Goal: Task Accomplishment & Management: Complete application form

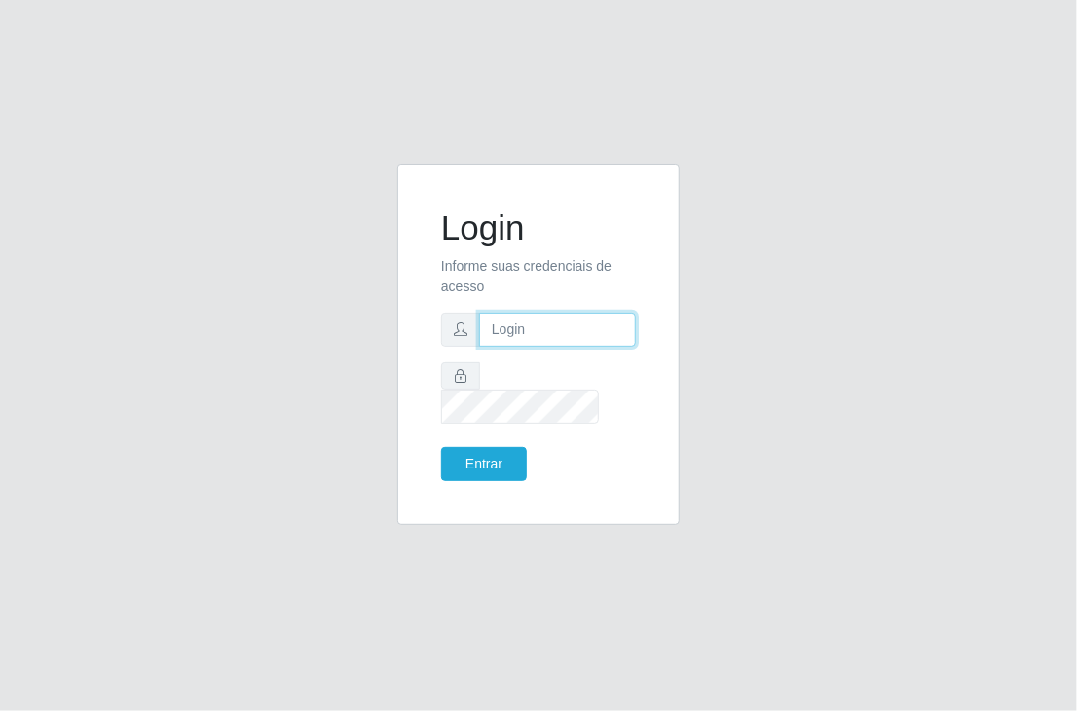
click at [509, 341] on input "text" at bounding box center [557, 330] width 157 height 34
paste input "freitasleite@clan"
click at [509, 341] on input "text" at bounding box center [557, 330] width 157 height 34
click at [489, 332] on input "freitasleite@clan" at bounding box center [557, 330] width 157 height 34
type input "freitasleite@clan"
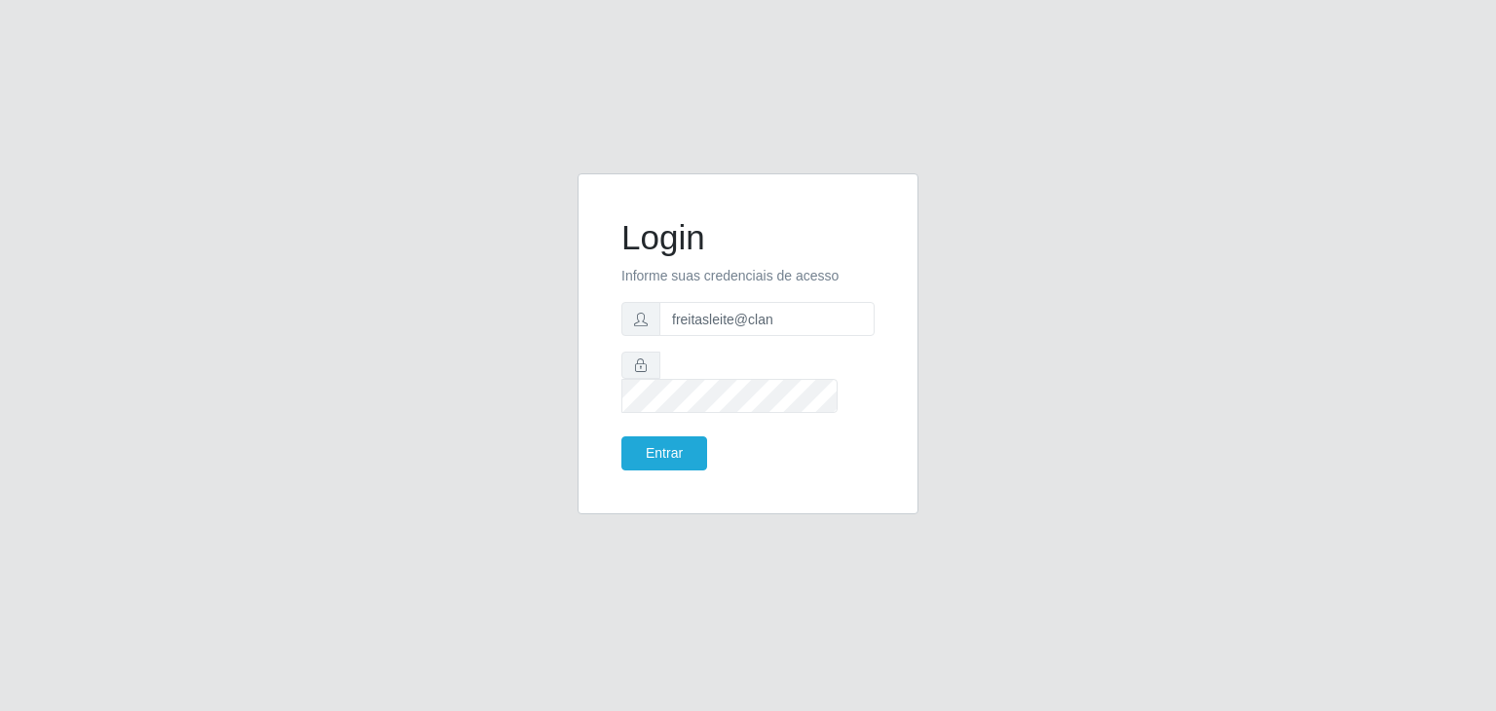
click at [760, 464] on div "Login Informe suas credenciais de acesso freitasleite@clan Entrar" at bounding box center [748, 344] width 292 height 292
click at [670, 437] on button "Entrar" at bounding box center [665, 453] width 86 height 34
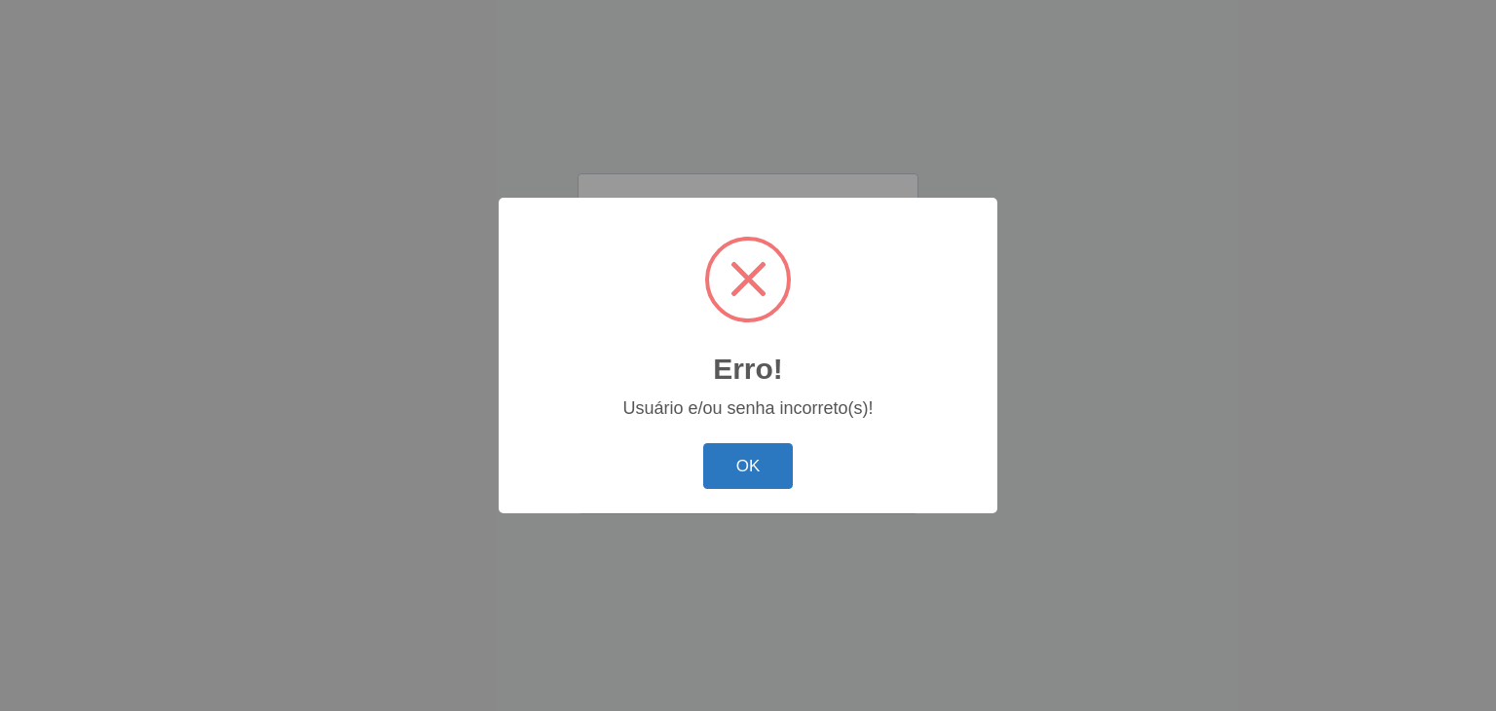
click at [756, 463] on button "OK" at bounding box center [748, 466] width 91 height 46
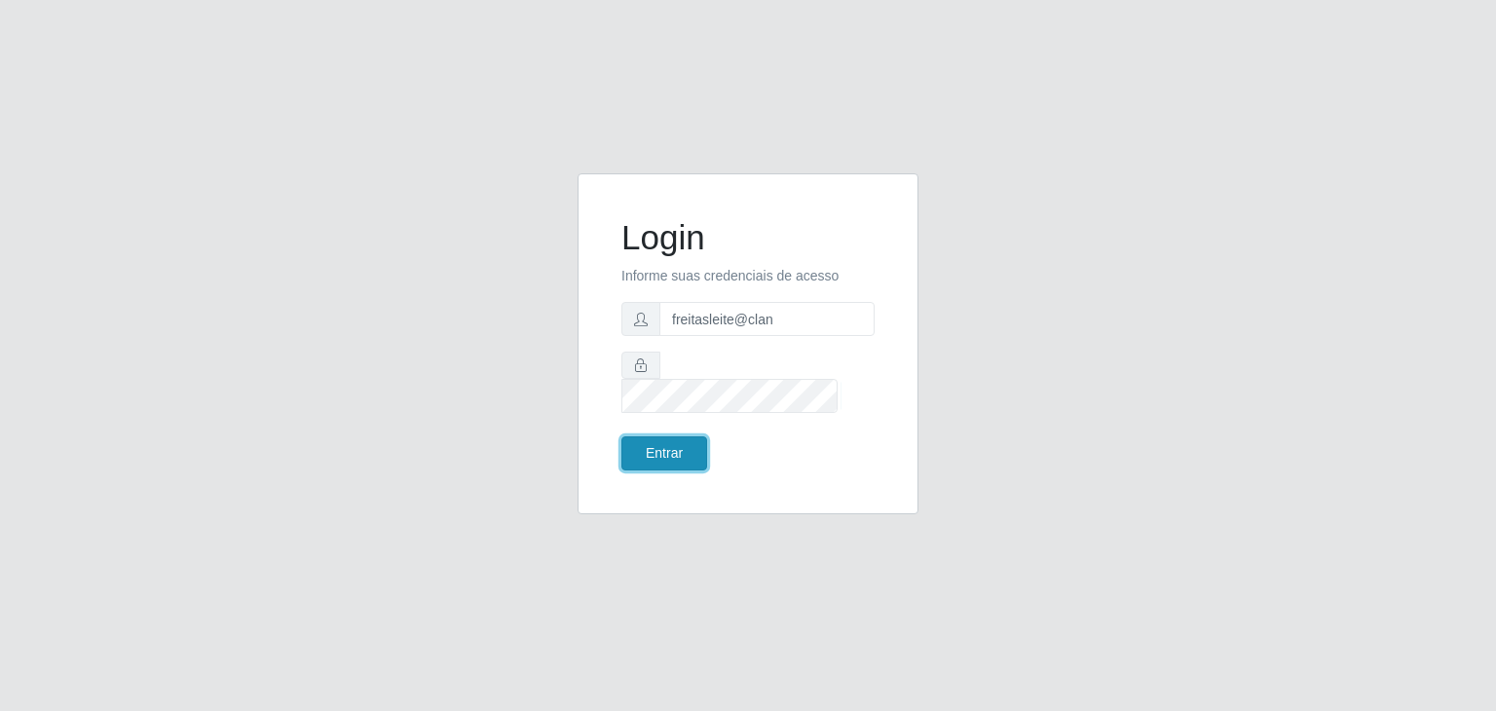
click at [661, 441] on button "Entrar" at bounding box center [665, 453] width 86 height 34
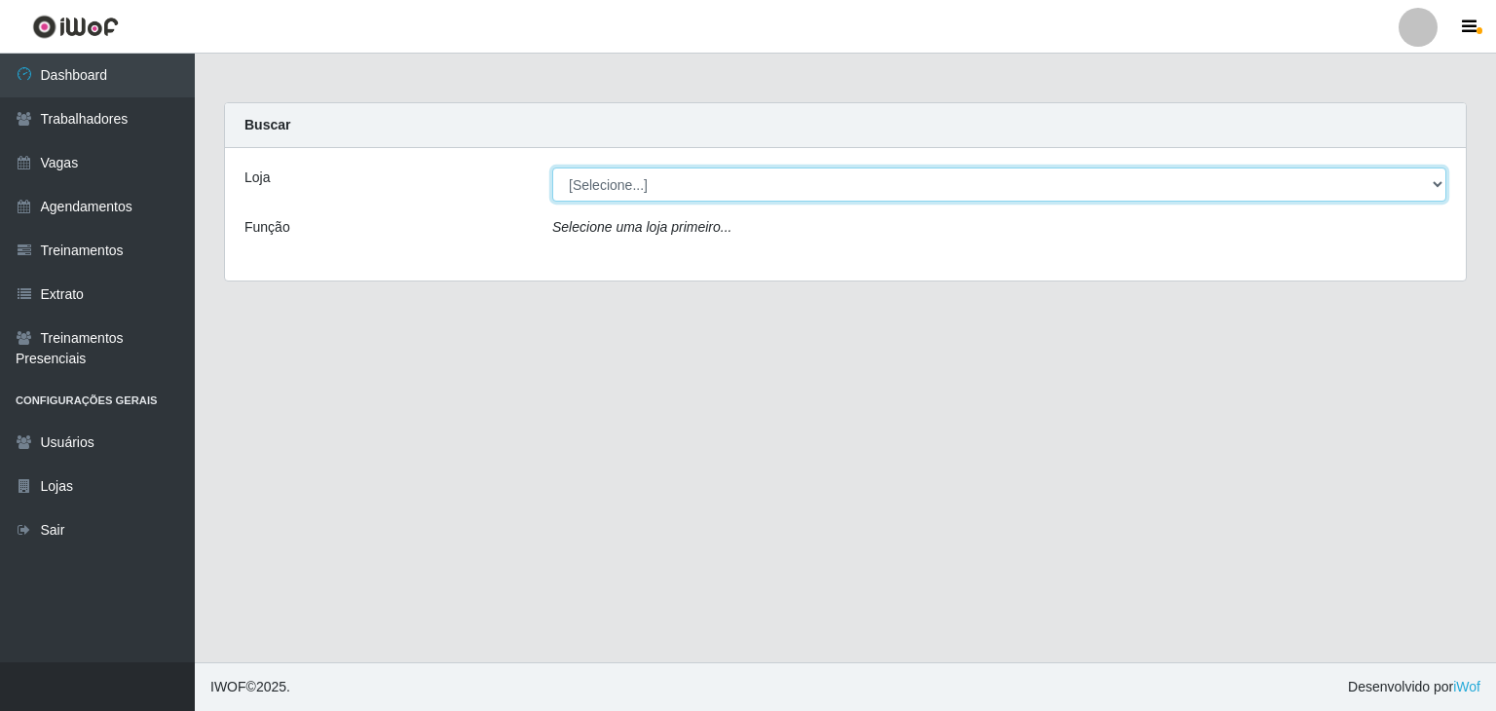
click at [627, 183] on select "[Selecione...] Leite Clan - Bayeux" at bounding box center [999, 185] width 894 height 34
select select "452"
click at [552, 168] on select "[Selecione...] Leite Clan - Bayeux" at bounding box center [999, 185] width 894 height 34
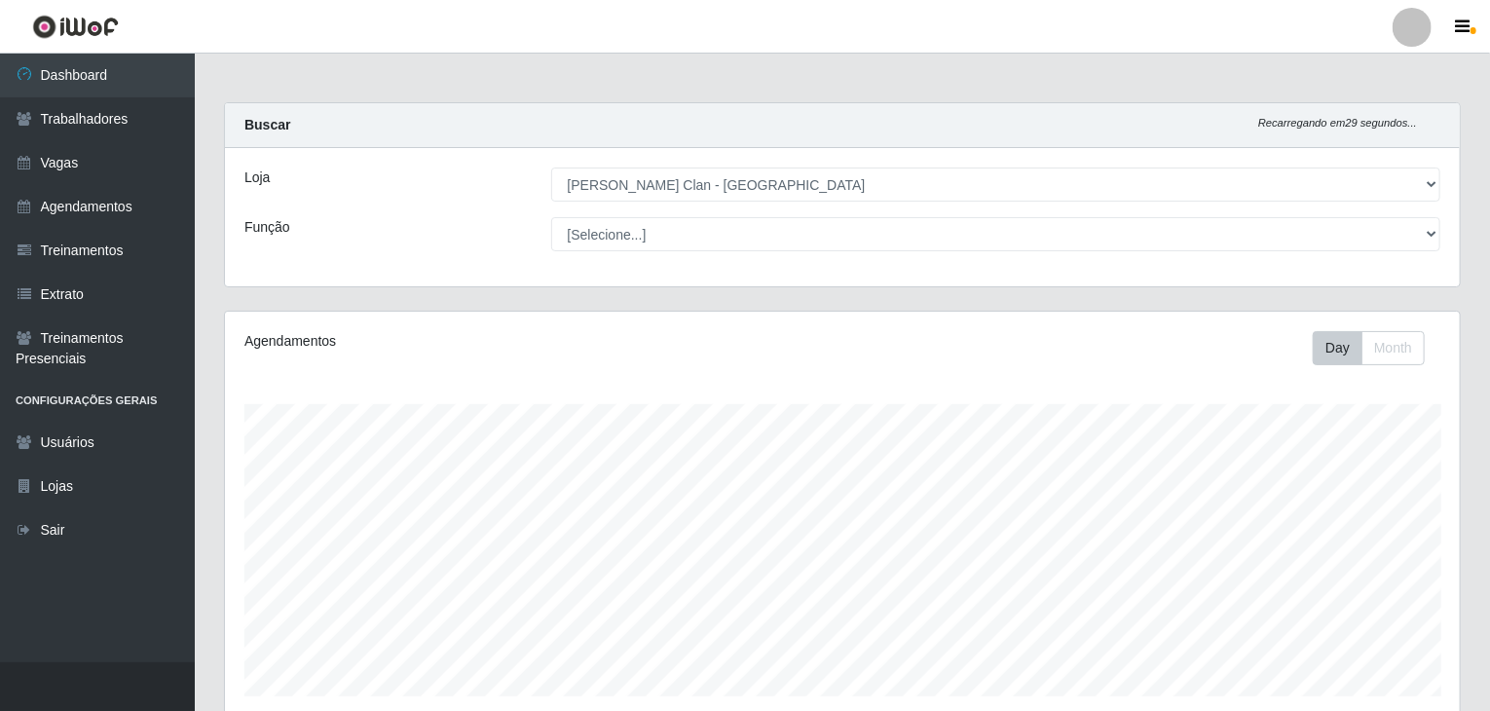
scroll to position [404, 1235]
click at [591, 320] on div "Agendamentos Day Month" at bounding box center [842, 514] width 1235 height 404
click at [697, 97] on main "Carregando... Buscar Recarregando em 9 segundos... Loja [Selecione...] Leite Cl…" at bounding box center [843, 476] width 1296 height 845
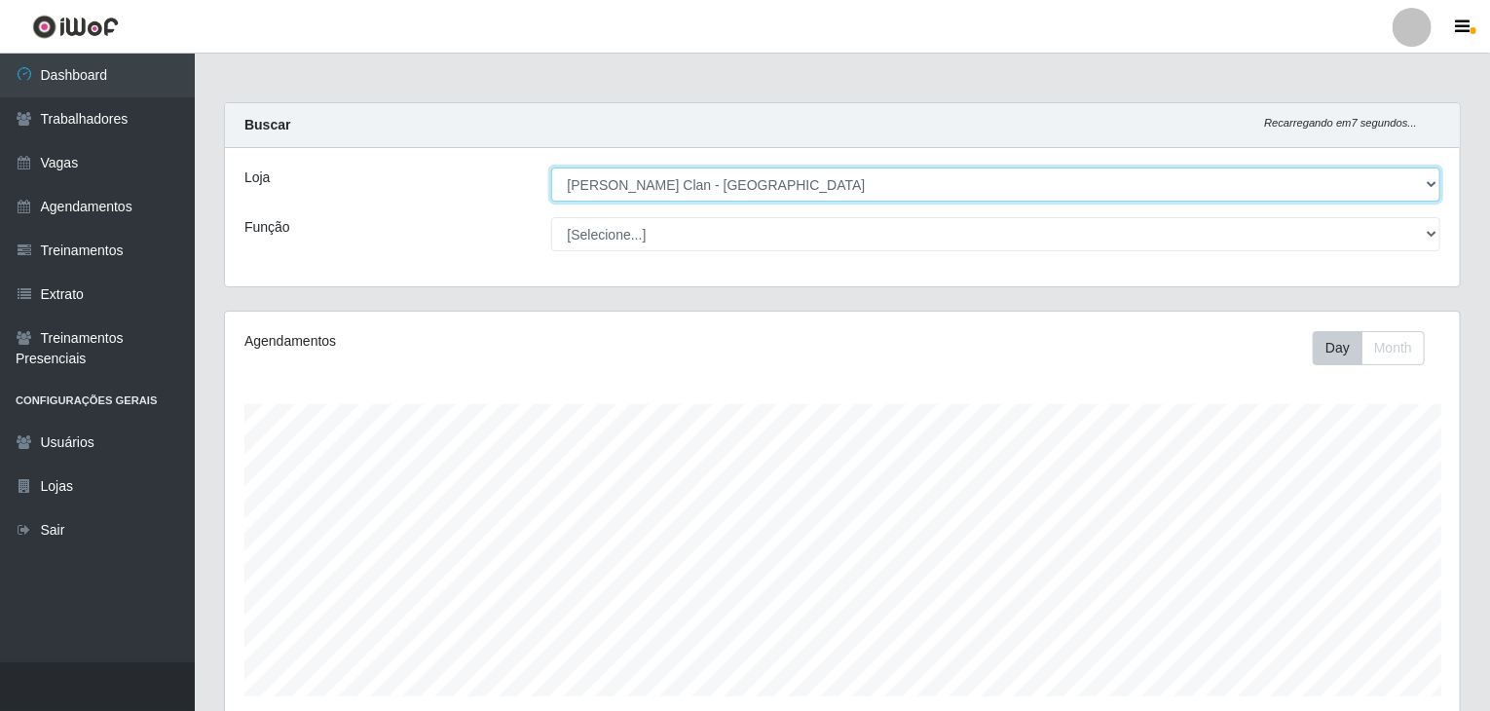
click at [611, 194] on select "[Selecione...] Leite Clan - Bayeux" at bounding box center [996, 185] width 890 height 34
click at [551, 168] on select "[Selecione...] Leite Clan - Bayeux" at bounding box center [996, 185] width 890 height 34
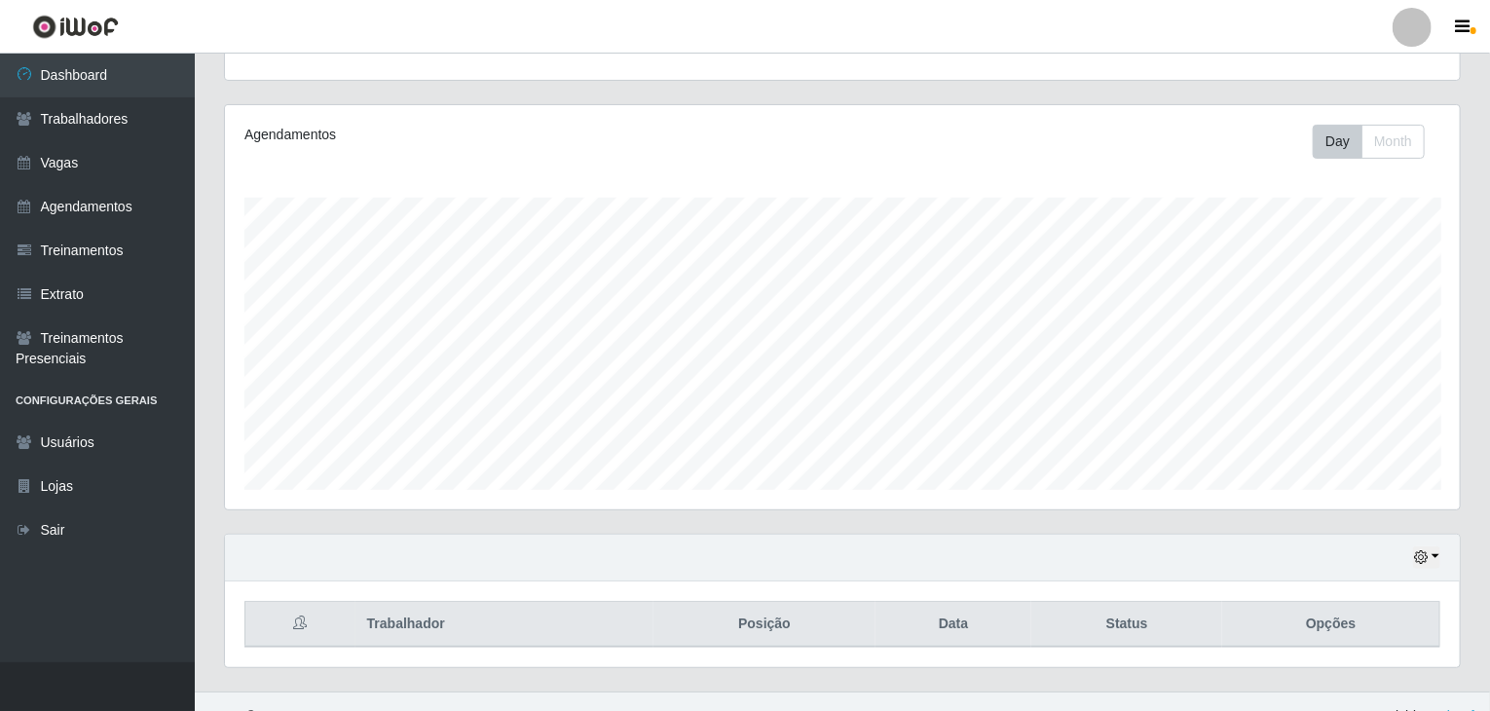
scroll to position [233, 0]
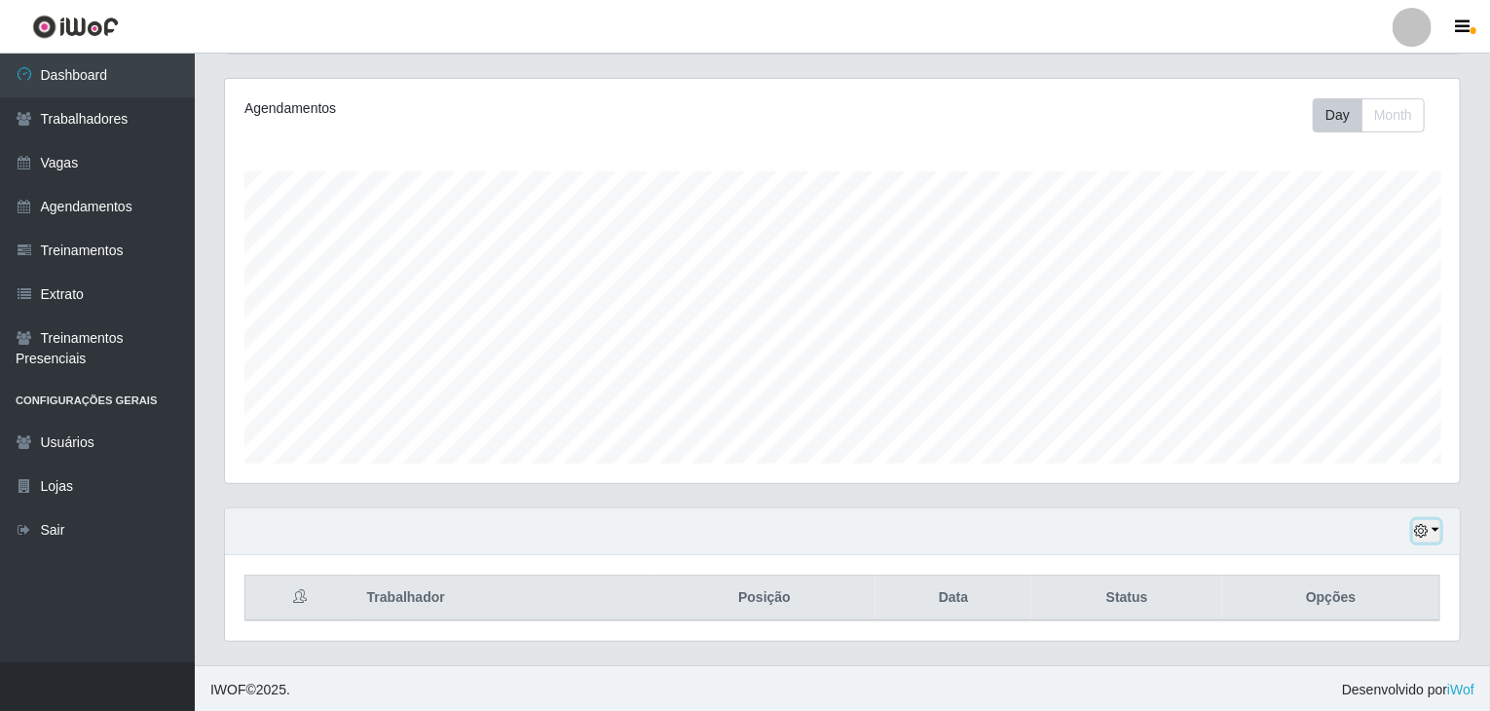
click at [1076, 521] on button "button" at bounding box center [1427, 531] width 27 height 22
click at [1076, 455] on button "1 Semana" at bounding box center [1363, 459] width 154 height 41
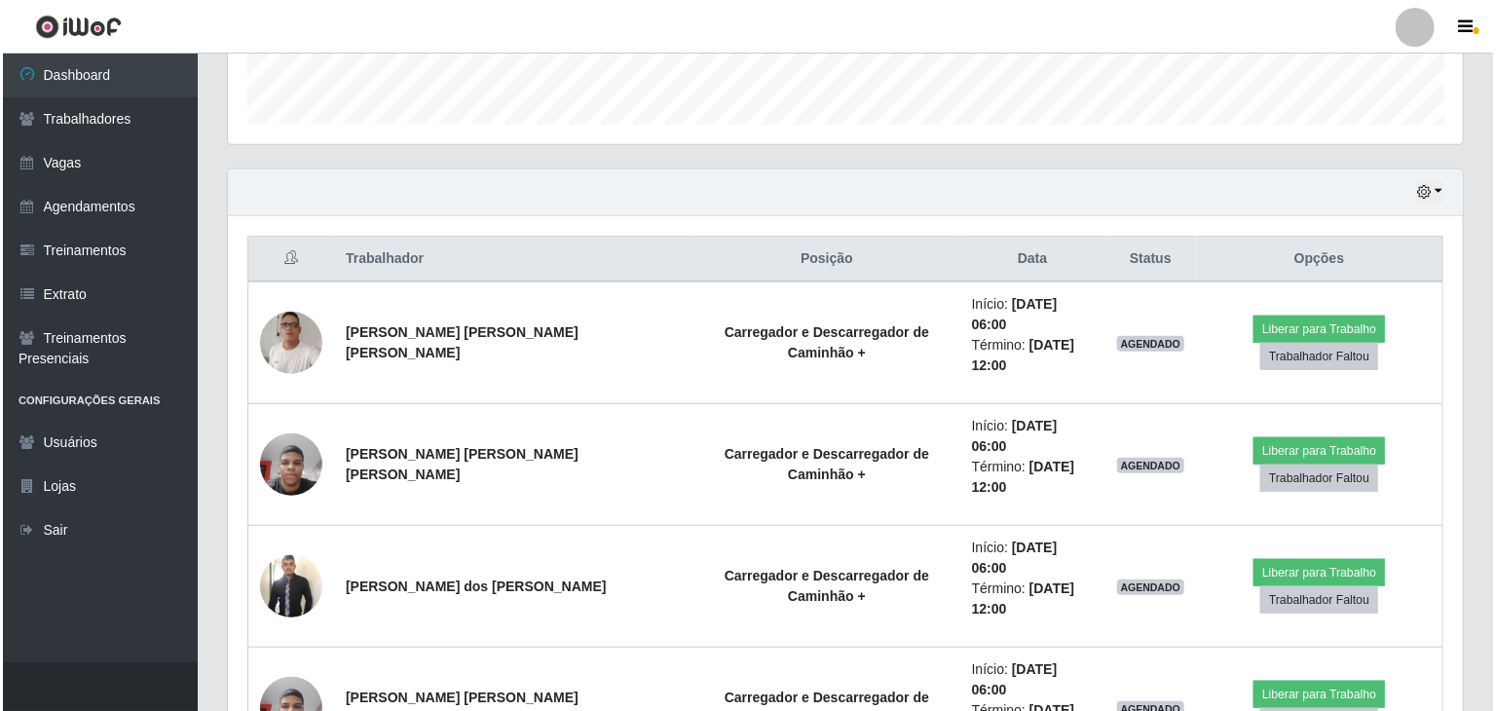
scroll to position [564, 0]
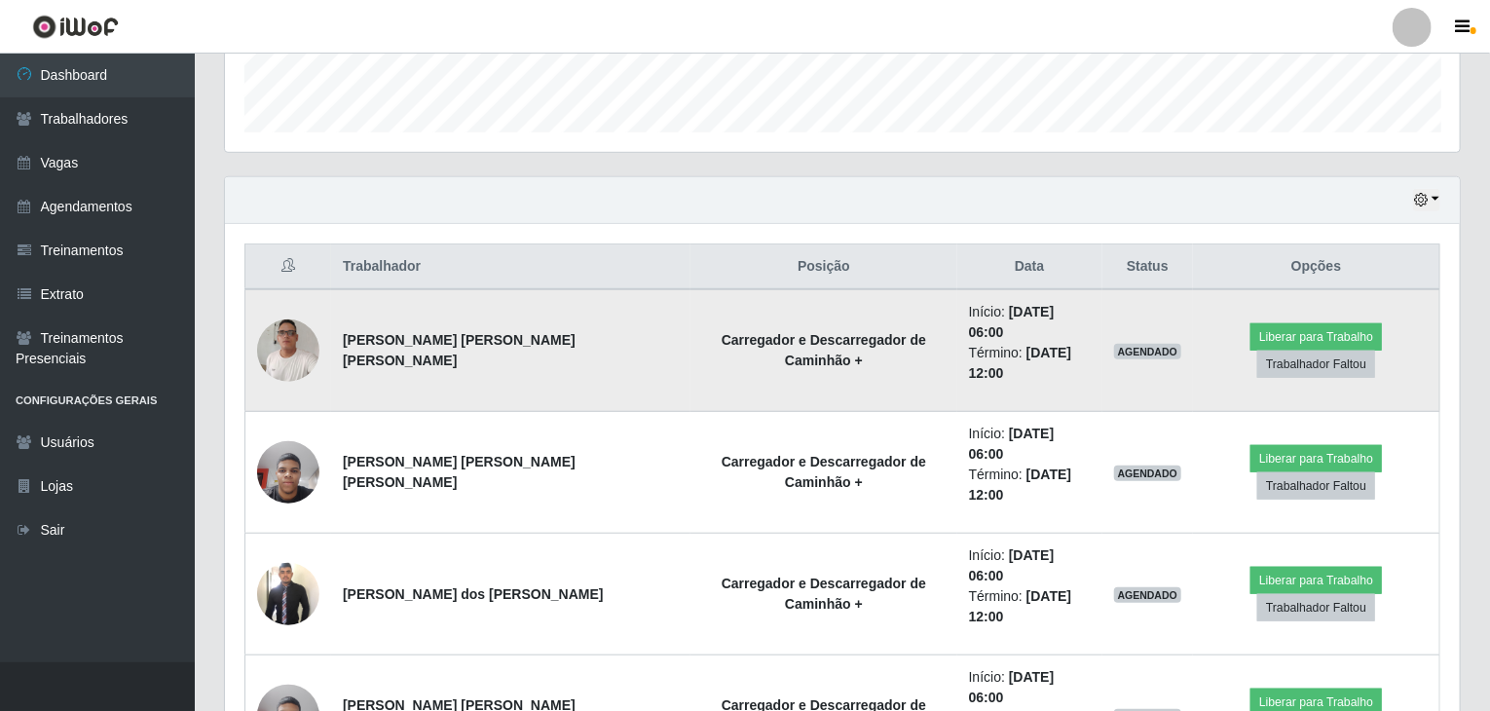
click at [284, 329] on img at bounding box center [288, 351] width 62 height 84
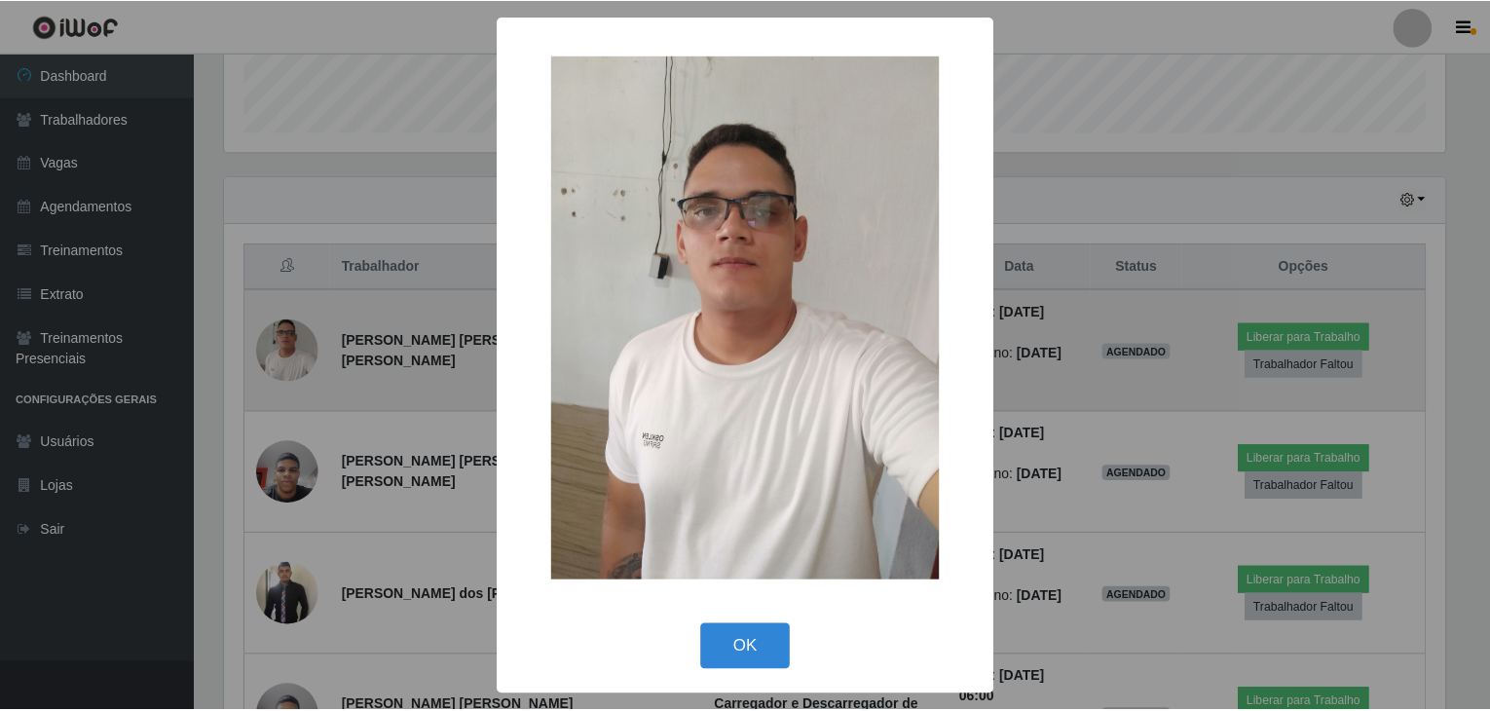
scroll to position [404, 1227]
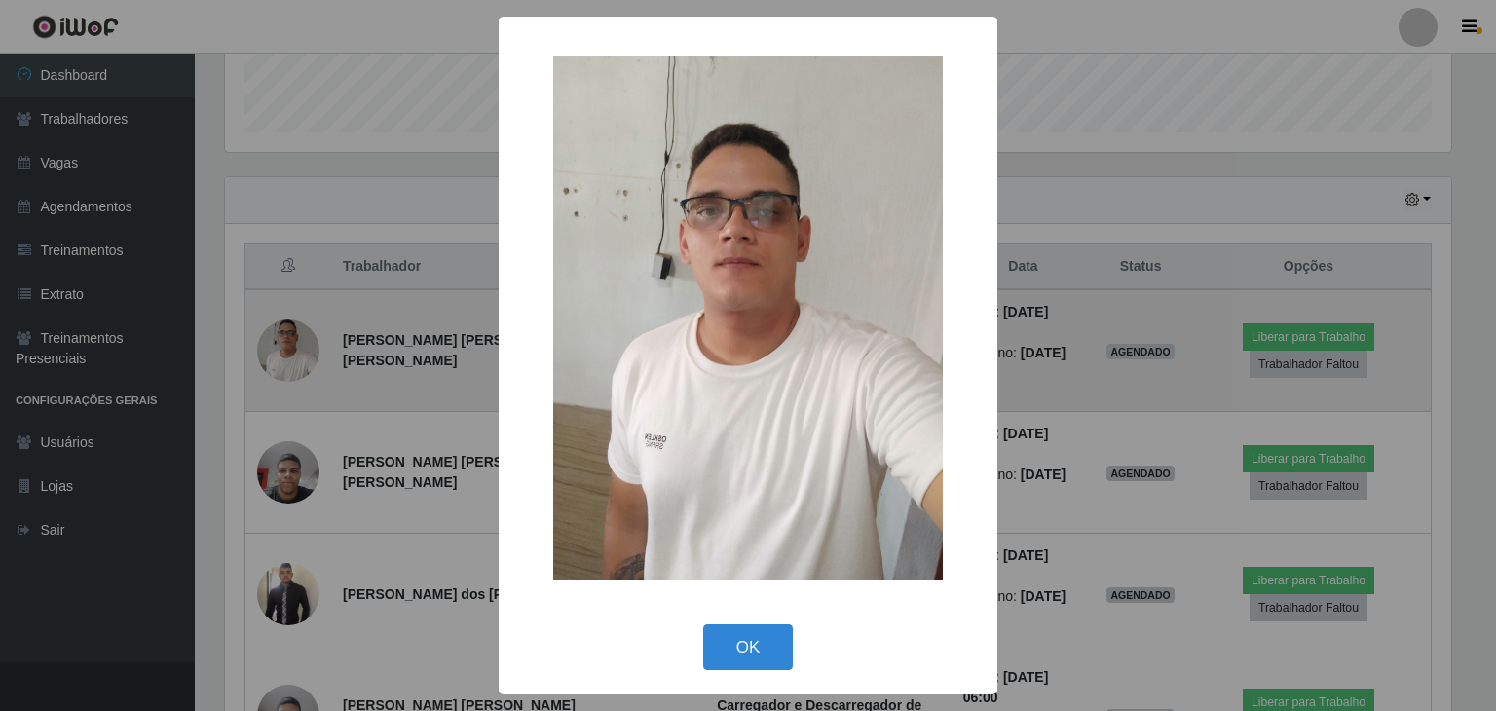
click at [284, 329] on div "× OK Cancel" at bounding box center [748, 355] width 1496 height 711
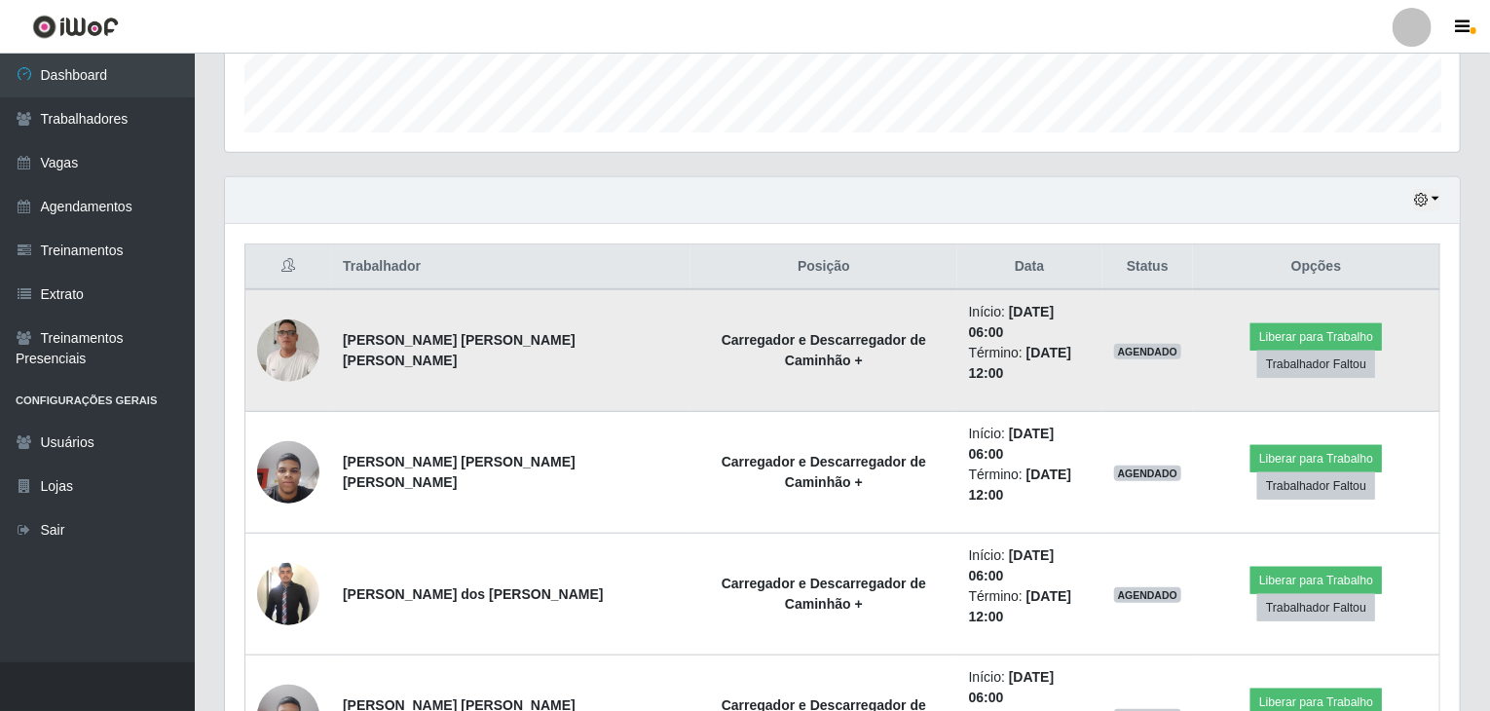
scroll to position [404, 1235]
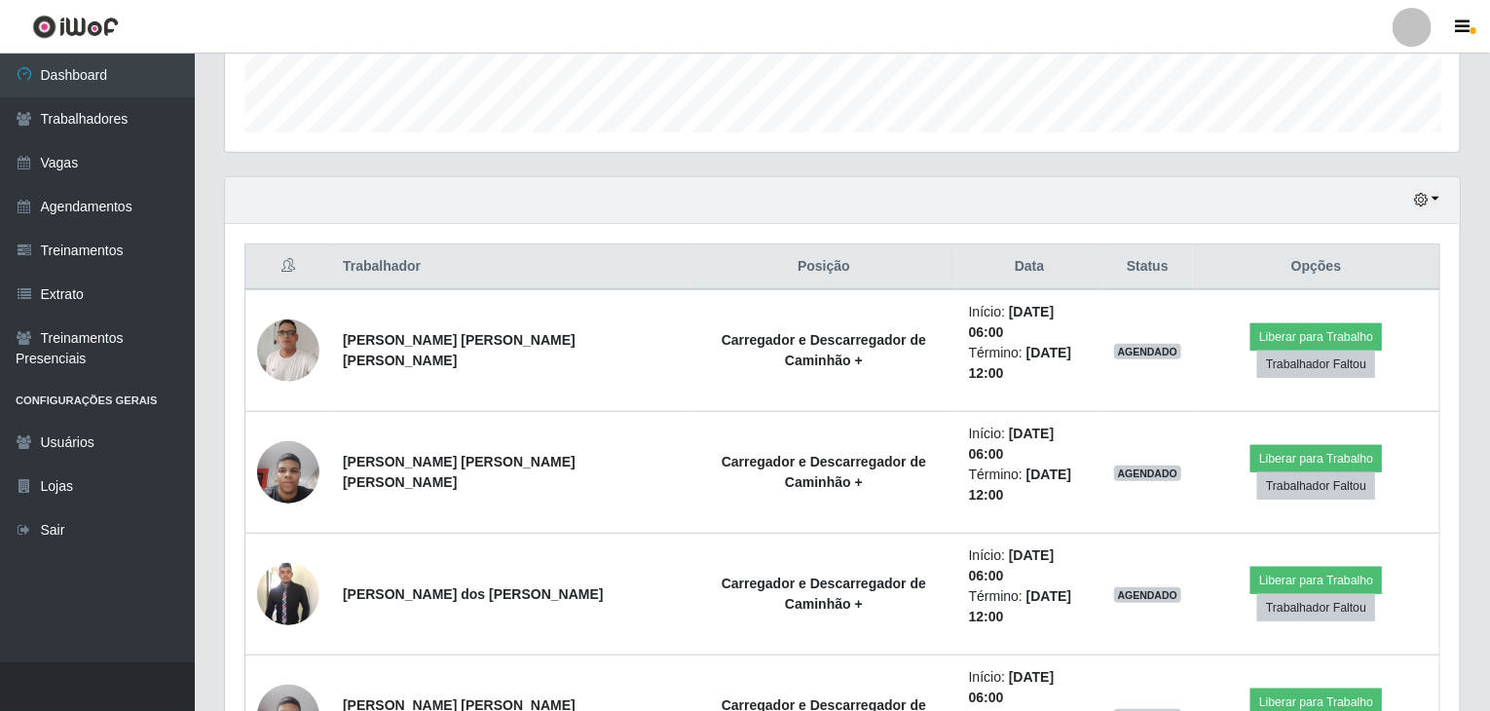
drag, startPoint x: 1485, startPoint y: 274, endPoint x: 1485, endPoint y: 406, distance: 132.5
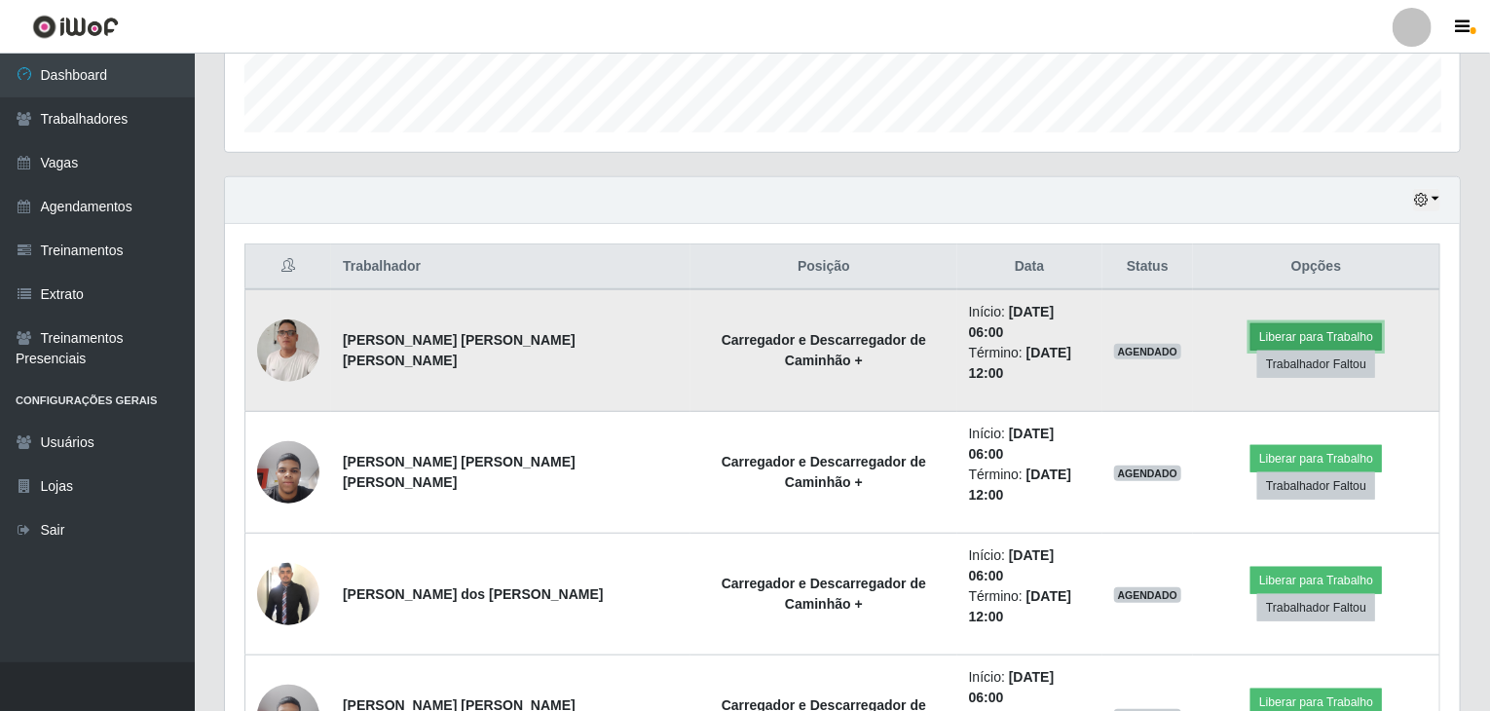
click at [1076, 324] on button "Liberar para Trabalho" at bounding box center [1317, 336] width 132 height 27
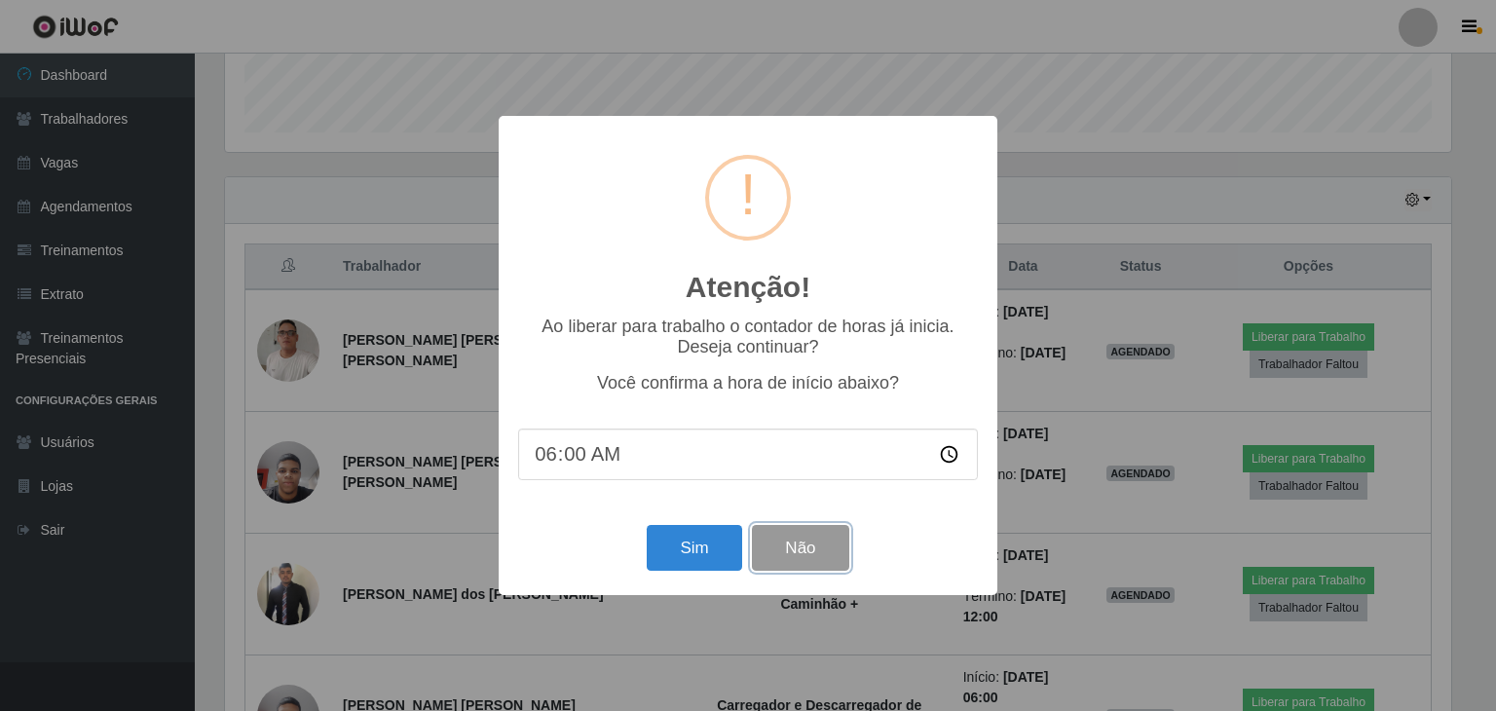
click at [813, 552] on button "Não" at bounding box center [800, 548] width 96 height 46
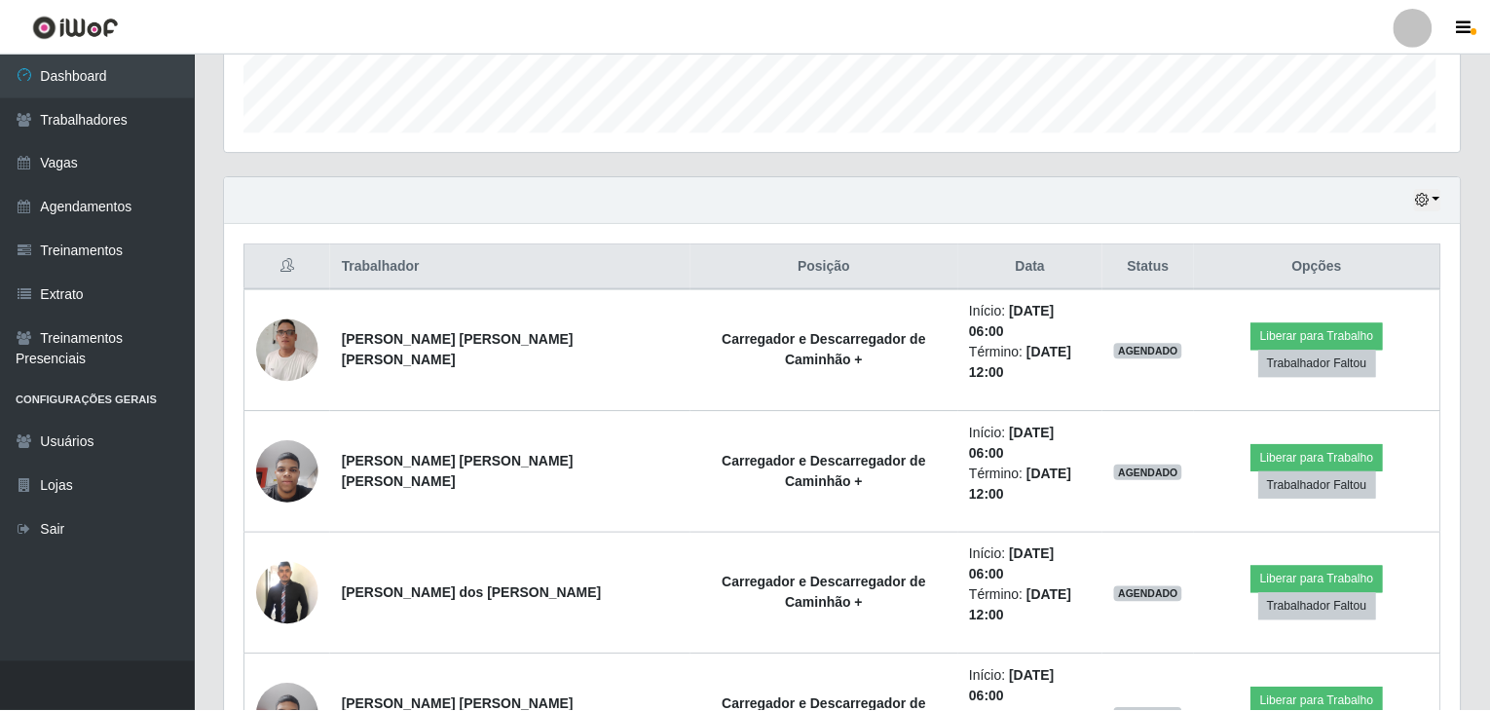
scroll to position [404, 1235]
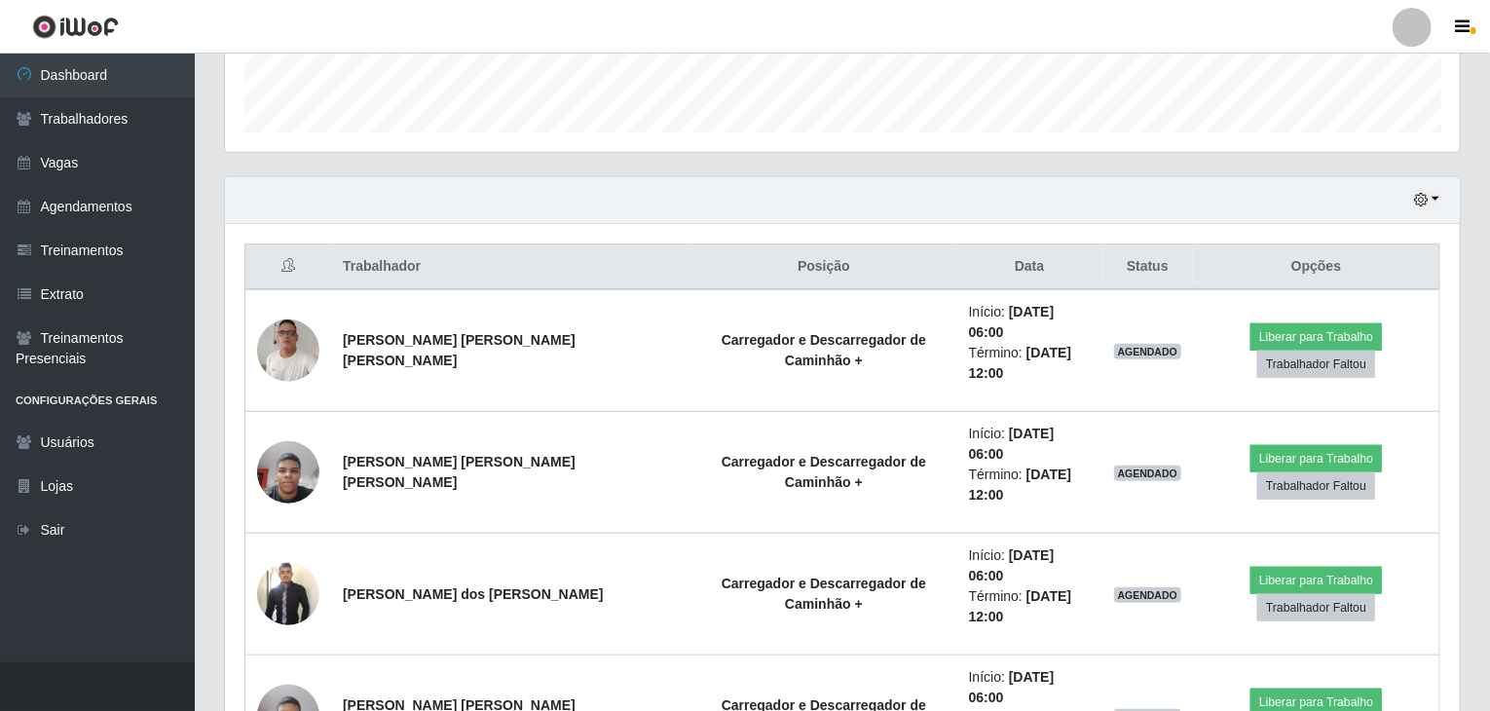
click at [928, 28] on header "Perfil Alterar Senha Sair" at bounding box center [745, 27] width 1490 height 54
click at [90, 157] on link "Vagas" at bounding box center [97, 163] width 195 height 44
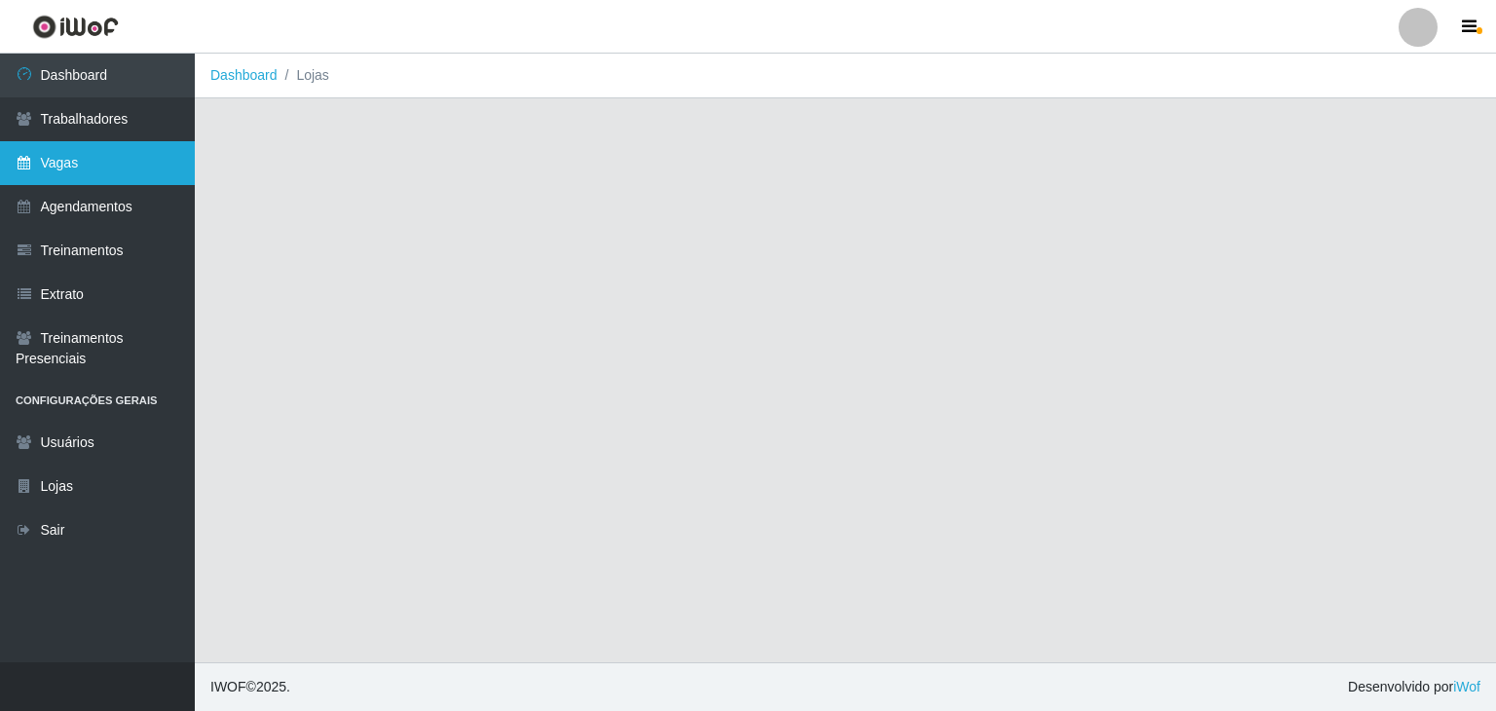
click at [92, 157] on link "Vagas" at bounding box center [97, 163] width 195 height 44
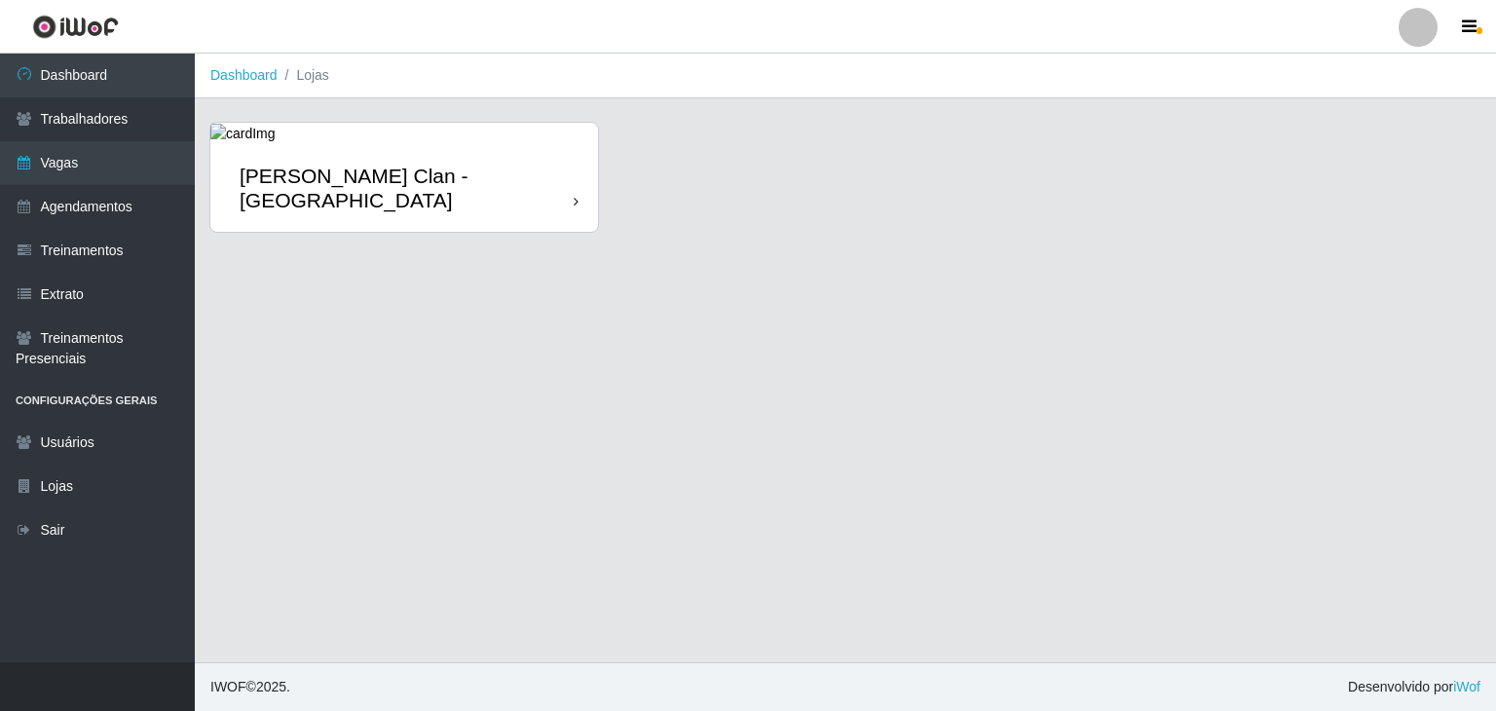
click at [574, 195] on icon at bounding box center [576, 202] width 5 height 14
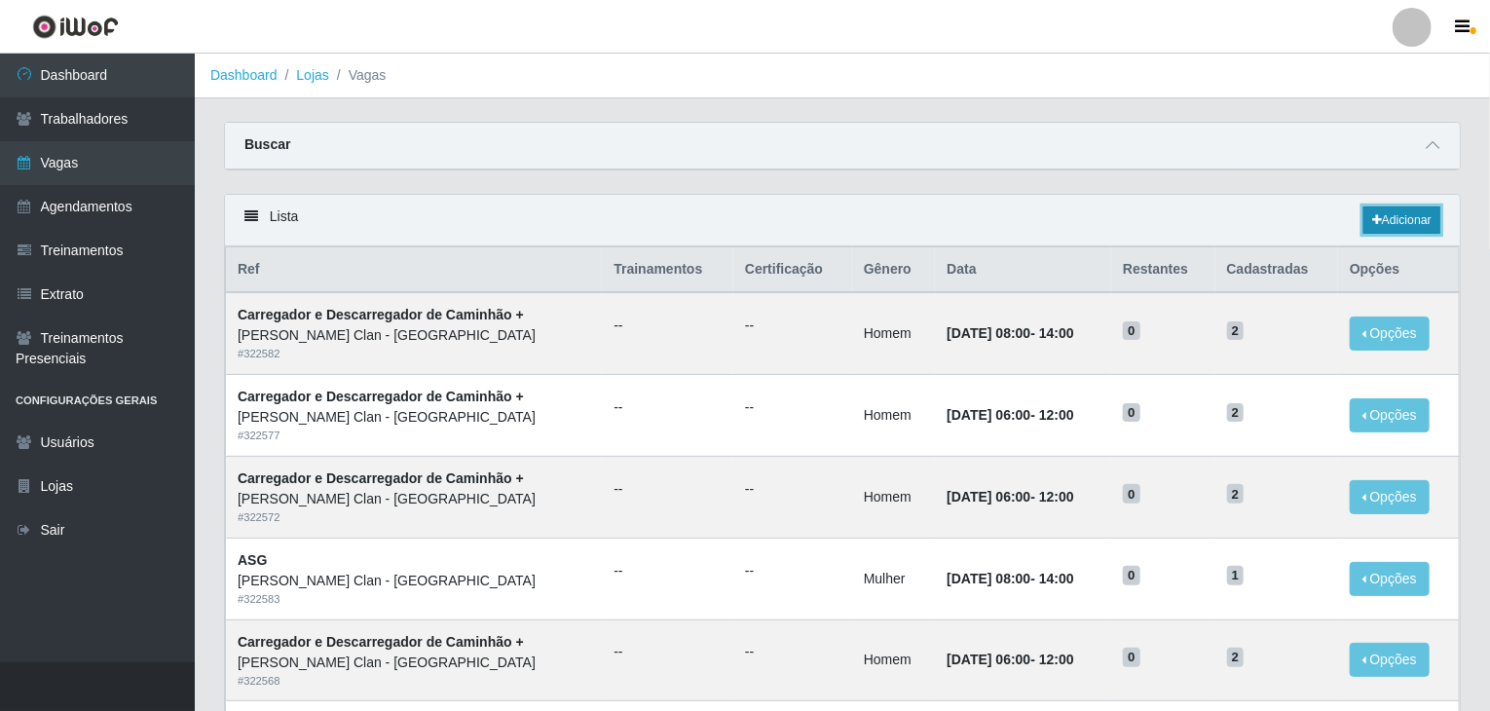
click at [1076, 219] on link "Adicionar" at bounding box center [1402, 220] width 77 height 27
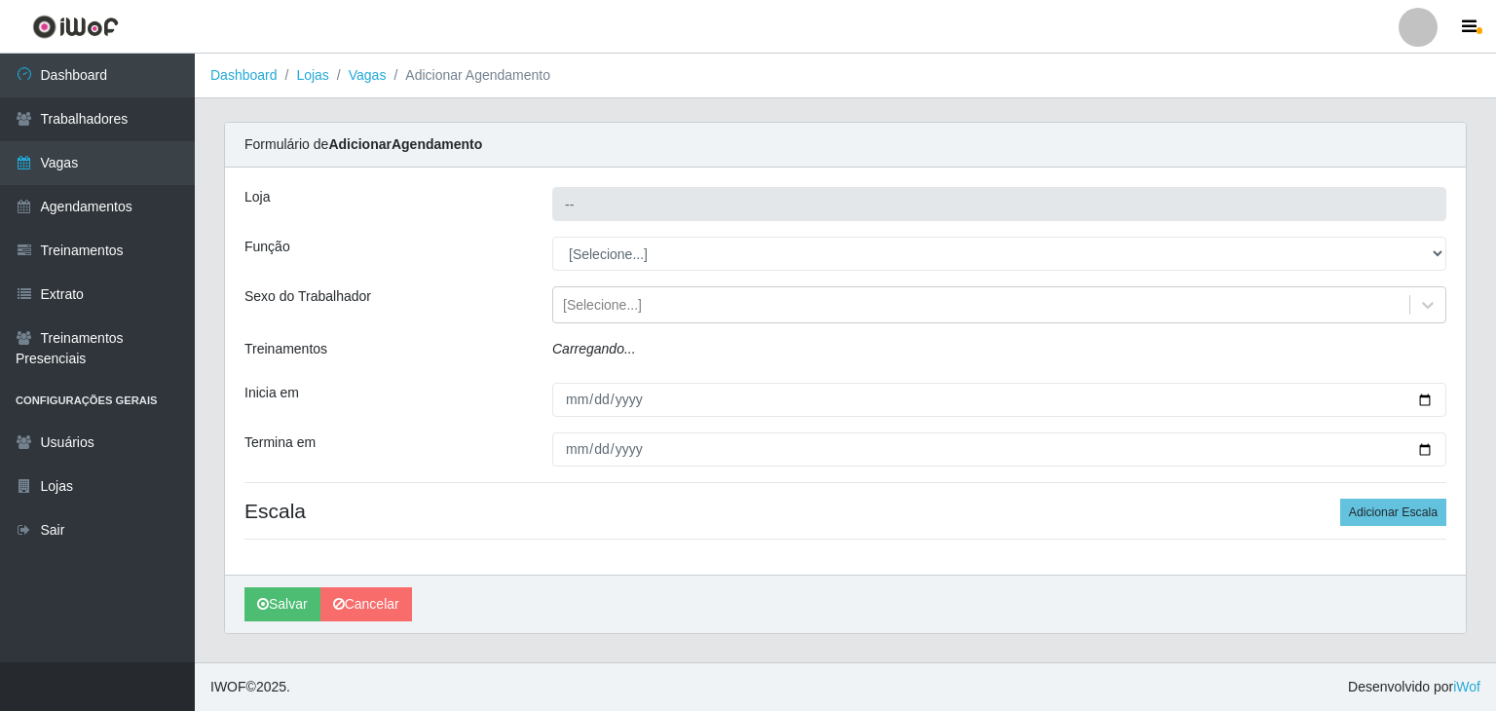
type input "[PERSON_NAME] Clan - [GEOGRAPHIC_DATA]"
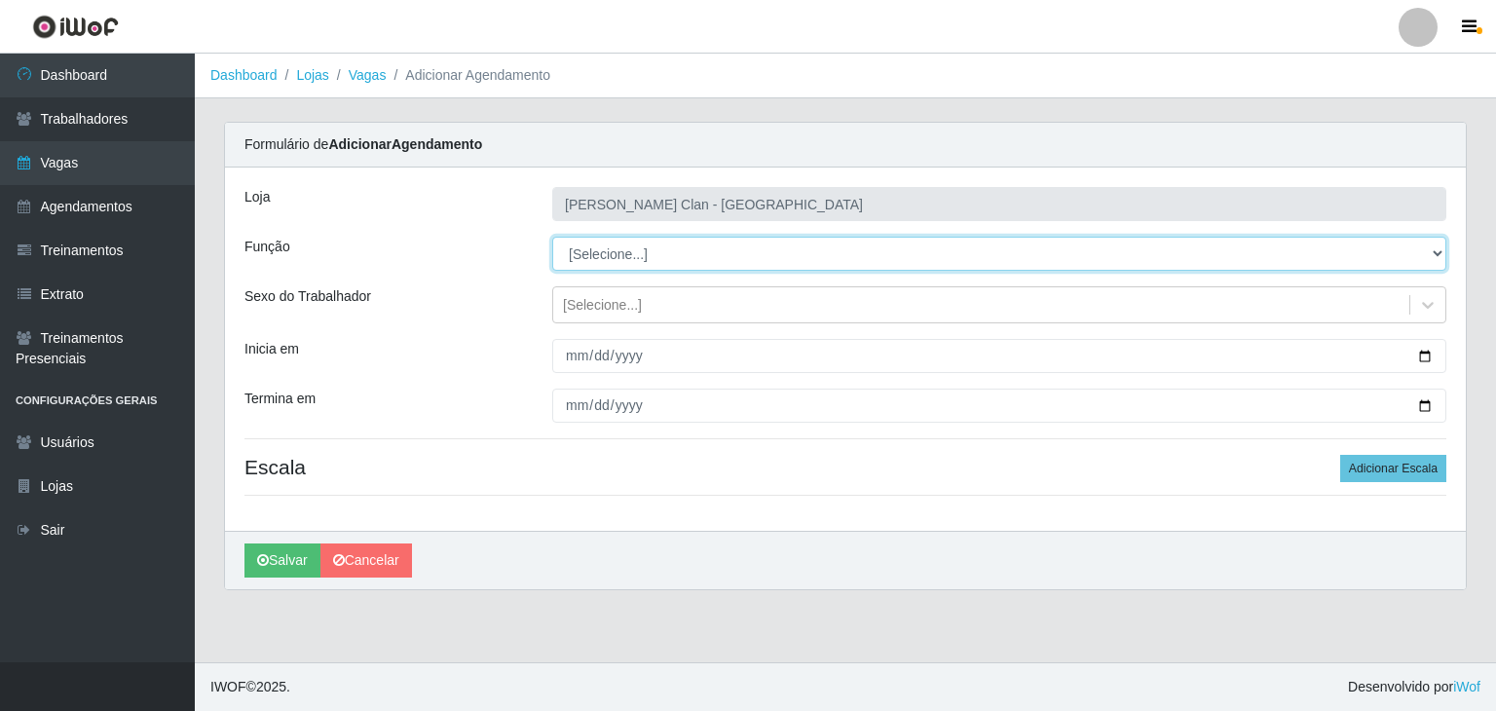
click at [1076, 256] on select "[Selecione...] ASG ASG + Carregador e Descarregador de Caminhão Carregador e De…" at bounding box center [999, 254] width 894 height 34
select select "138"
click at [552, 237] on select "[Selecione...] ASG ASG + Carregador e Descarregador de Caminhão Carregador e De…" at bounding box center [999, 254] width 894 height 34
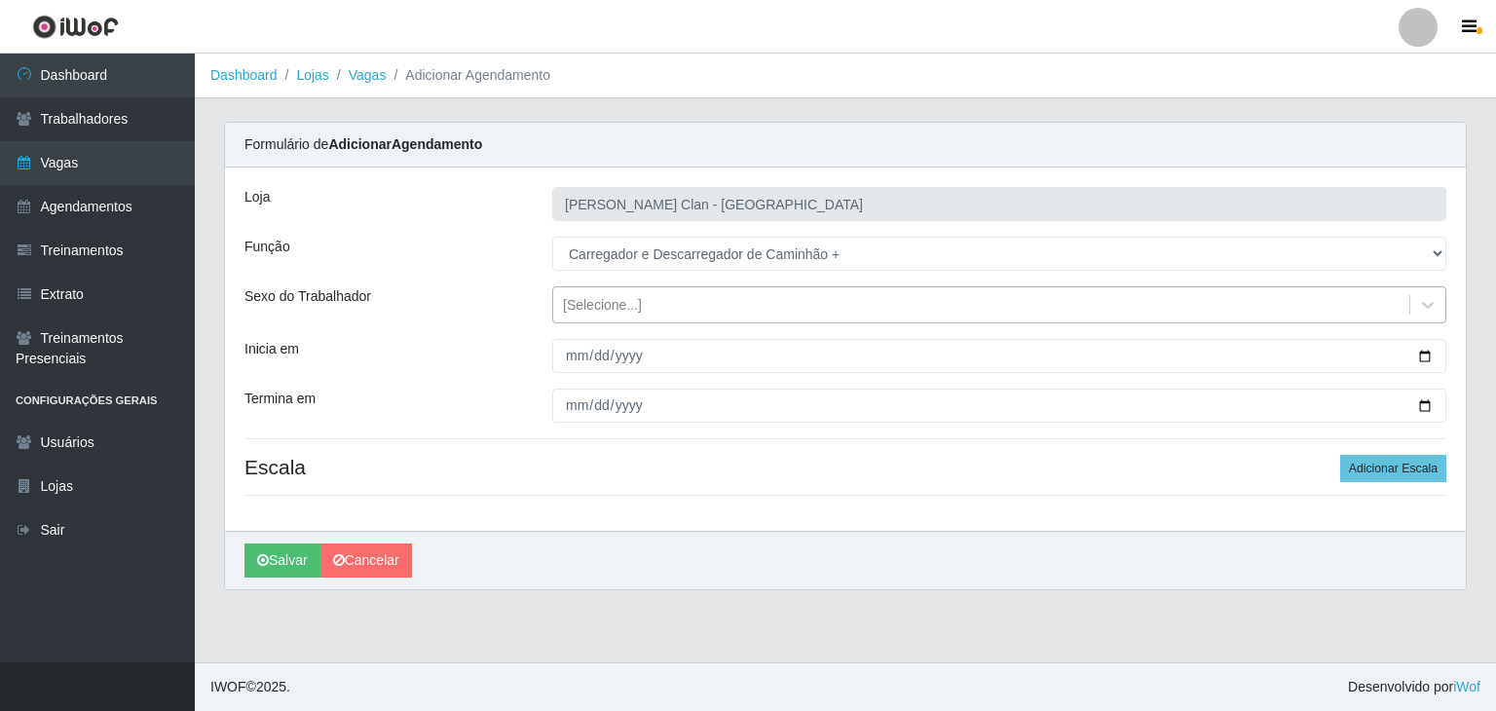
click at [698, 298] on div "[Selecione...]" at bounding box center [981, 305] width 856 height 32
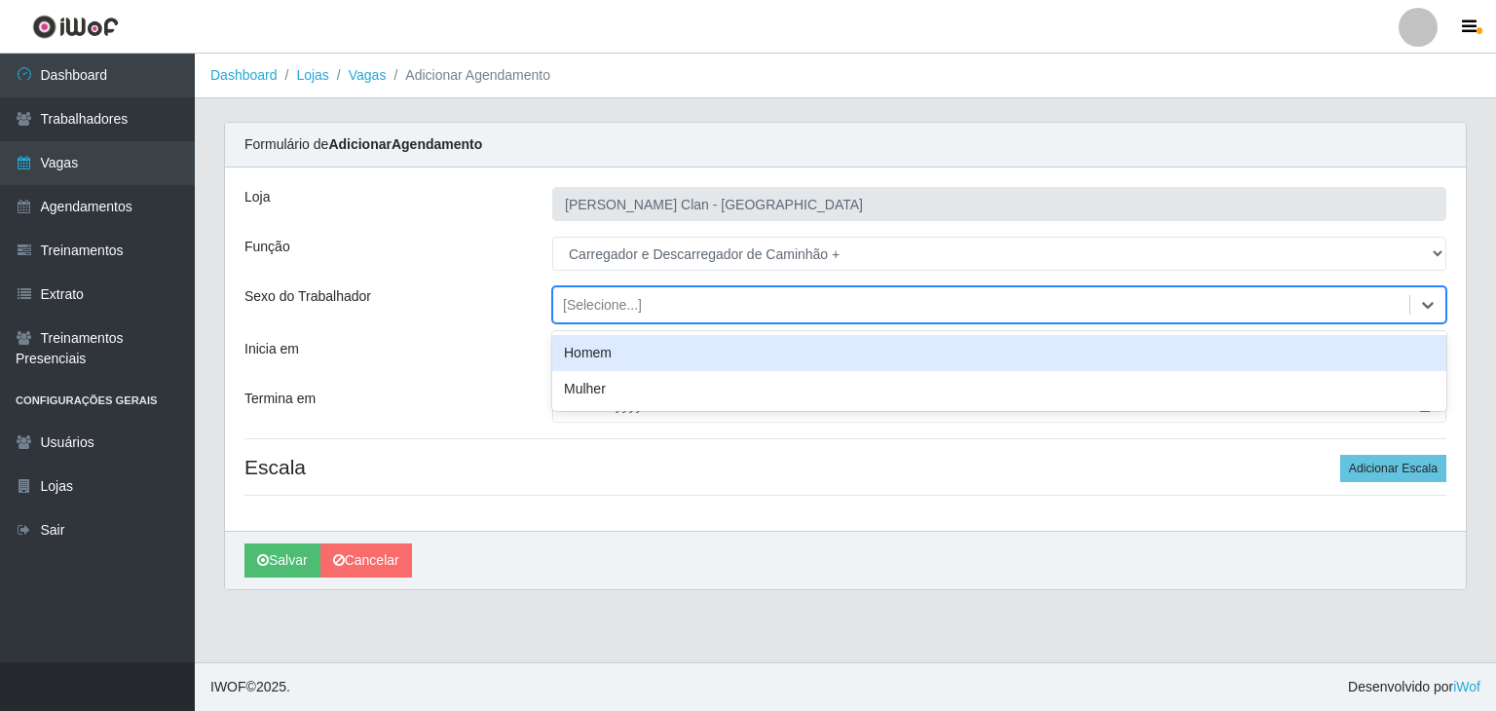
click at [643, 359] on div "Homem" at bounding box center [999, 353] width 894 height 36
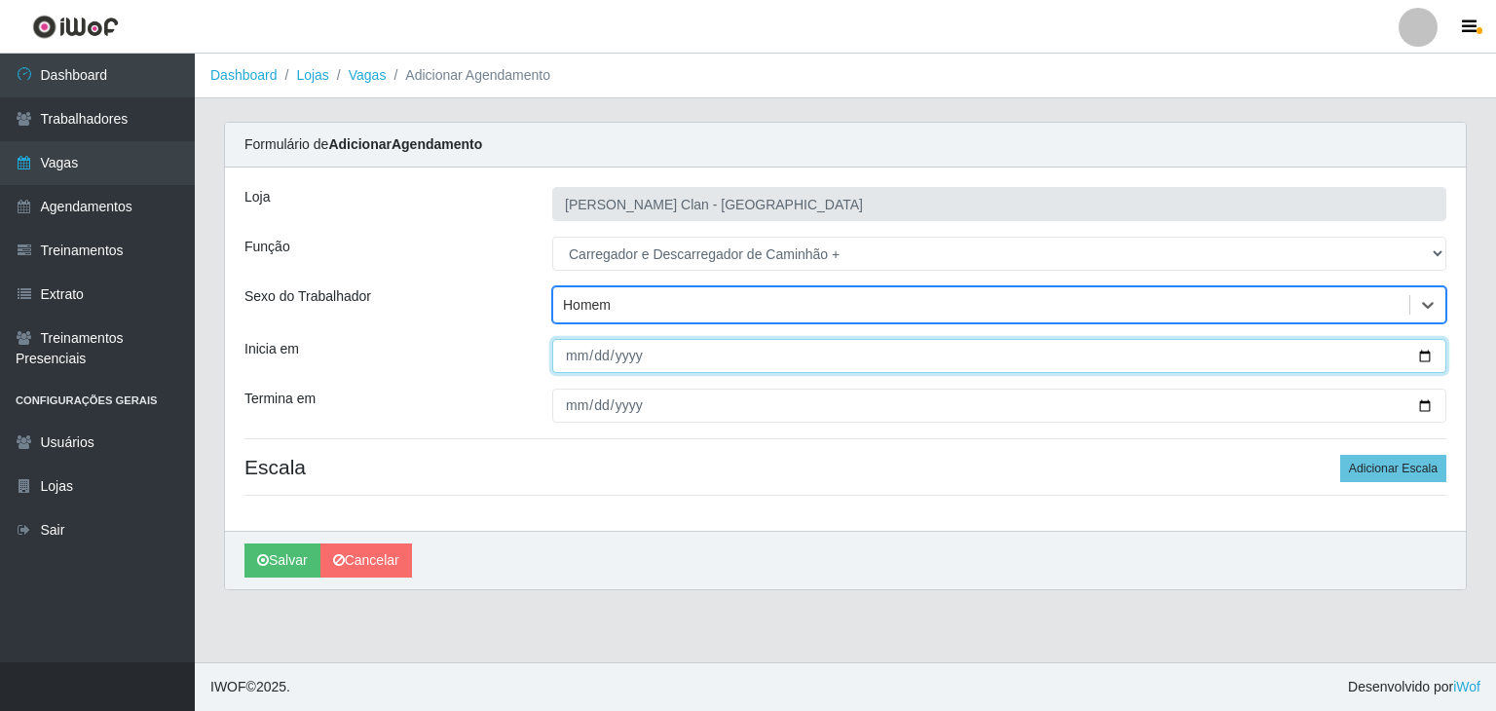
drag, startPoint x: 577, startPoint y: 358, endPoint x: 617, endPoint y: 352, distance: 40.5
click at [588, 356] on input "Inicia em" at bounding box center [999, 356] width 894 height 34
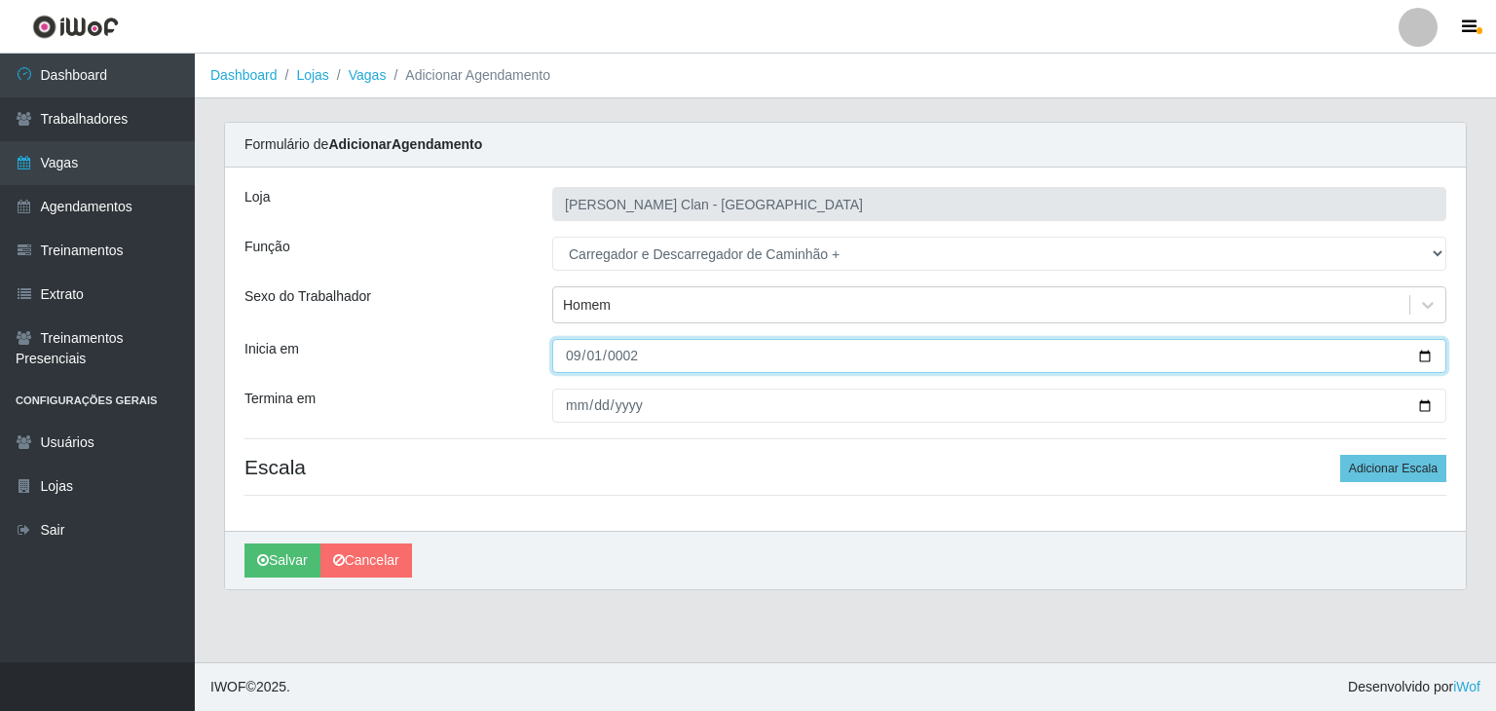
type input "0025-09-01"
type input "2025-09-01"
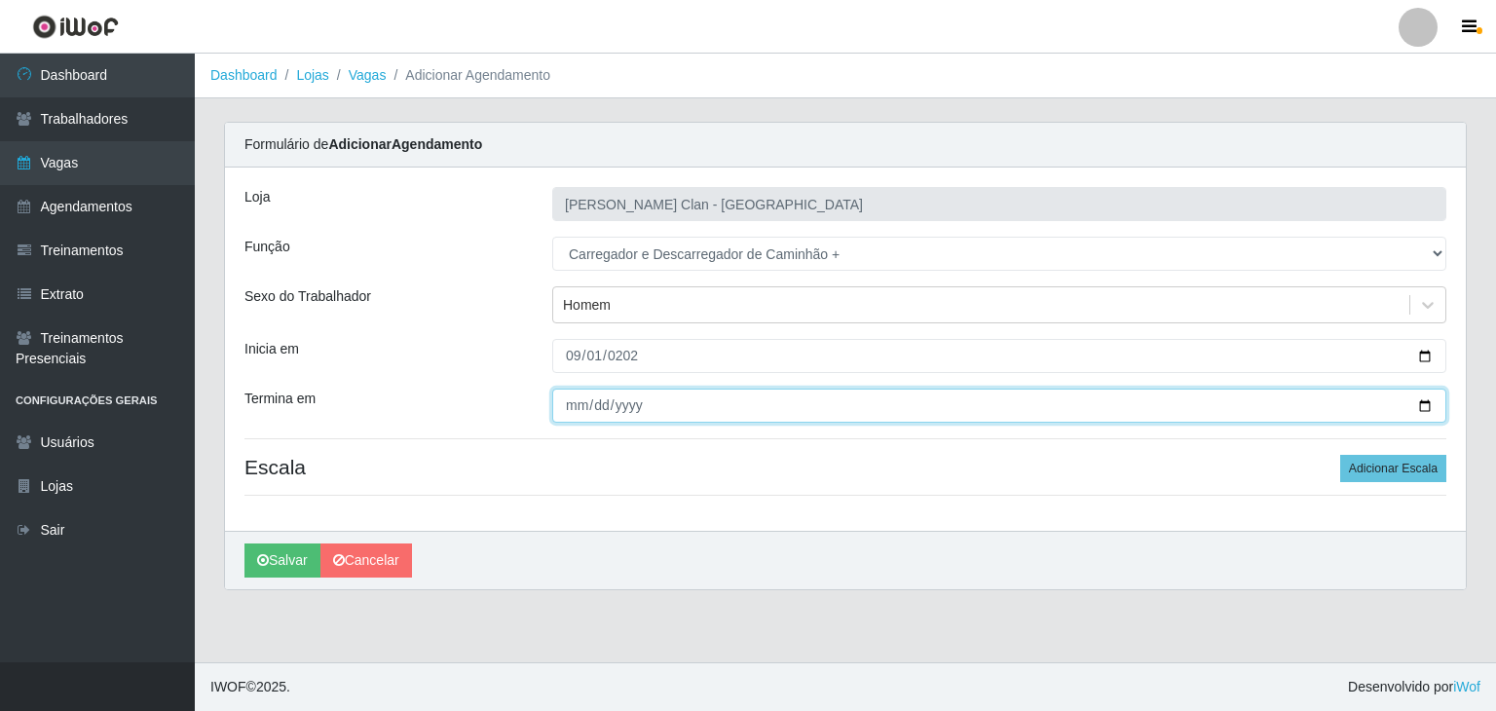
click at [578, 404] on input "Termina em" at bounding box center [999, 406] width 894 height 34
type input "2025-09-30"
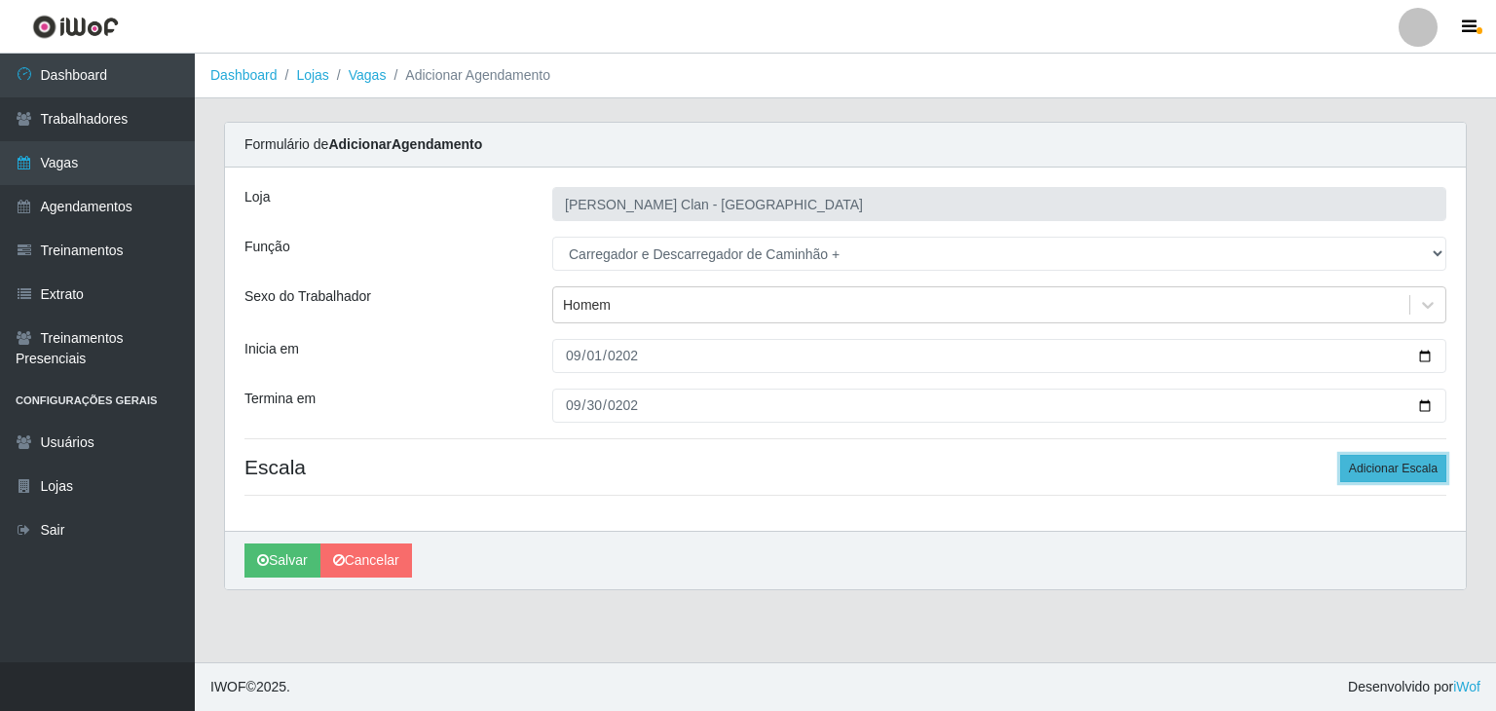
click at [1076, 470] on button "Adicionar Escala" at bounding box center [1393, 468] width 106 height 27
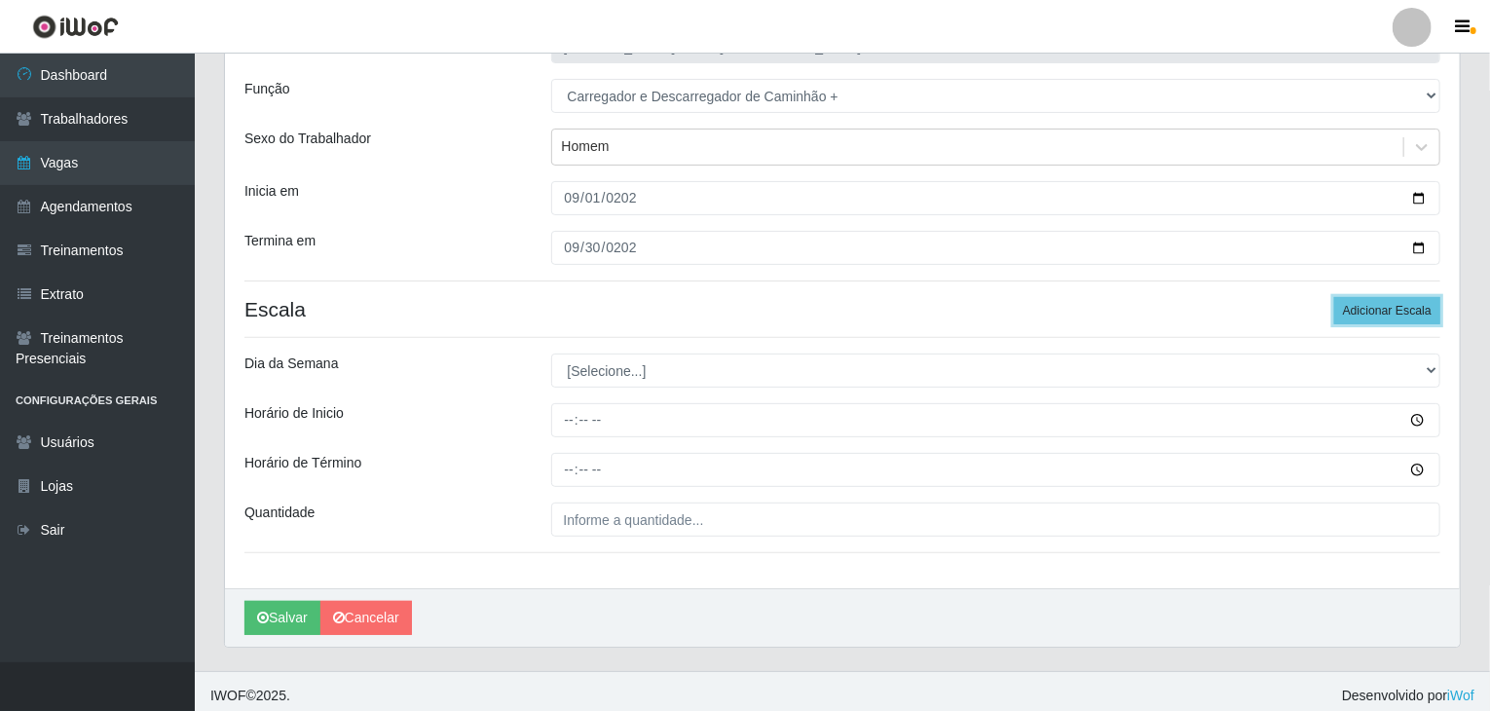
scroll to position [165, 0]
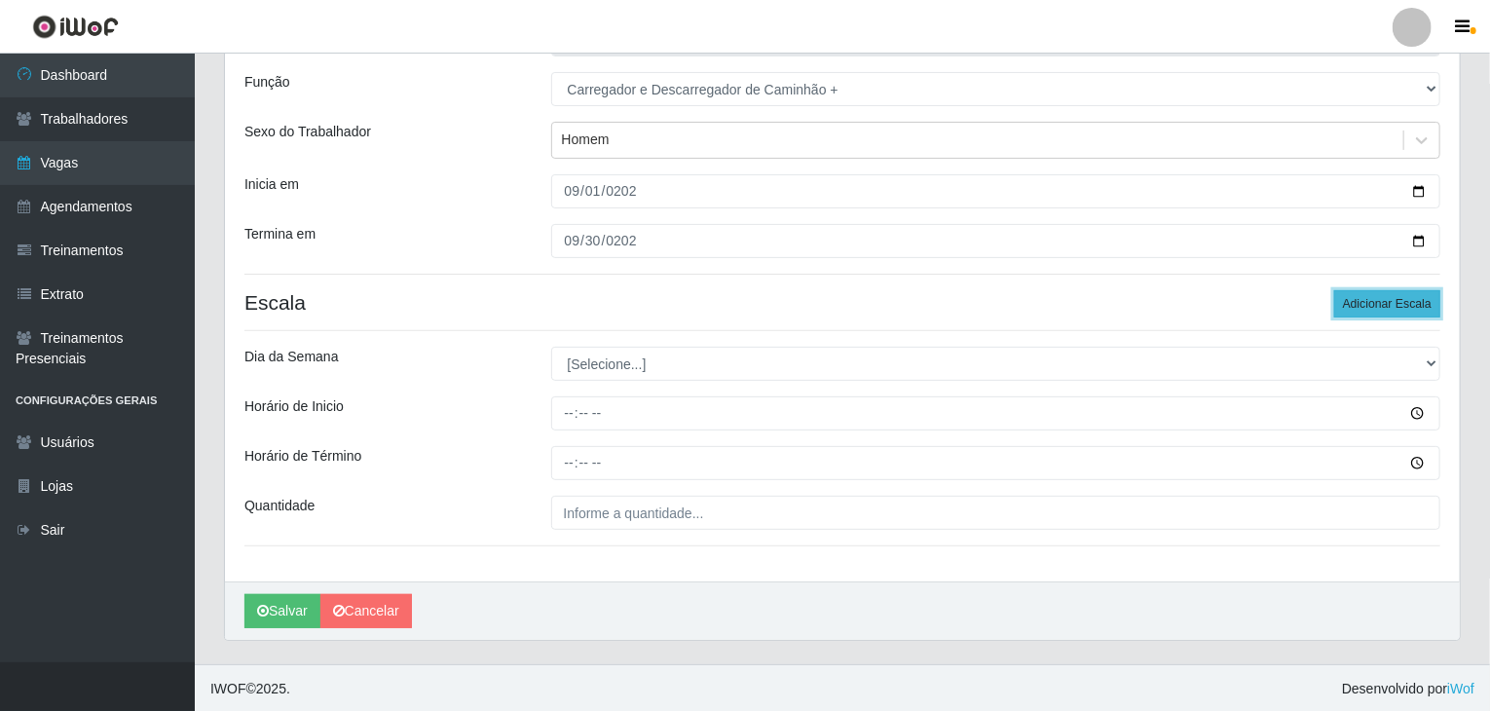
click at [1076, 304] on button "Adicionar Escala" at bounding box center [1388, 303] width 106 height 27
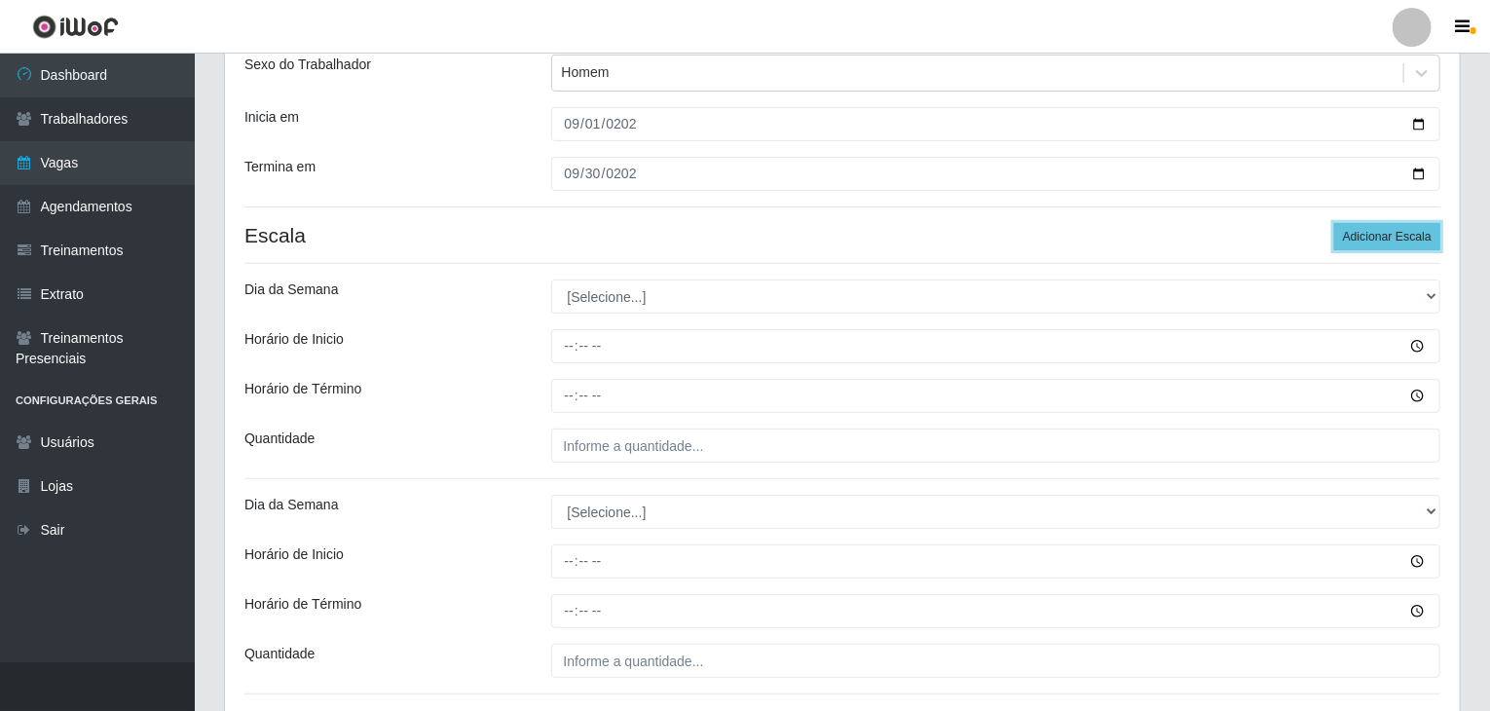
scroll to position [359, 0]
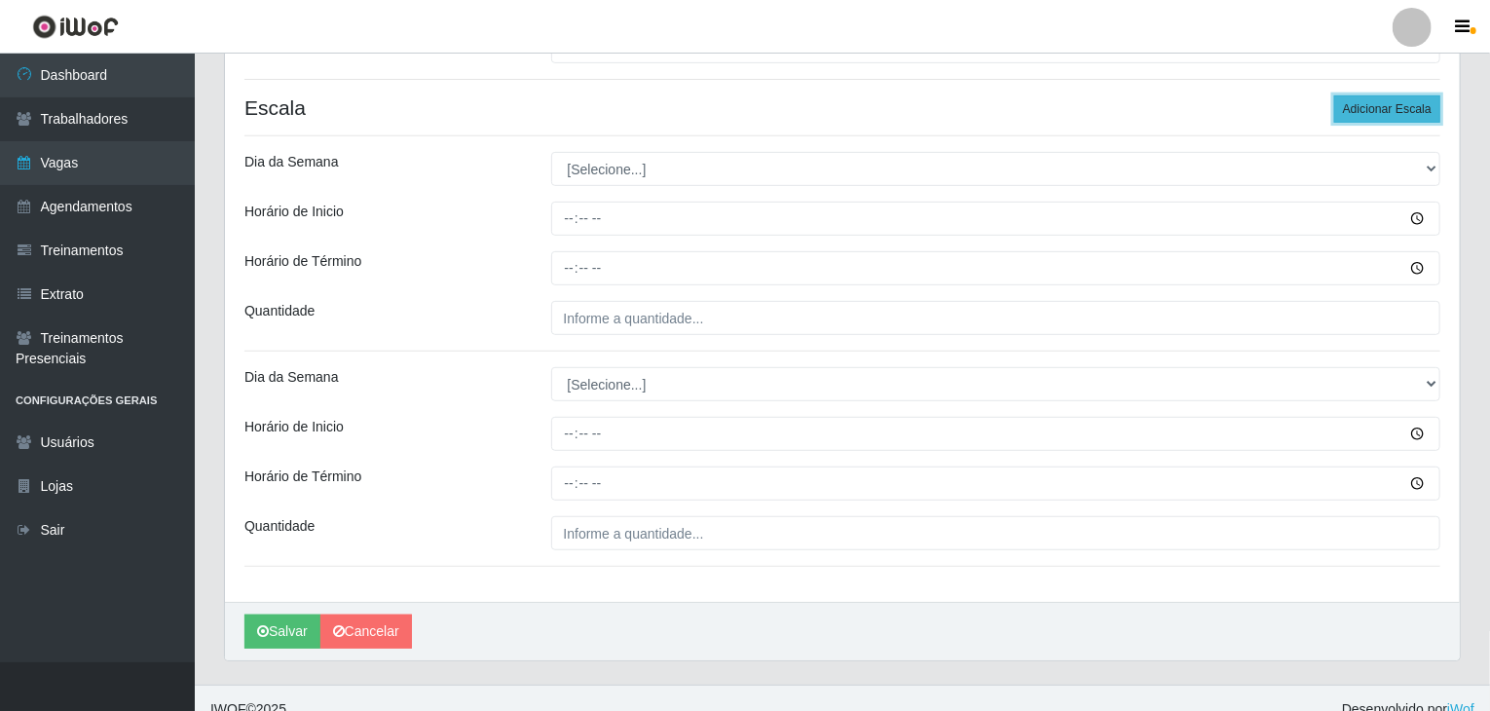
click at [1076, 108] on button "Adicionar Escala" at bounding box center [1388, 108] width 106 height 27
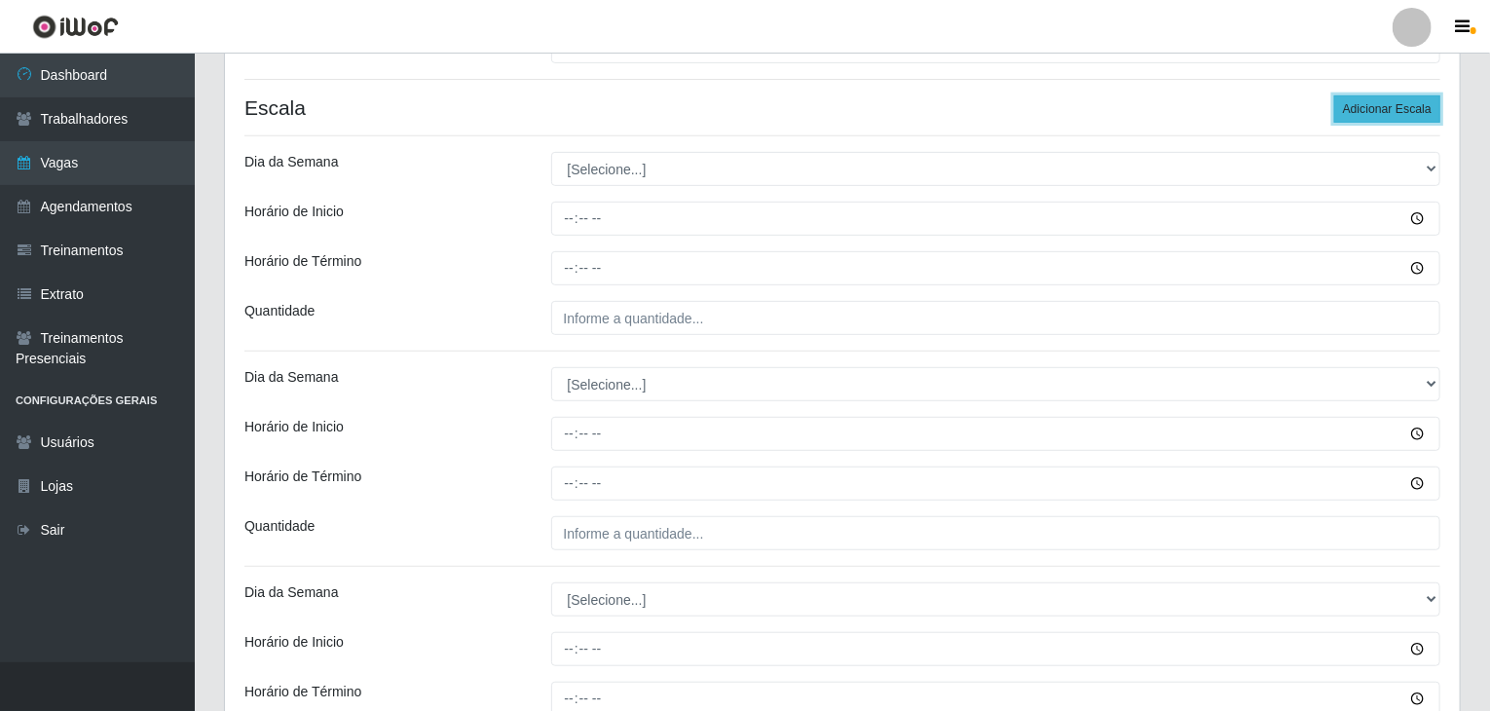
click at [1076, 107] on button "Adicionar Escala" at bounding box center [1388, 108] width 106 height 27
click at [1076, 102] on button "Adicionar Escala" at bounding box center [1388, 108] width 106 height 27
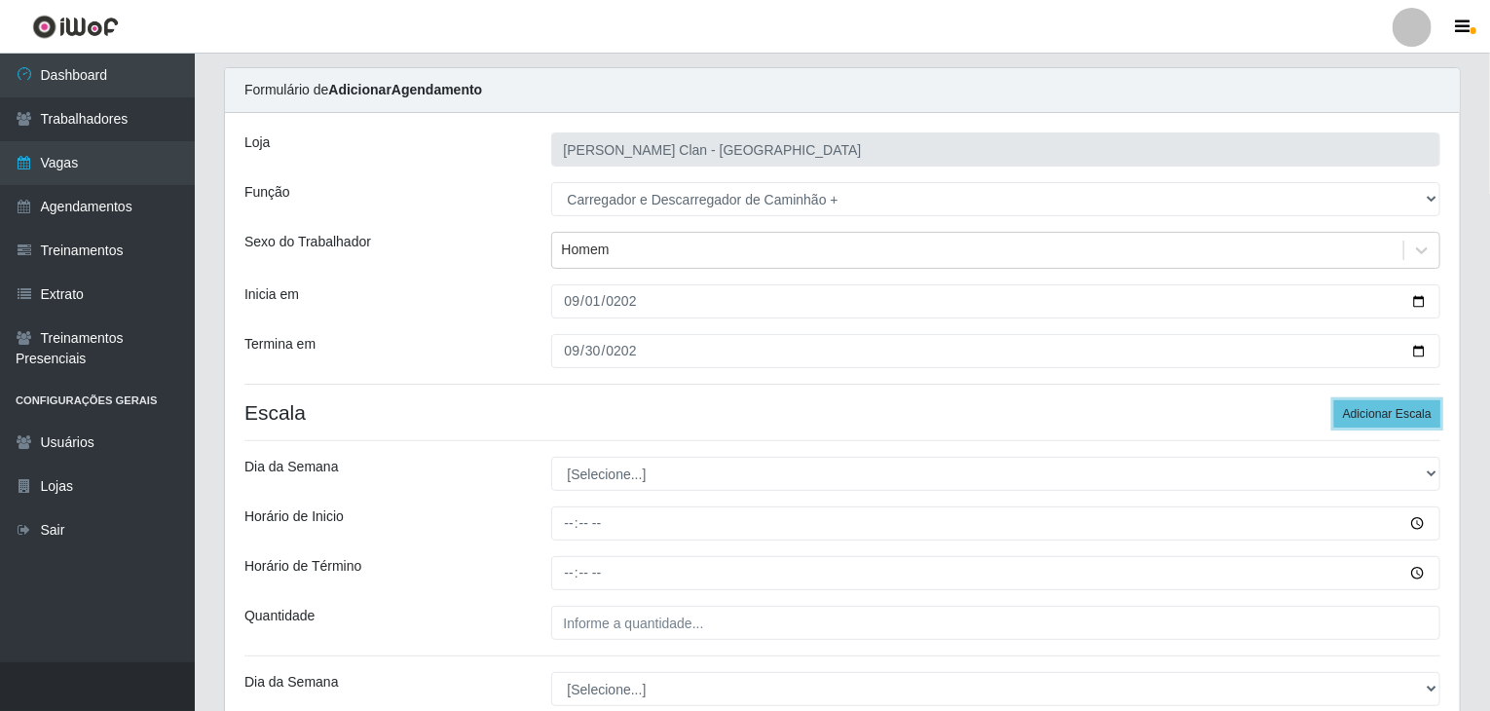
scroll to position [97, 0]
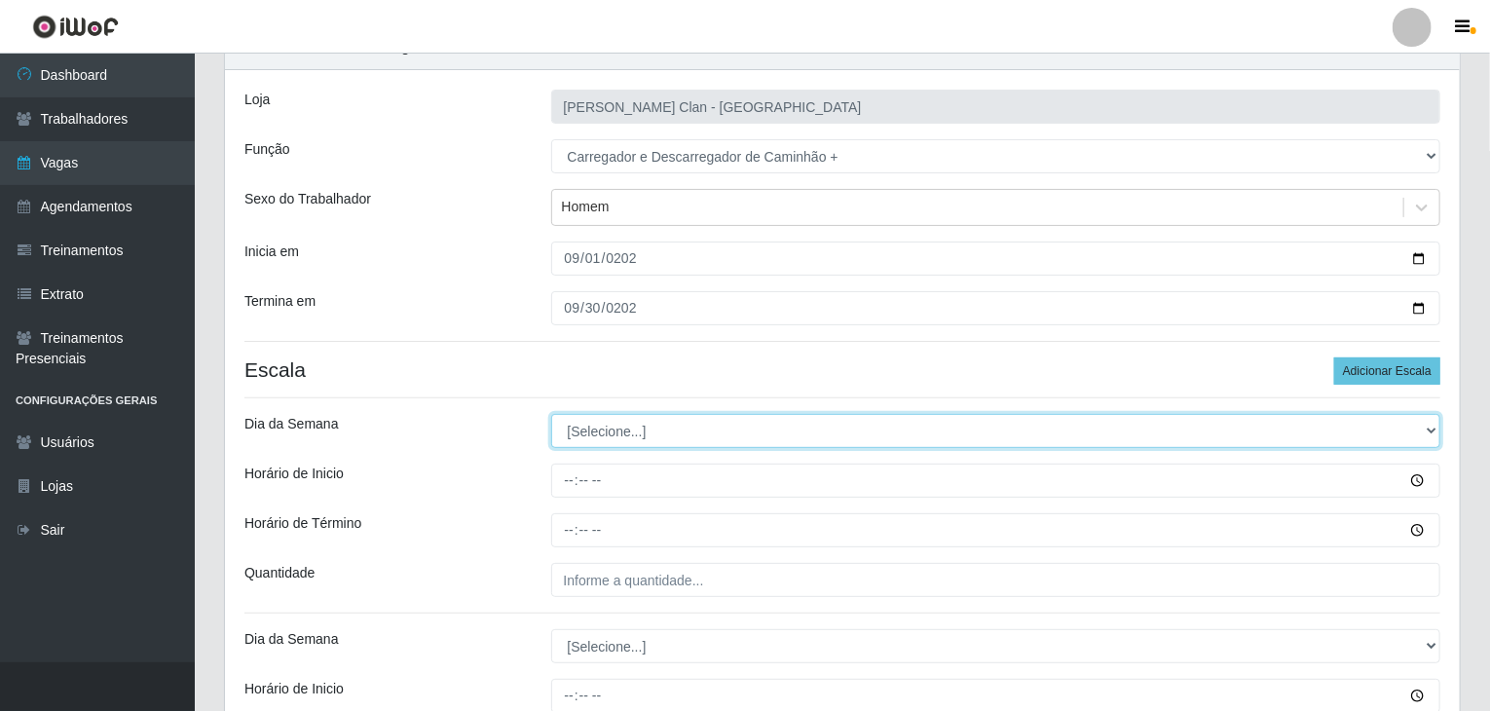
click at [608, 429] on select "[Selecione...] Segunda Terça Quarta Quinta Sexta Sábado Domingo" at bounding box center [996, 431] width 890 height 34
select select "1"
click at [551, 414] on select "[Selecione...] Segunda Terça Quarta Quinta Sexta Sábado Domingo" at bounding box center [996, 431] width 890 height 34
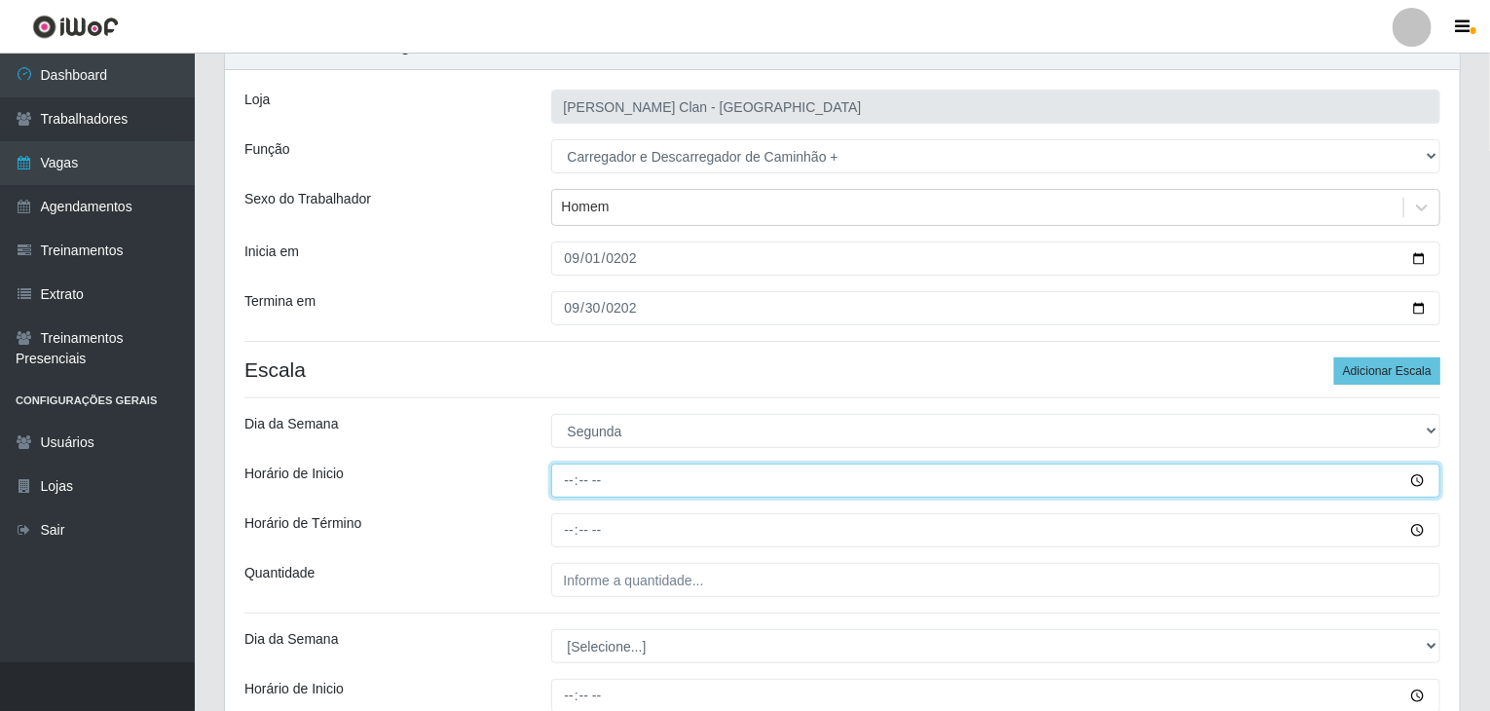
click at [573, 482] on input "Horário de Inicio" at bounding box center [996, 481] width 890 height 34
type input "06:02"
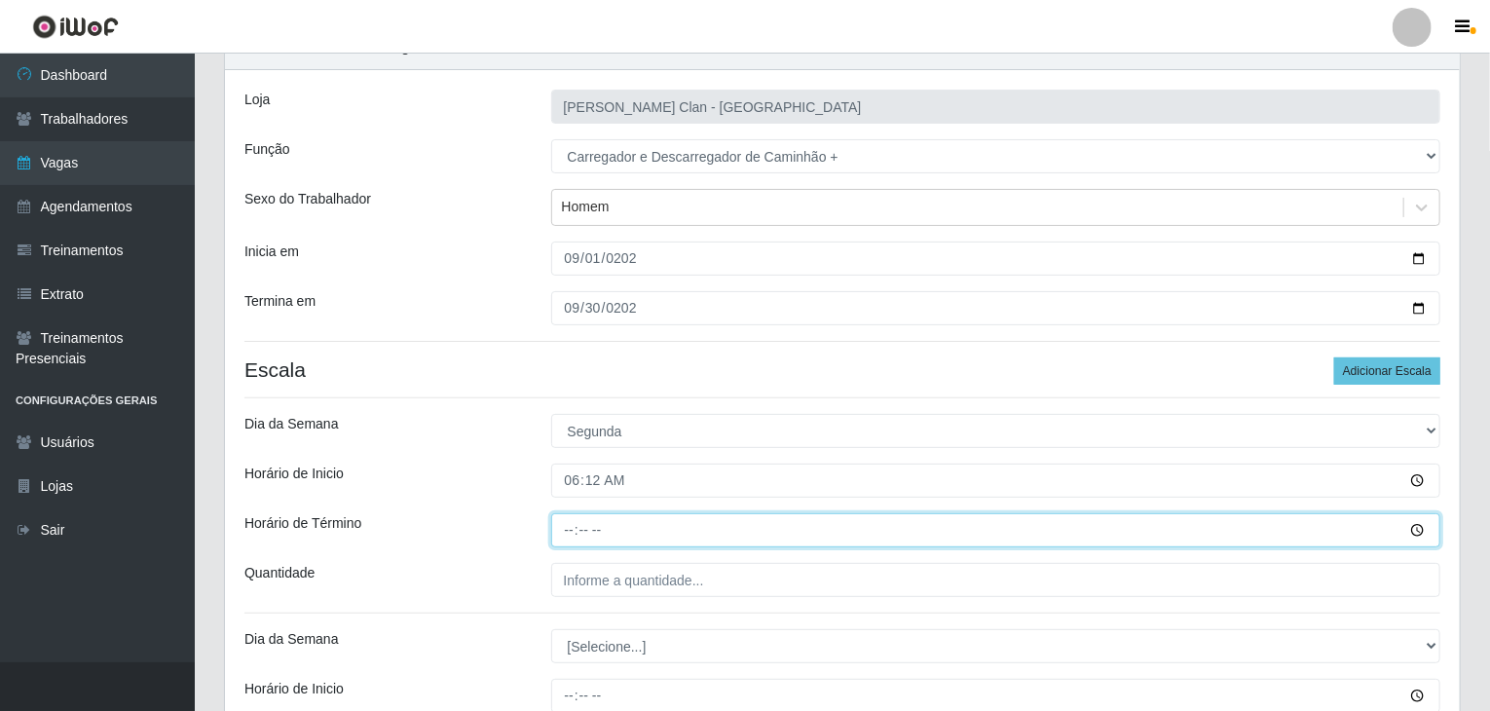
click at [578, 525] on input "Horário de Término" at bounding box center [996, 530] width 890 height 34
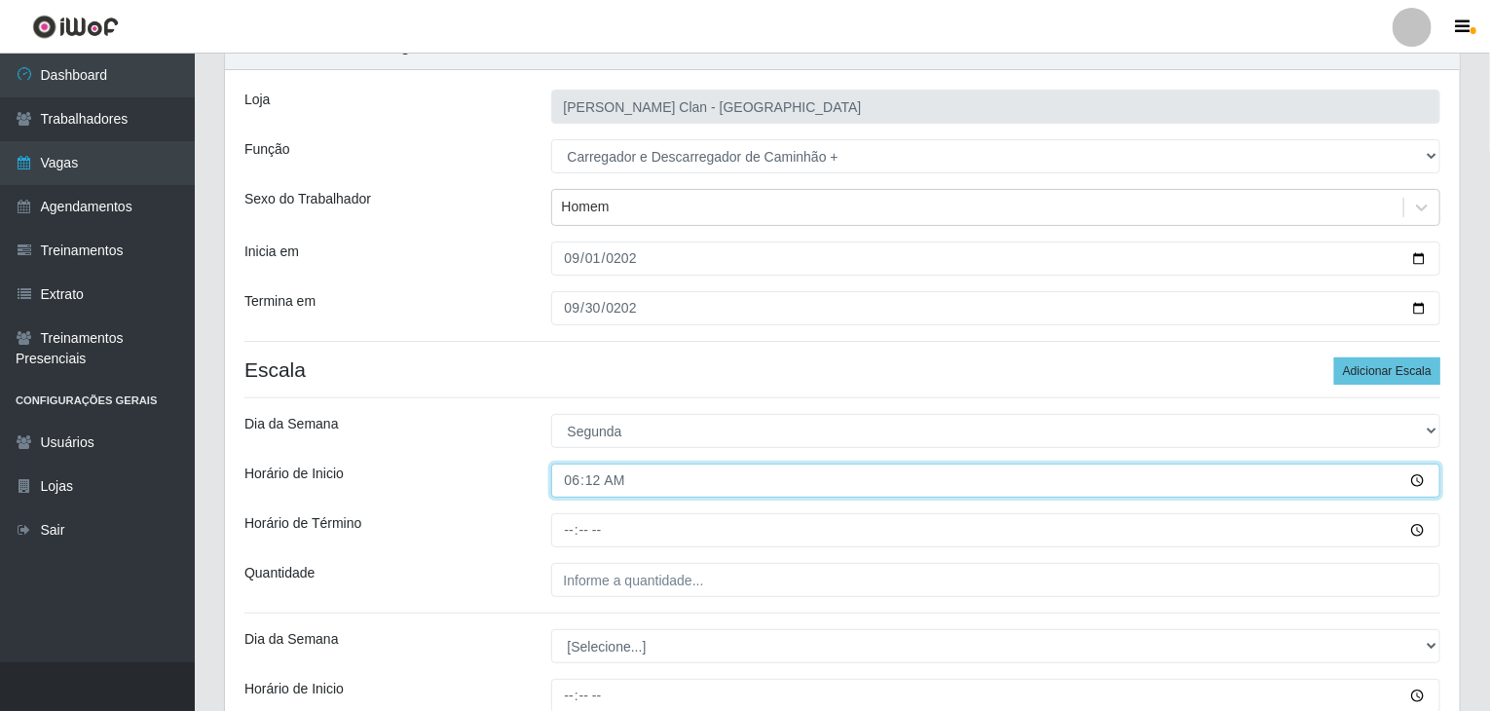
click at [600, 480] on input "06:12" at bounding box center [996, 481] width 890 height 34
click at [600, 482] on input "06:12" at bounding box center [996, 481] width 890 height 34
click at [588, 480] on input "06:12" at bounding box center [996, 481] width 890 height 34
type input "06:00"
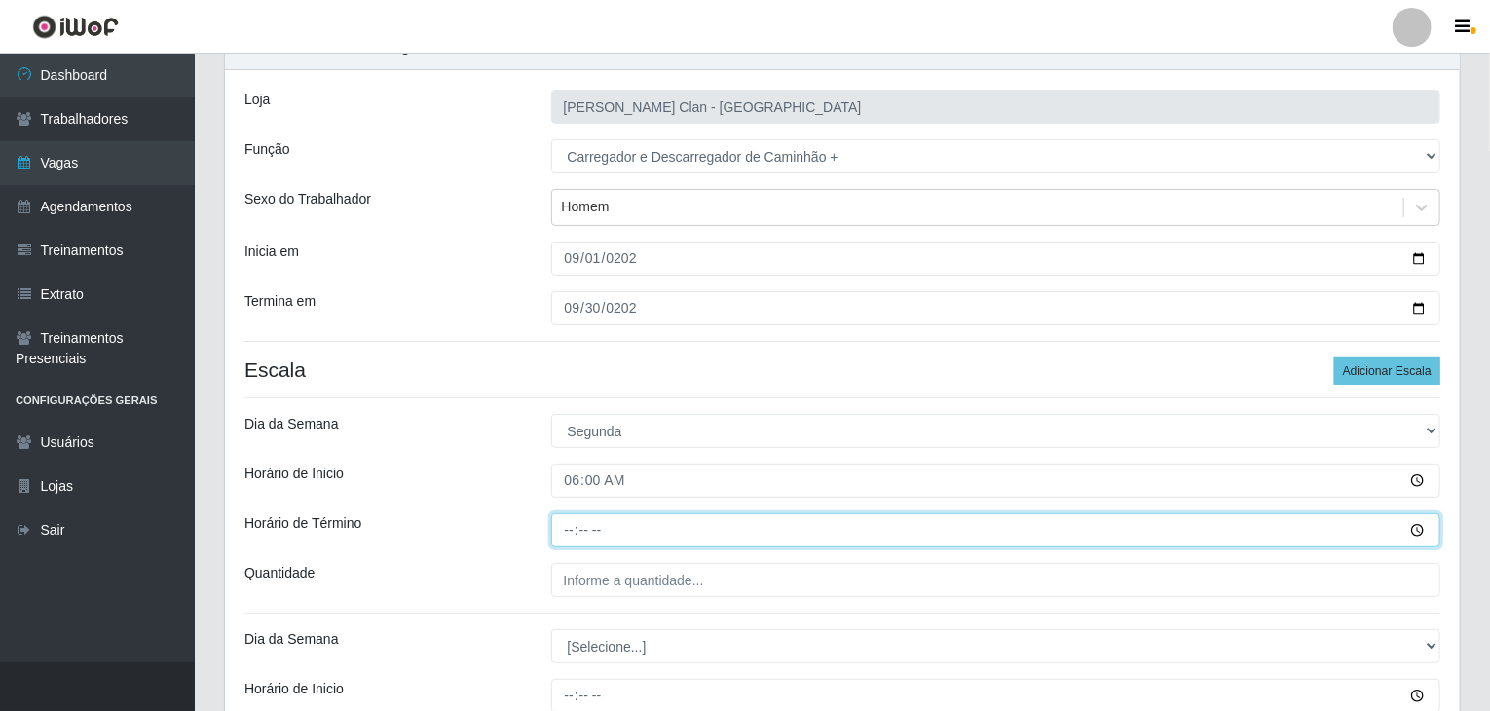
drag, startPoint x: 562, startPoint y: 522, endPoint x: 561, endPoint y: 533, distance: 10.8
click at [561, 522] on input "Horário de Término" at bounding box center [996, 530] width 890 height 34
type input "12:00"
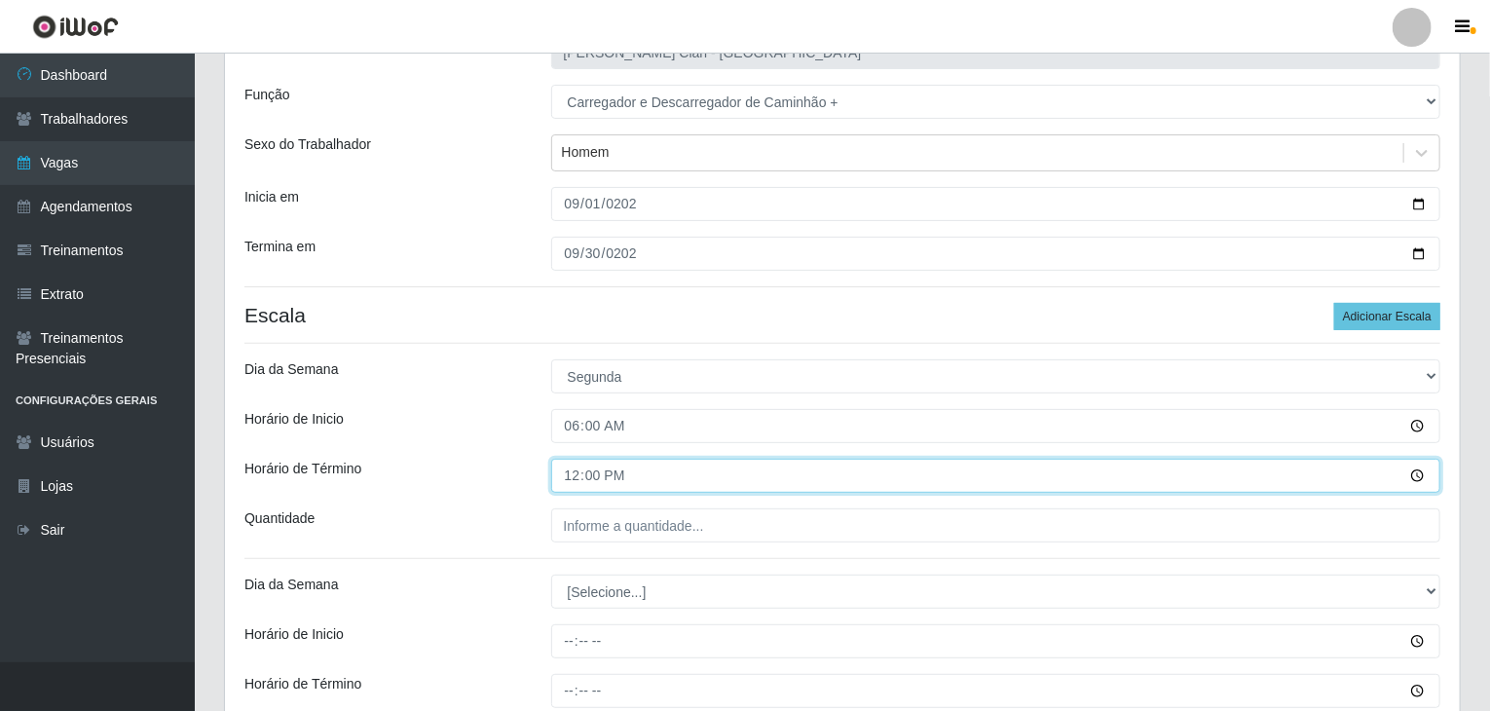
scroll to position [195, 0]
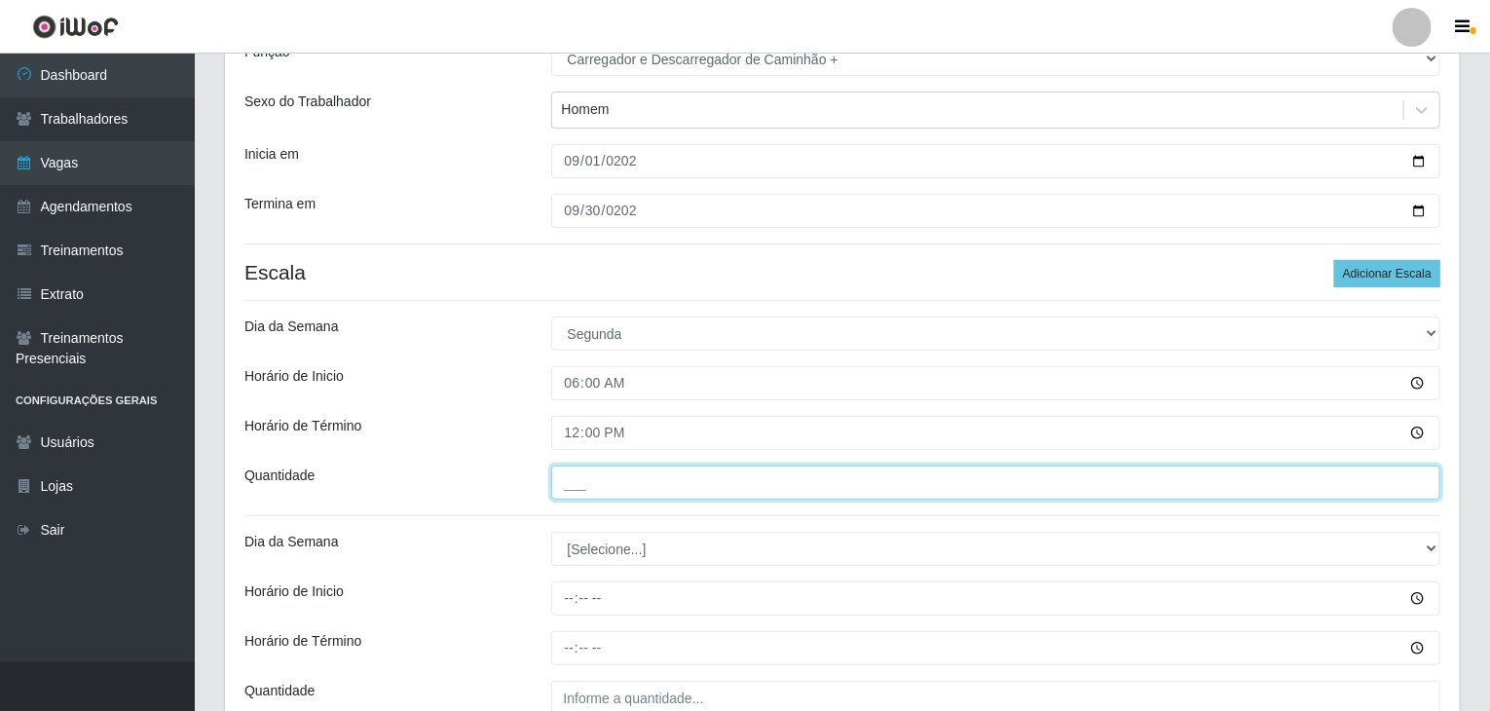
click at [612, 485] on input "___" at bounding box center [996, 483] width 890 height 34
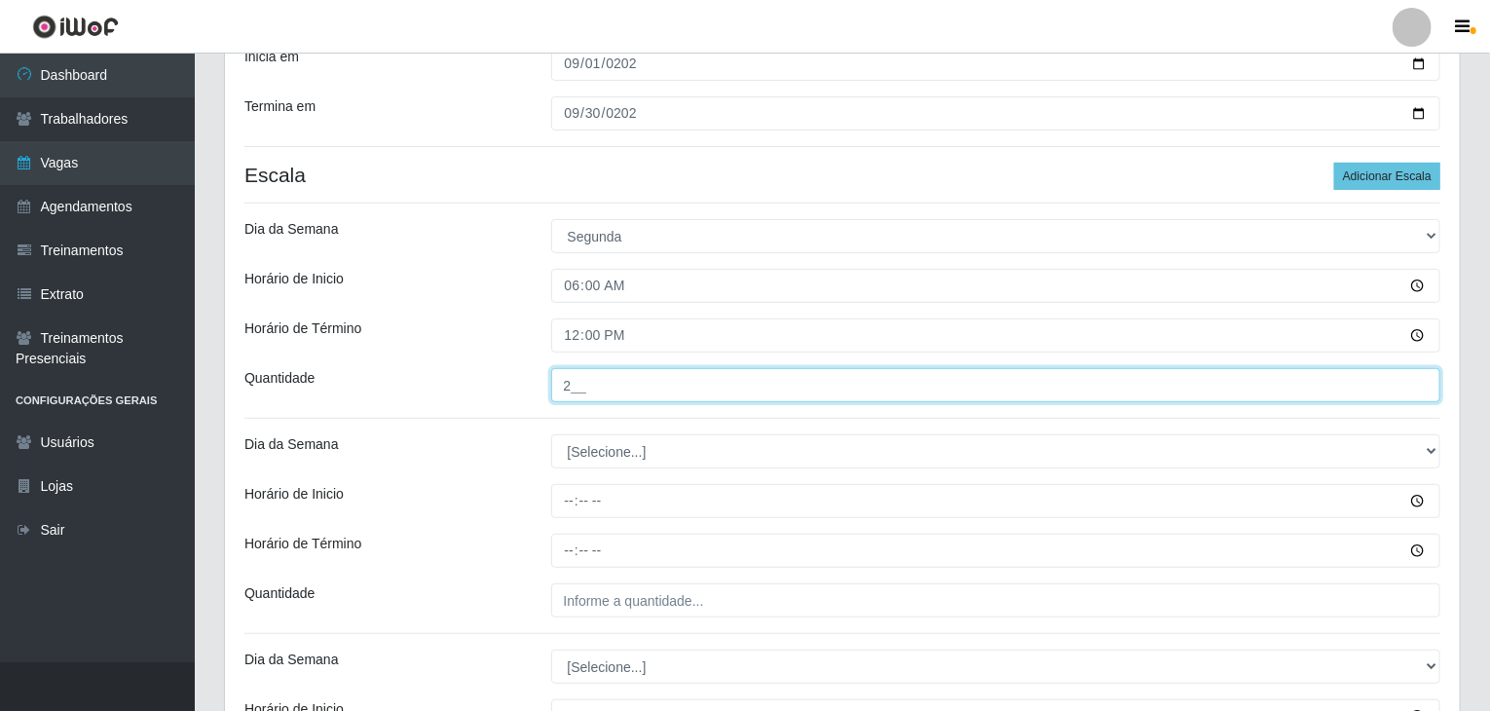
type input "2__"
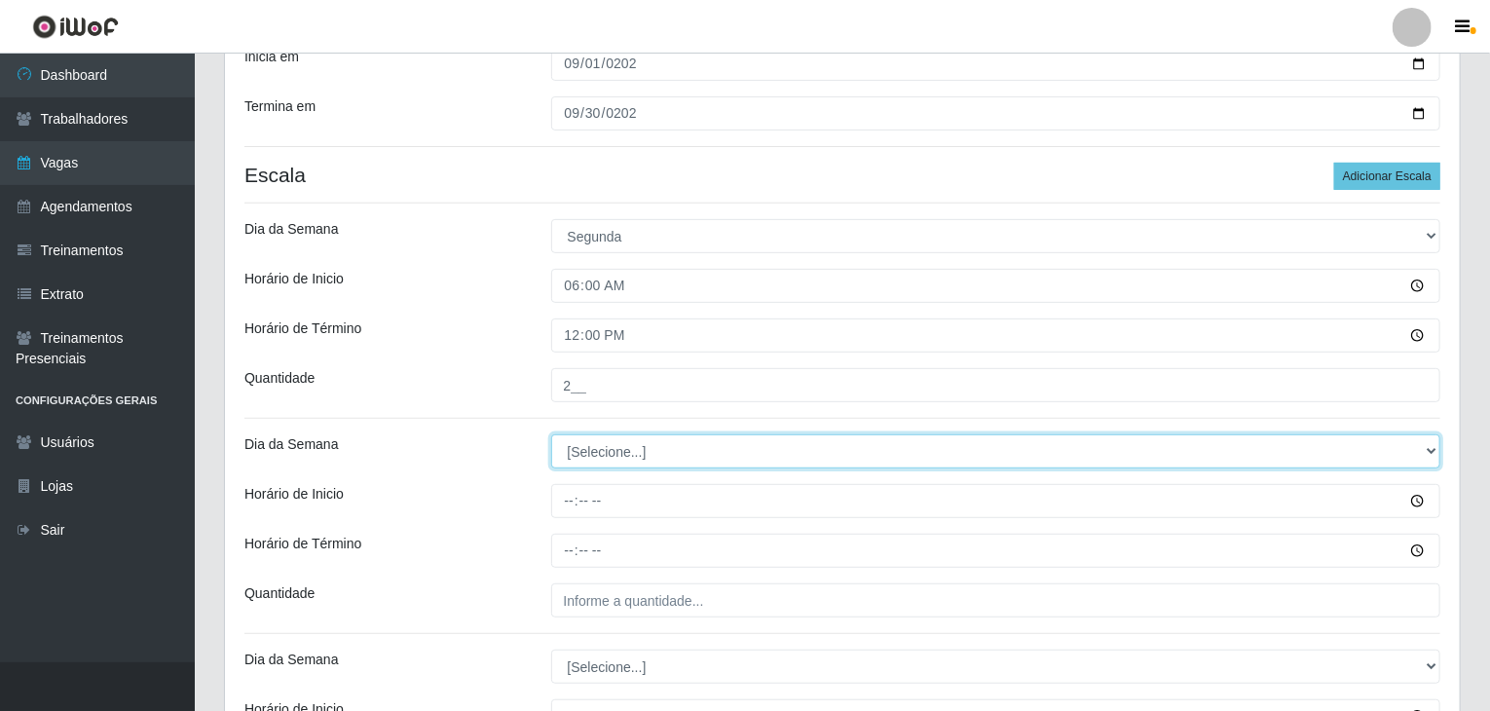
click at [588, 452] on select "[Selecione...] Segunda Terça Quarta Quinta Sexta Sábado Domingo" at bounding box center [996, 451] width 890 height 34
click at [551, 434] on select "[Selecione...] Segunda Terça Quarta Quinta Sexta Sábado Domingo" at bounding box center [996, 451] width 890 height 34
click at [1076, 445] on select "[Selecione...] Segunda Terça Quarta Quinta Sexta Sábado Domingo" at bounding box center [996, 451] width 890 height 34
select select "2"
click at [551, 434] on select "[Selecione...] Segunda Terça Quarta Quinta Sexta Sábado Domingo" at bounding box center [996, 451] width 890 height 34
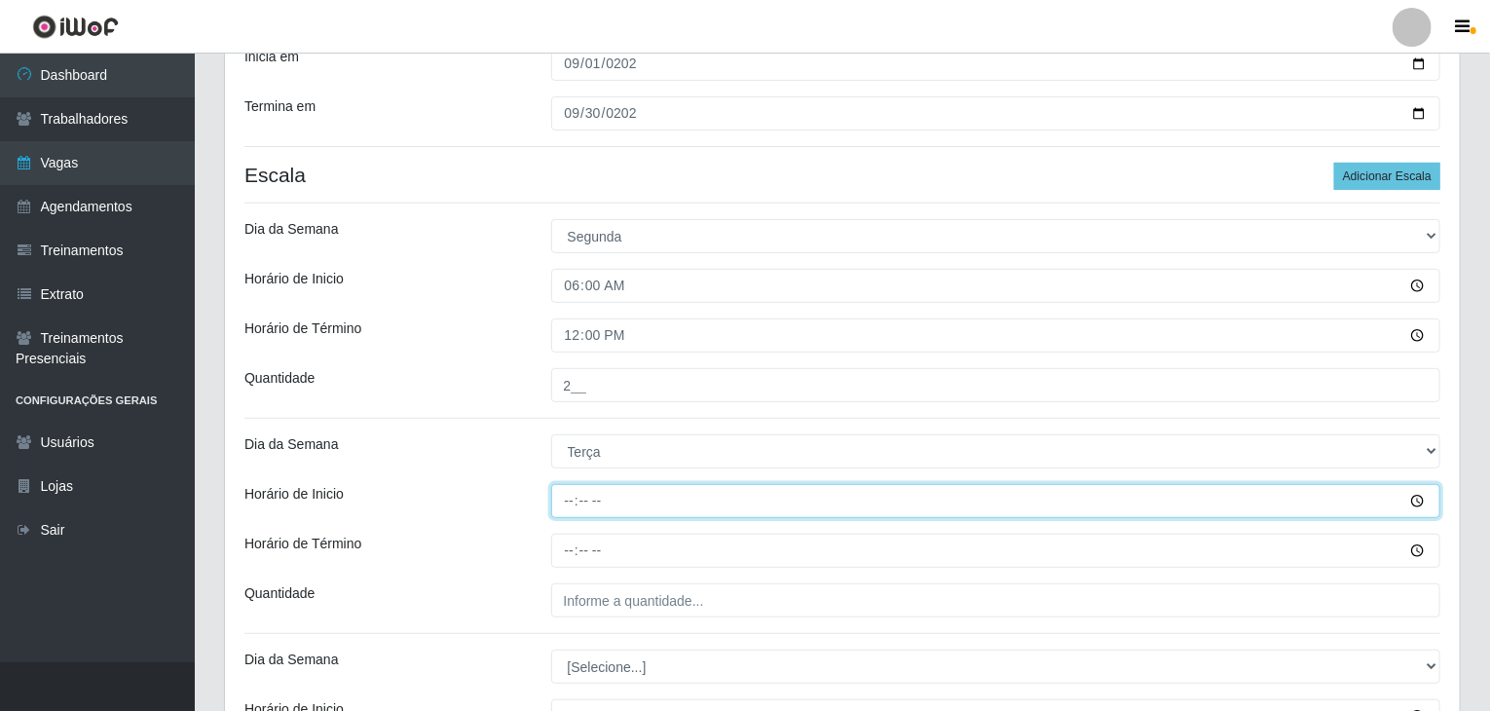
click at [586, 501] on input "Horário de Inicio" at bounding box center [996, 501] width 890 height 34
click at [574, 502] on input "Horário de Inicio" at bounding box center [996, 501] width 890 height 34
type input "06:00"
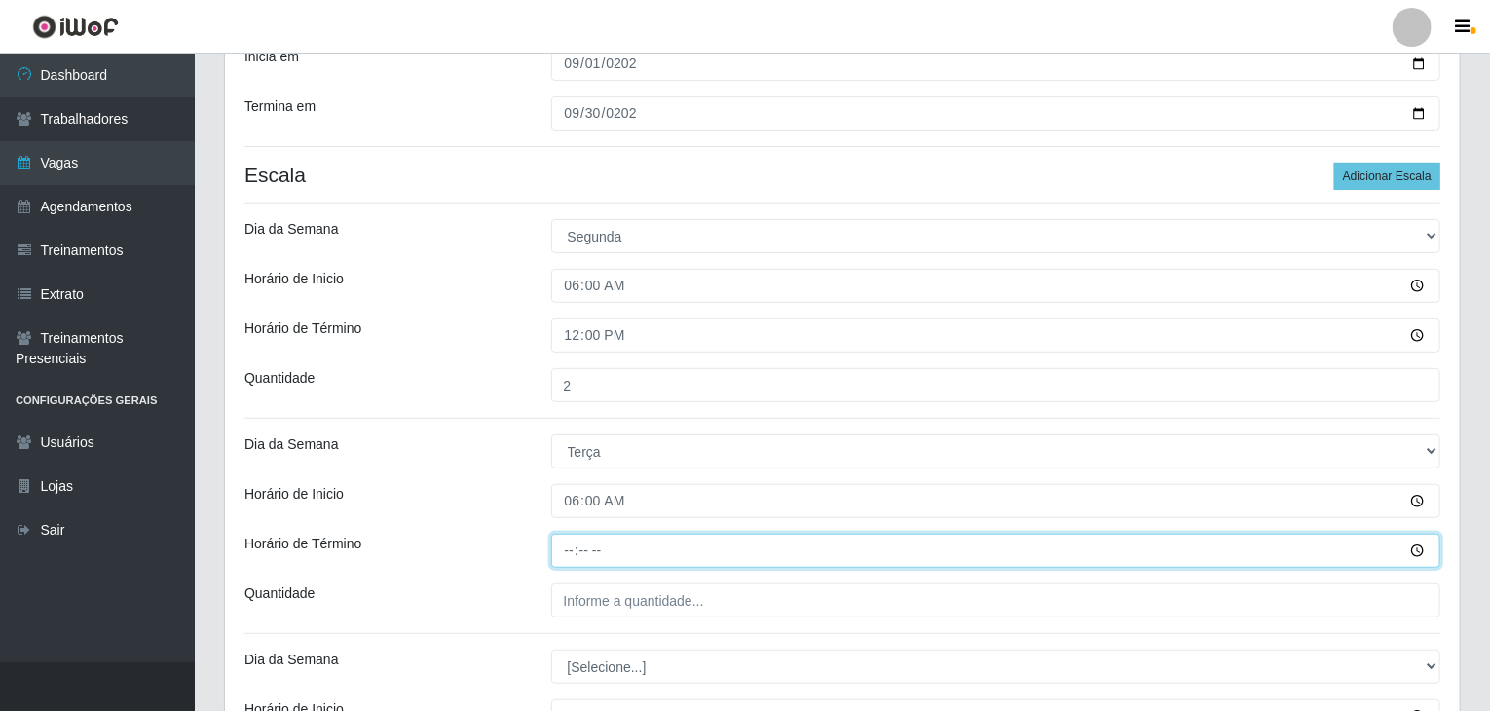
click at [576, 554] on input "Horário de Término" at bounding box center [996, 551] width 890 height 34
type input "12:00"
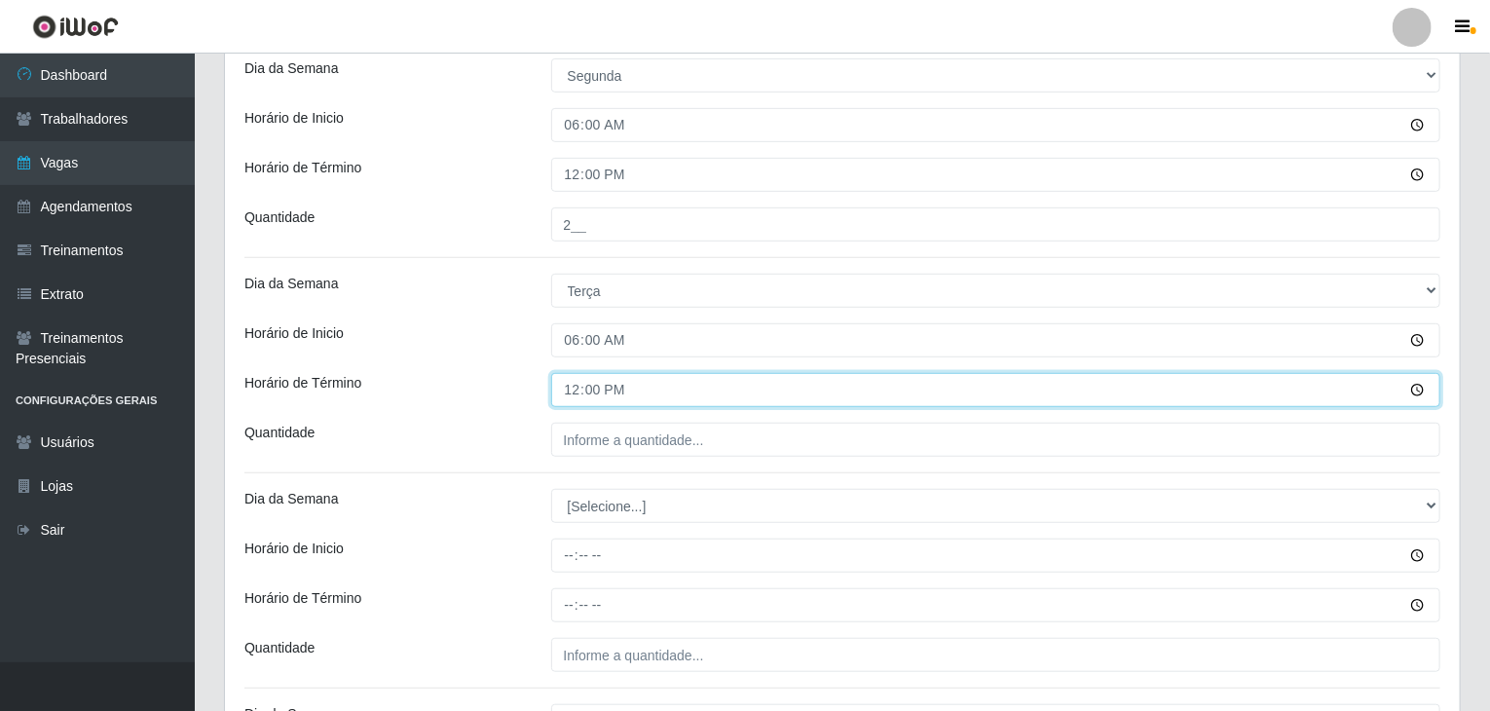
scroll to position [487, 0]
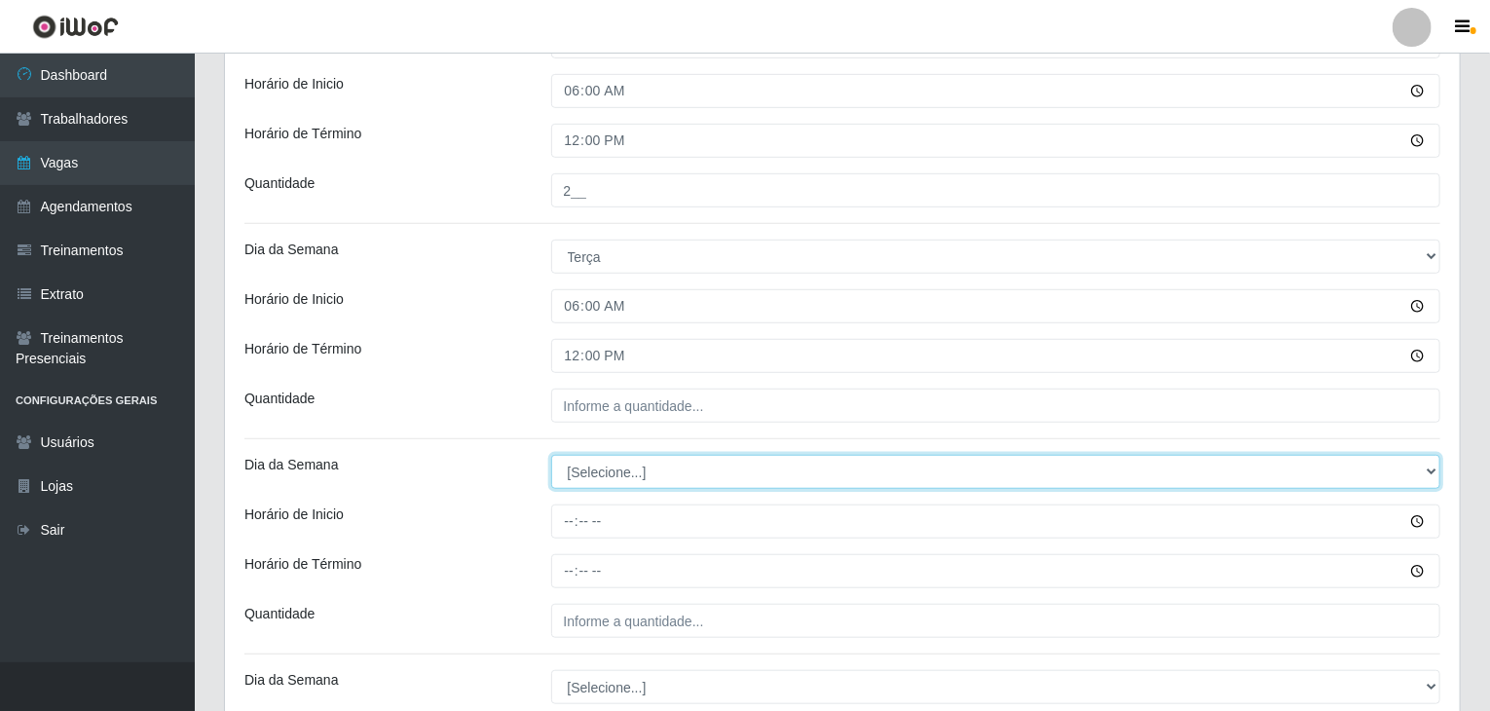
click at [596, 474] on select "[Selecione...] Segunda Terça Quarta Quinta Sexta Sábado Domingo" at bounding box center [996, 472] width 890 height 34
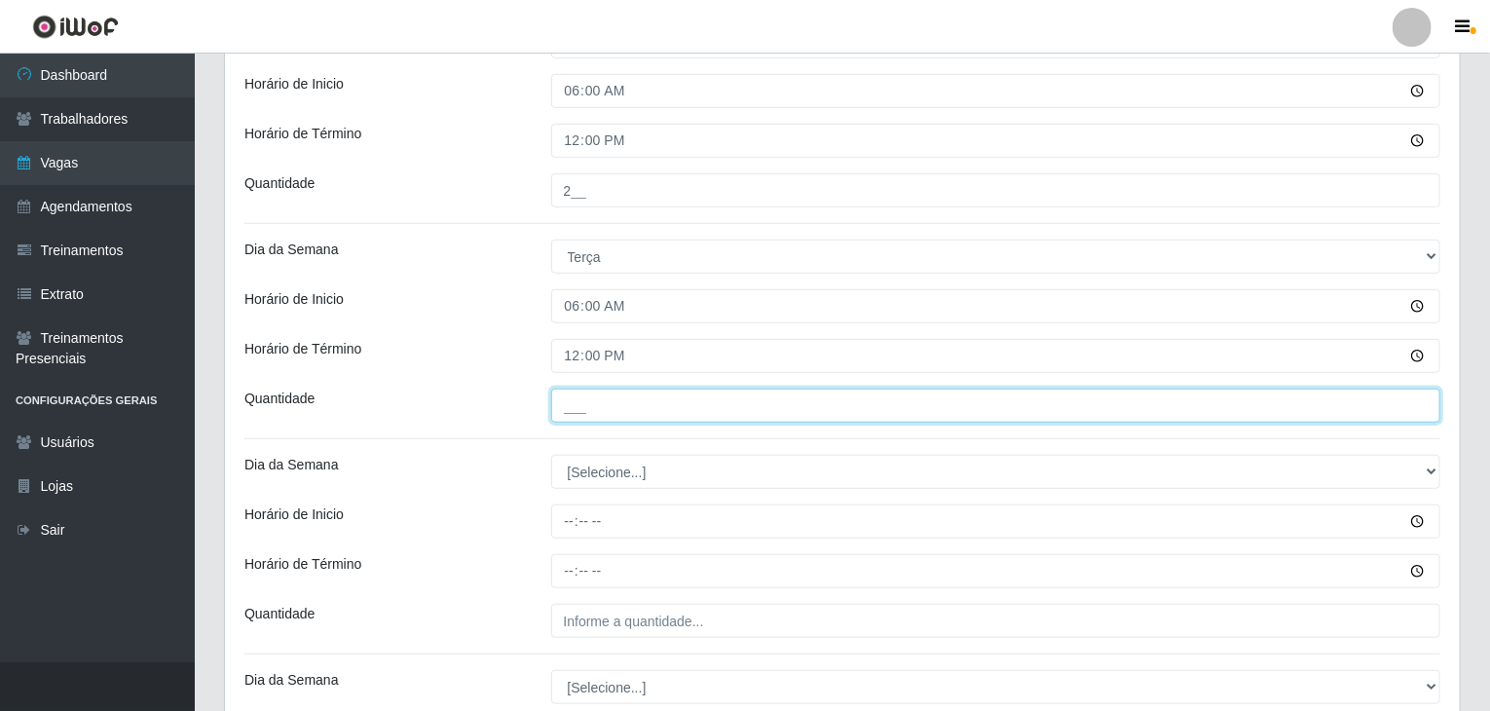
click at [585, 404] on input "___" at bounding box center [996, 406] width 890 height 34
type input "2__"
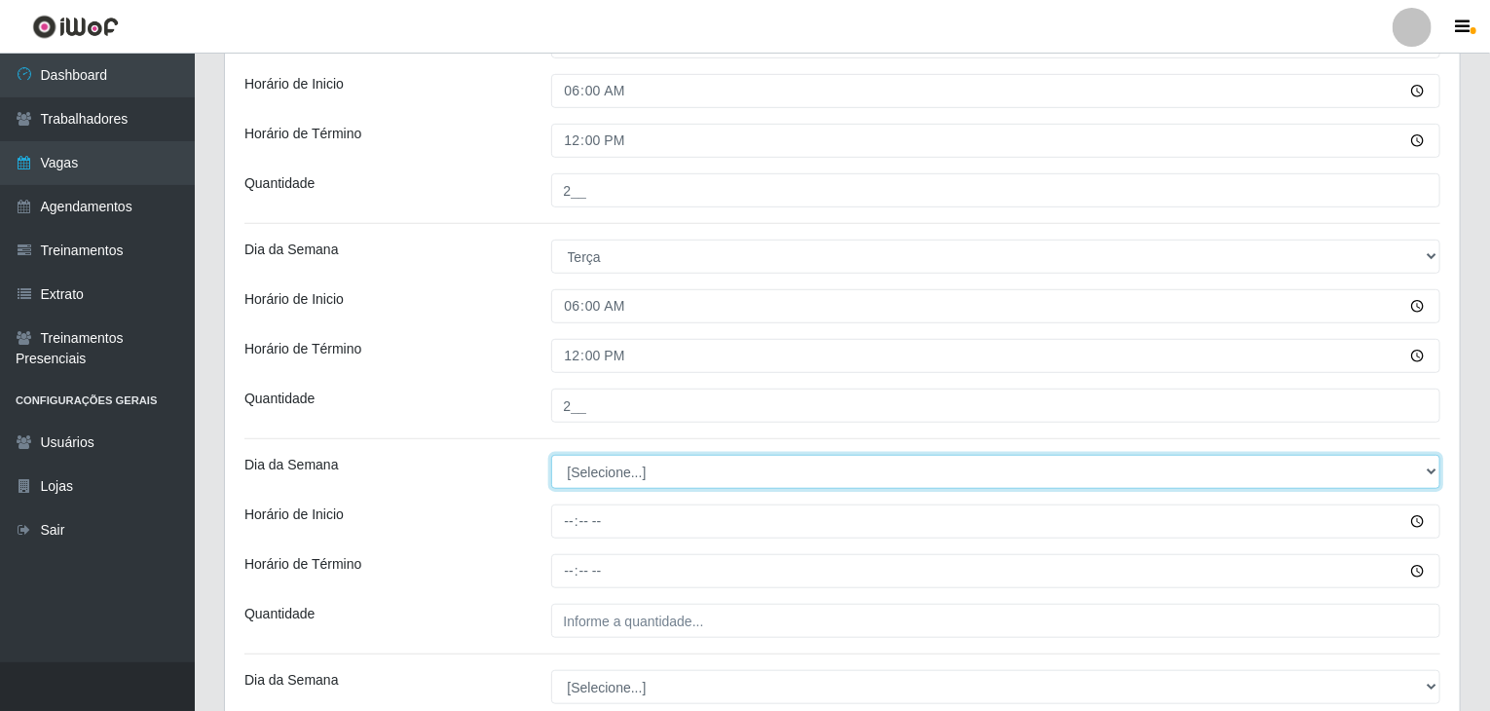
click at [593, 469] on select "[Selecione...] Segunda Terça Quarta Quinta Sexta Sábado Domingo" at bounding box center [996, 472] width 890 height 34
select select "3"
click at [551, 455] on select "[Selecione...] Segunda Terça Quarta Quinta Sexta Sábado Domingo" at bounding box center [996, 472] width 890 height 34
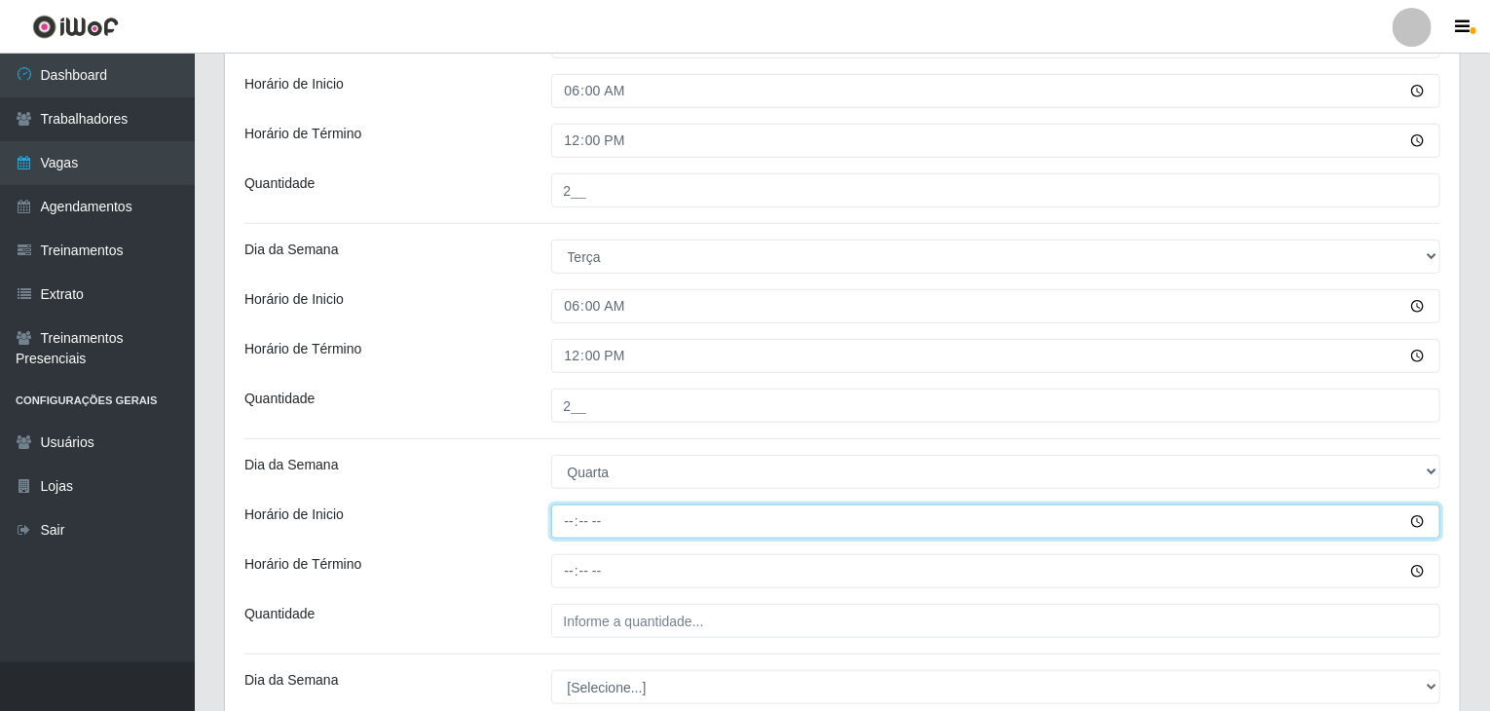
click at [575, 515] on input "Horário de Inicio" at bounding box center [996, 522] width 890 height 34
type input "06:00"
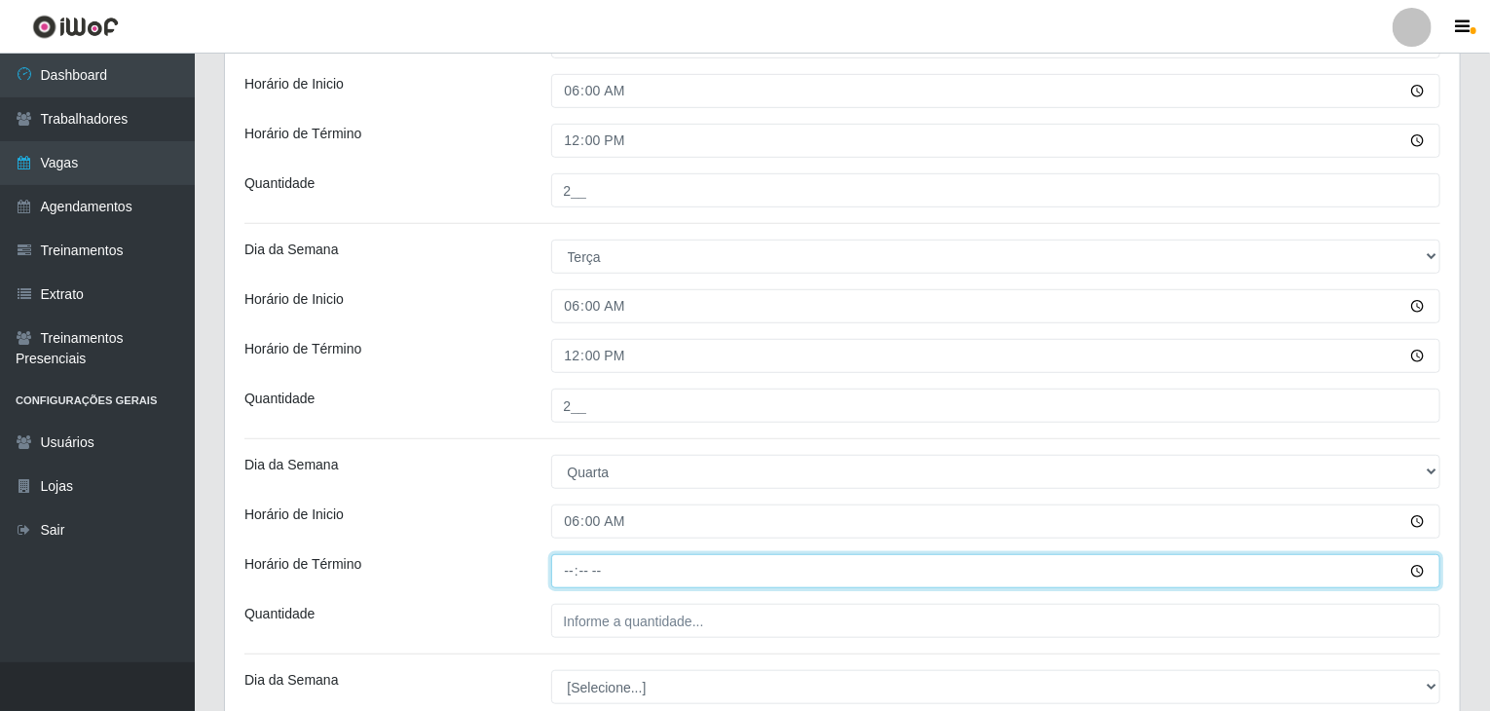
click at [568, 562] on input "Horário de Término" at bounding box center [996, 571] width 890 height 34
type input "12:00"
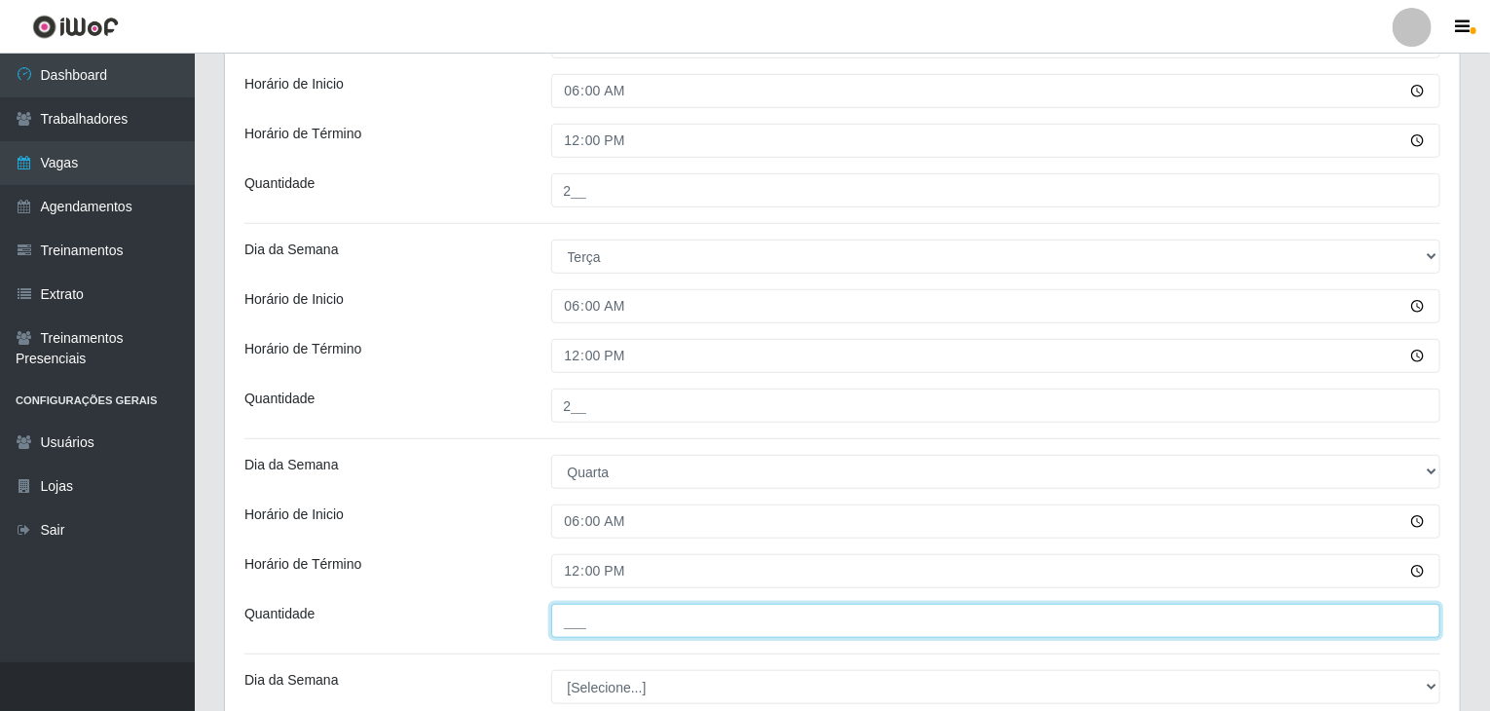
click at [607, 623] on input "___" at bounding box center [996, 621] width 890 height 34
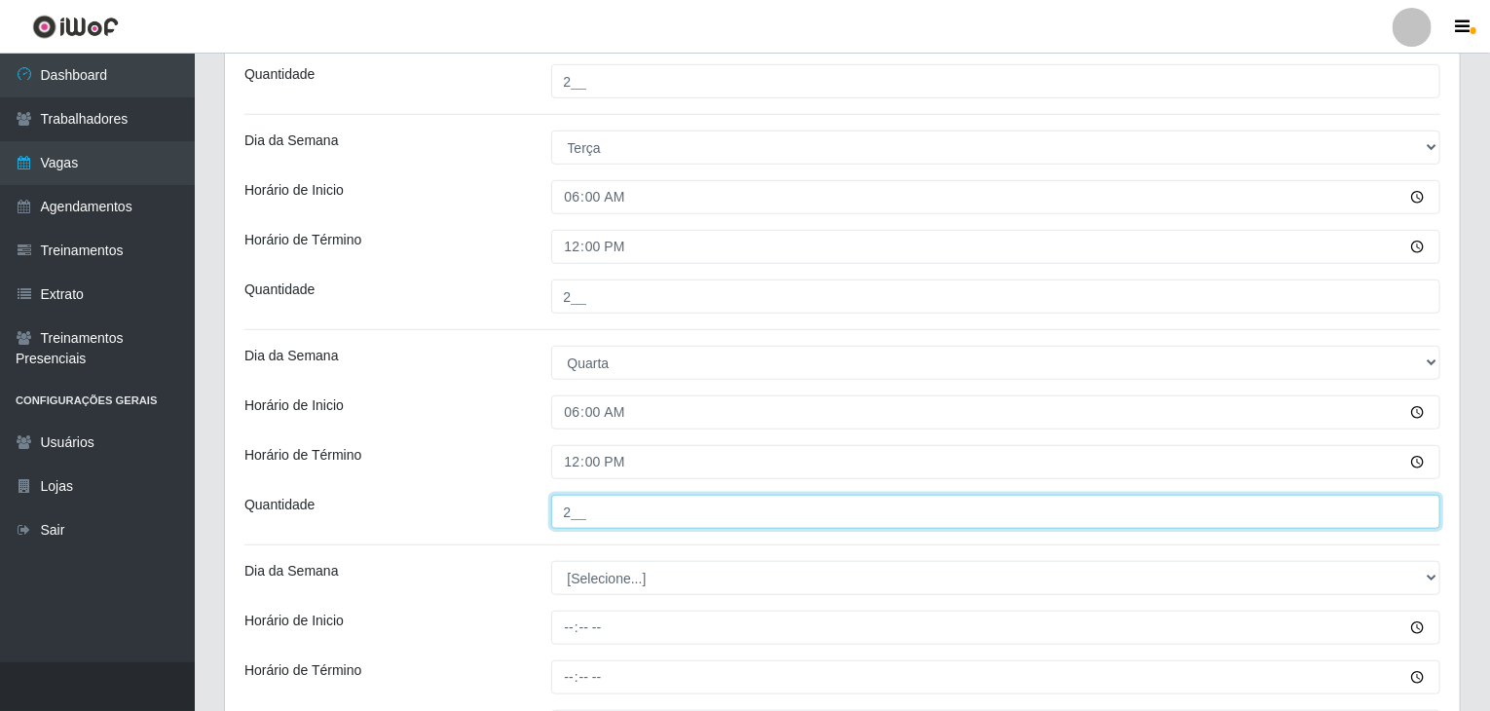
scroll to position [682, 0]
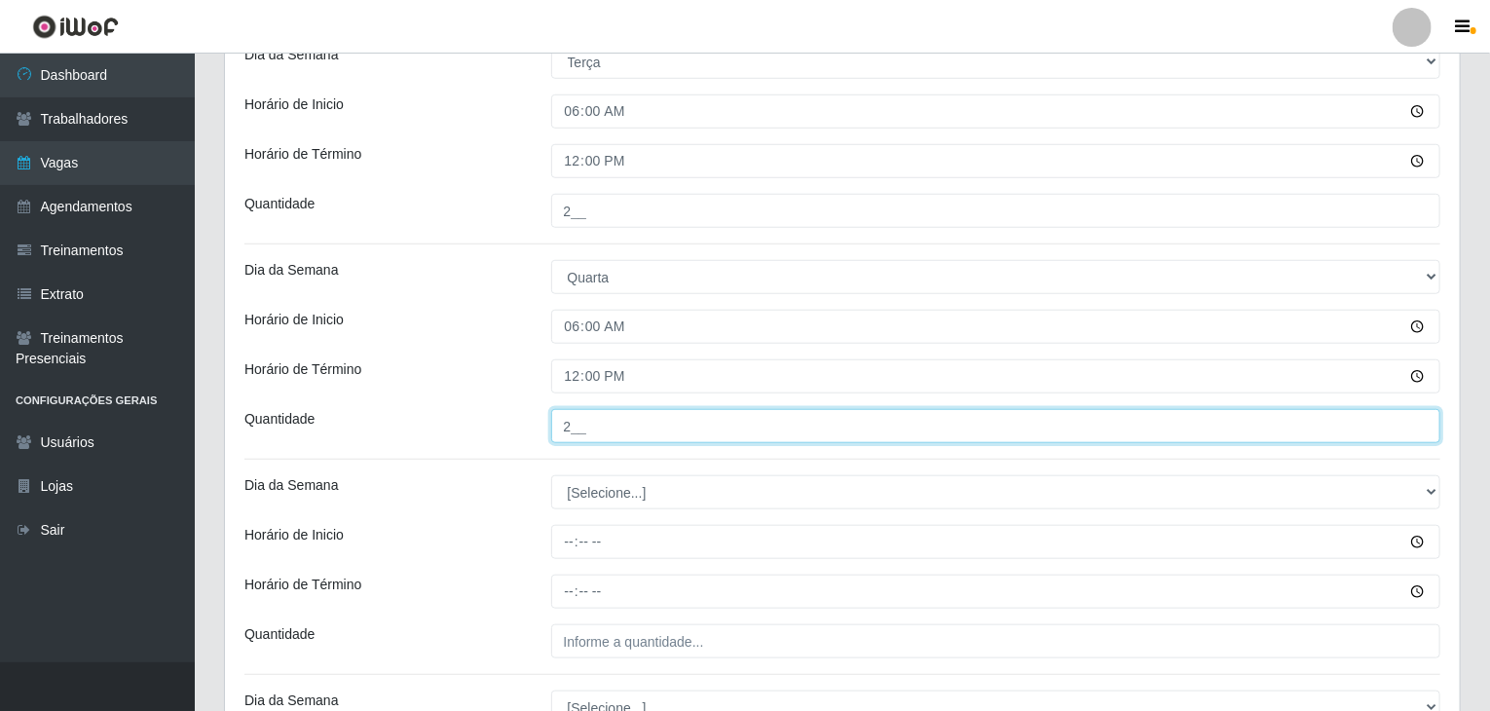
type input "2__"
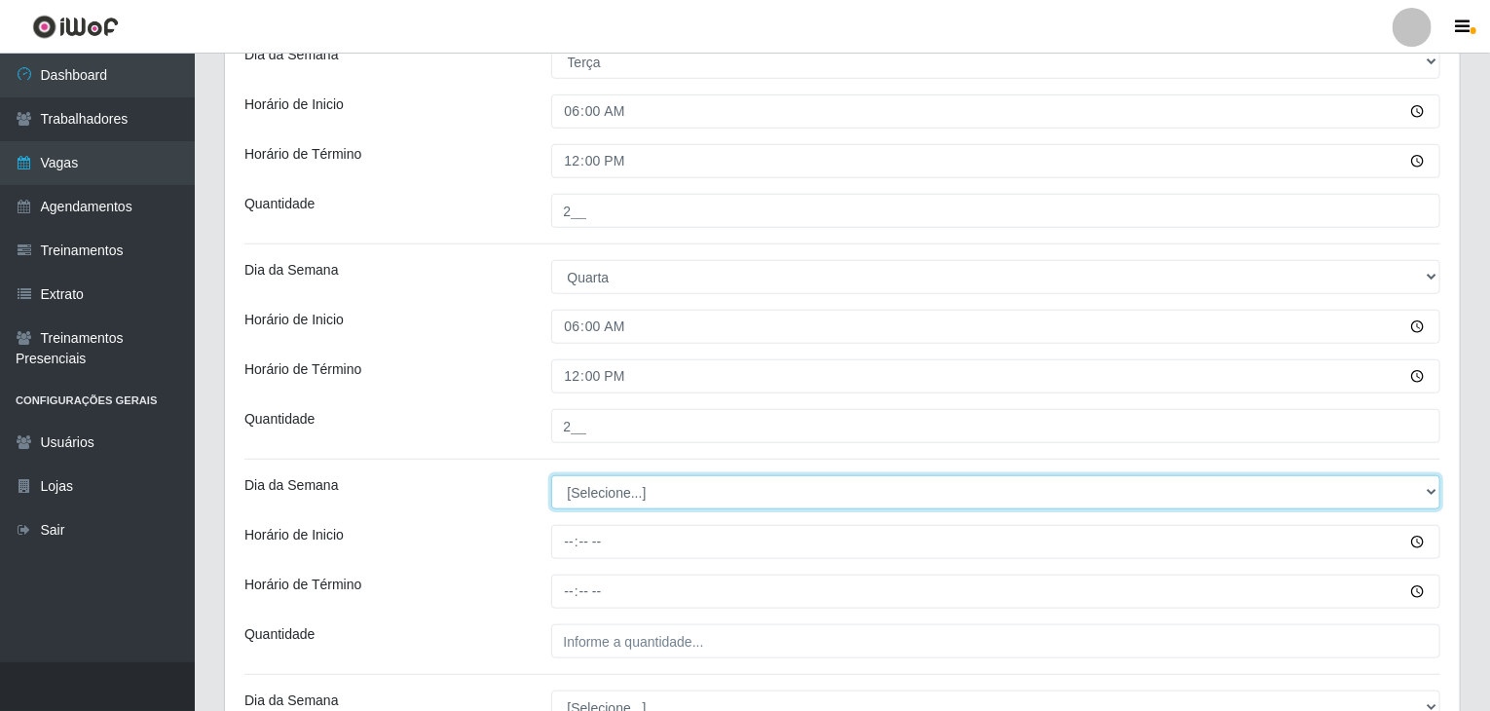
click at [601, 493] on select "[Selecione...] Segunda Terça Quarta Quinta Sexta Sábado Domingo" at bounding box center [996, 492] width 890 height 34
select select "4"
click at [551, 475] on select "[Selecione...] Segunda Terça Quarta Quinta Sexta Sábado Domingo" at bounding box center [996, 492] width 890 height 34
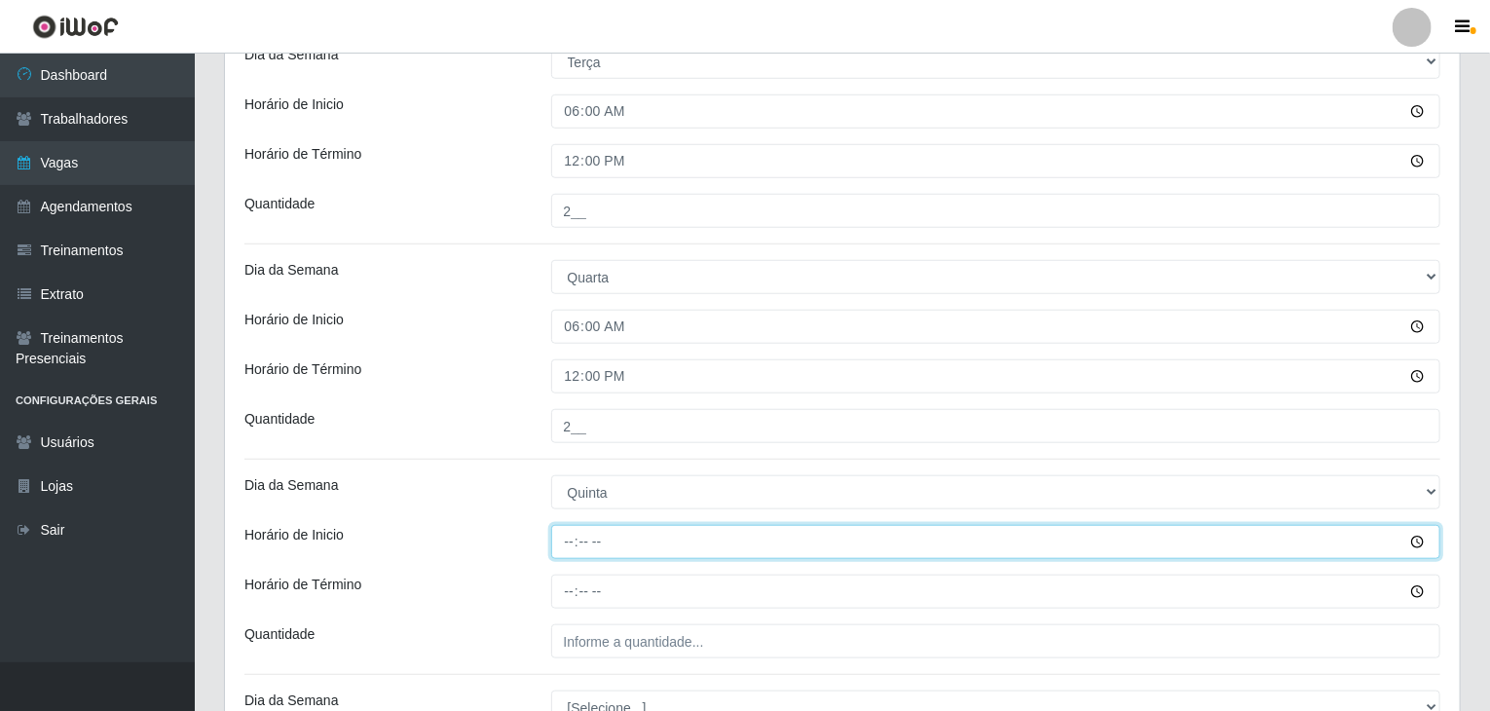
click at [584, 539] on input "Horário de Inicio" at bounding box center [996, 542] width 890 height 34
click at [565, 542] on input "Horário de Inicio" at bounding box center [996, 542] width 890 height 34
type input "06:00"
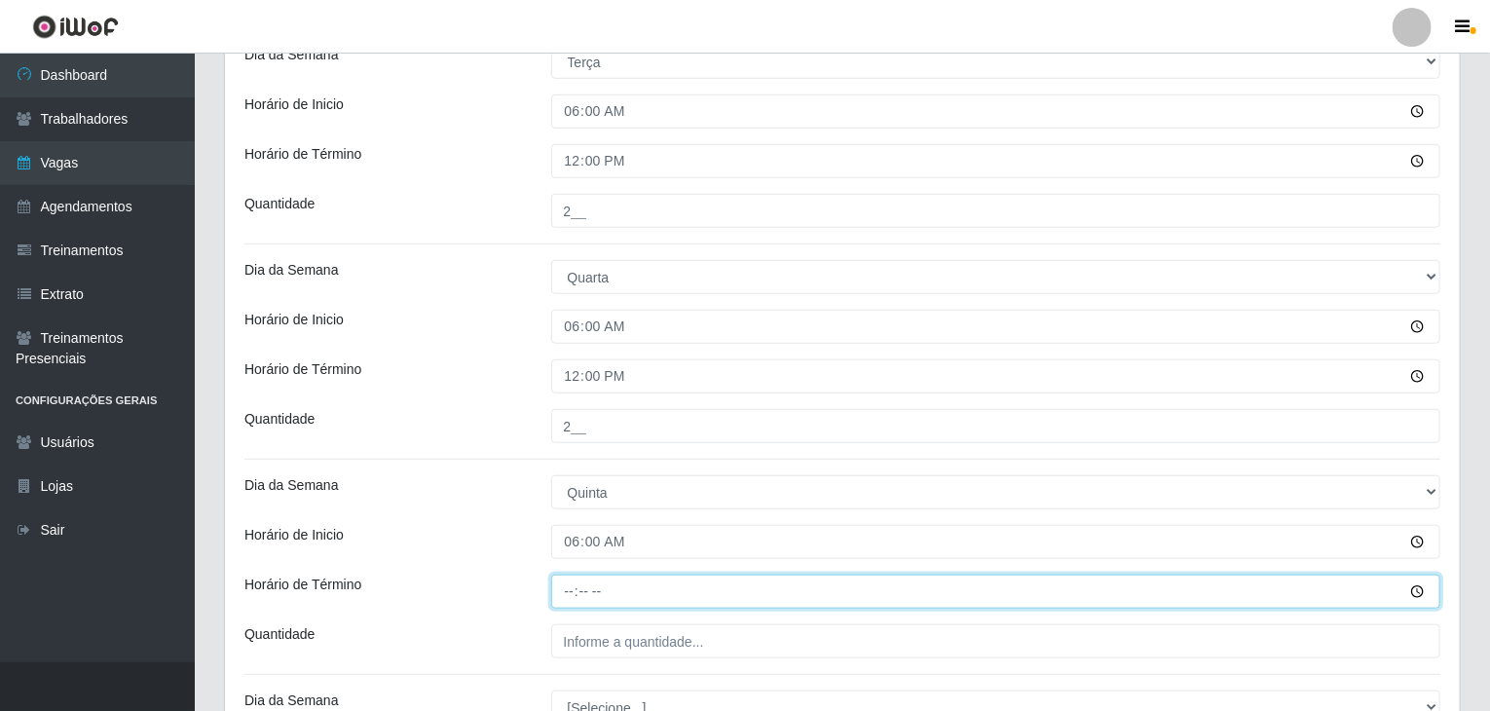
click at [568, 587] on input "Horário de Término" at bounding box center [996, 592] width 890 height 34
type input "12:00"
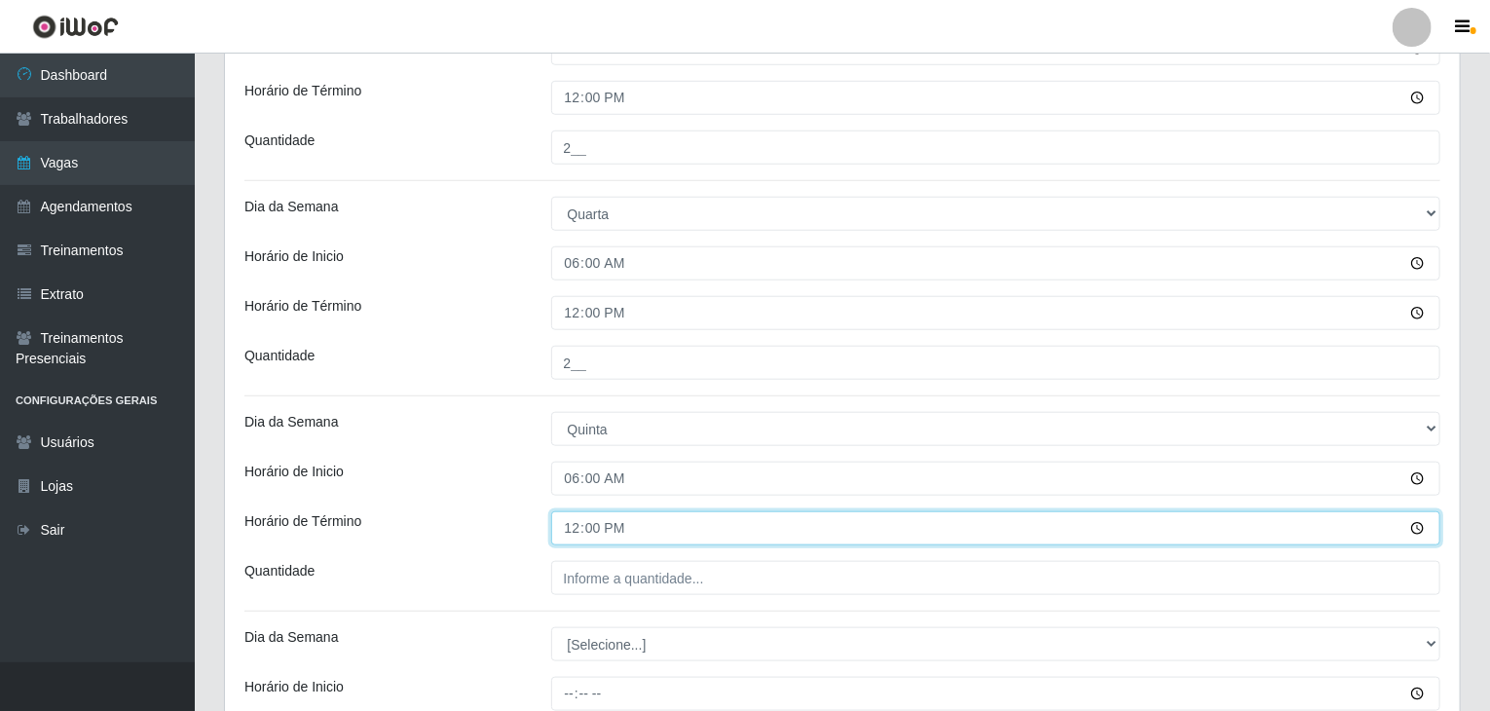
scroll to position [779, 0]
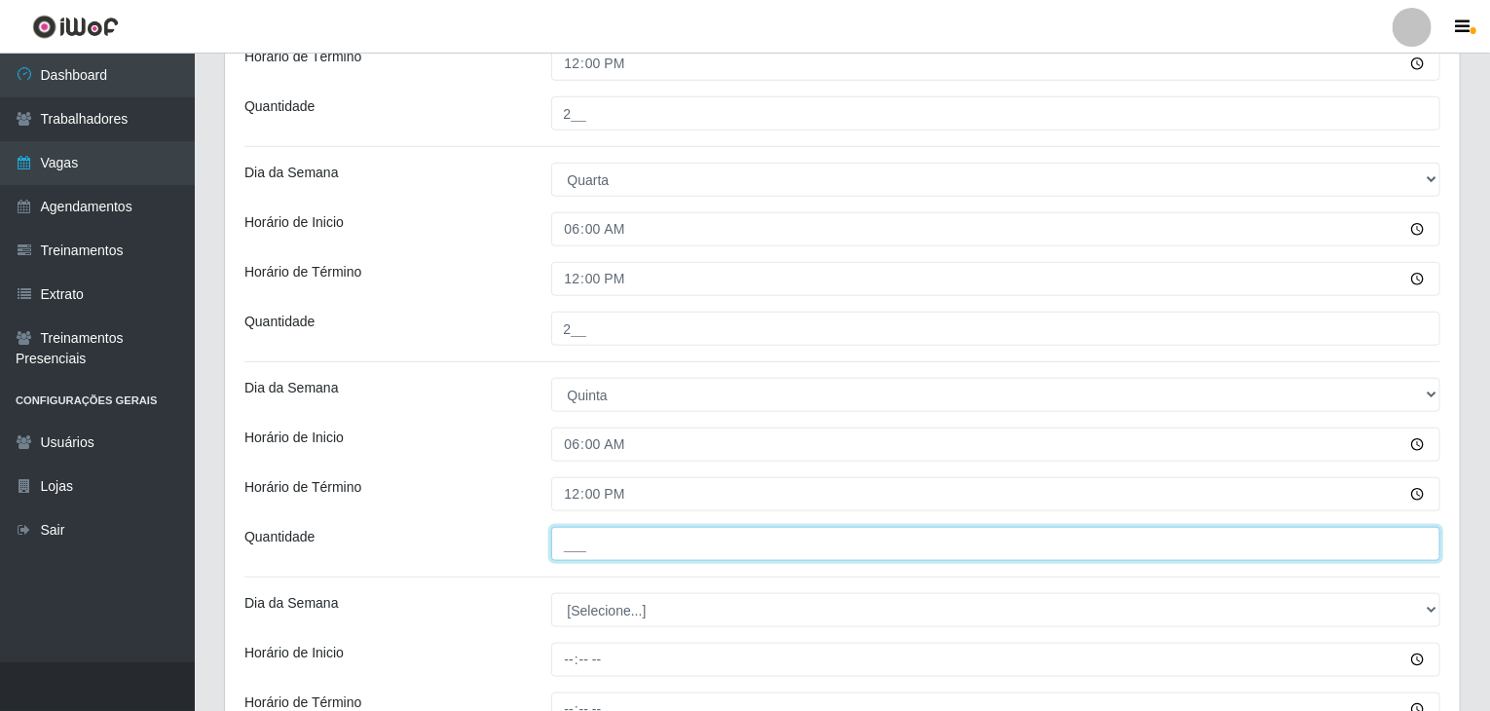
click at [592, 544] on input "___" at bounding box center [996, 544] width 890 height 34
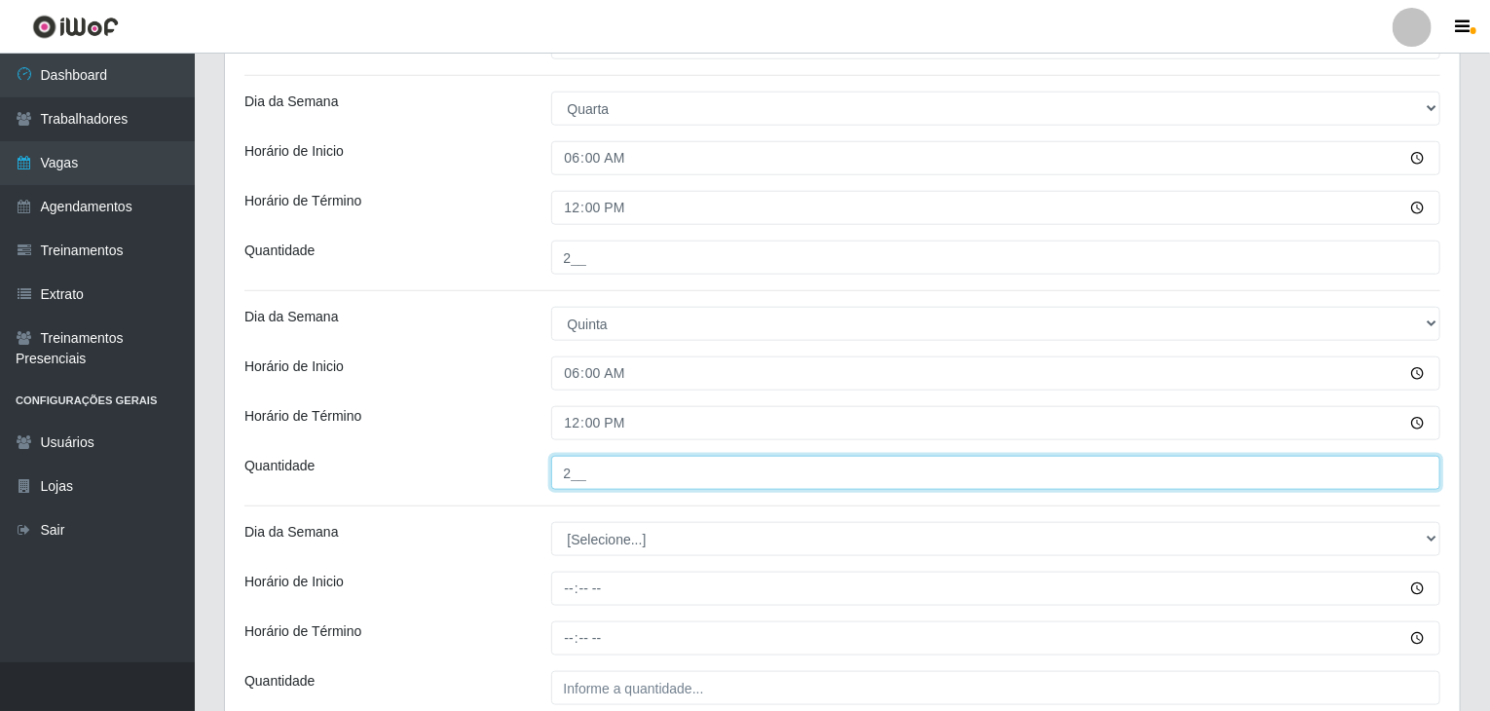
scroll to position [974, 0]
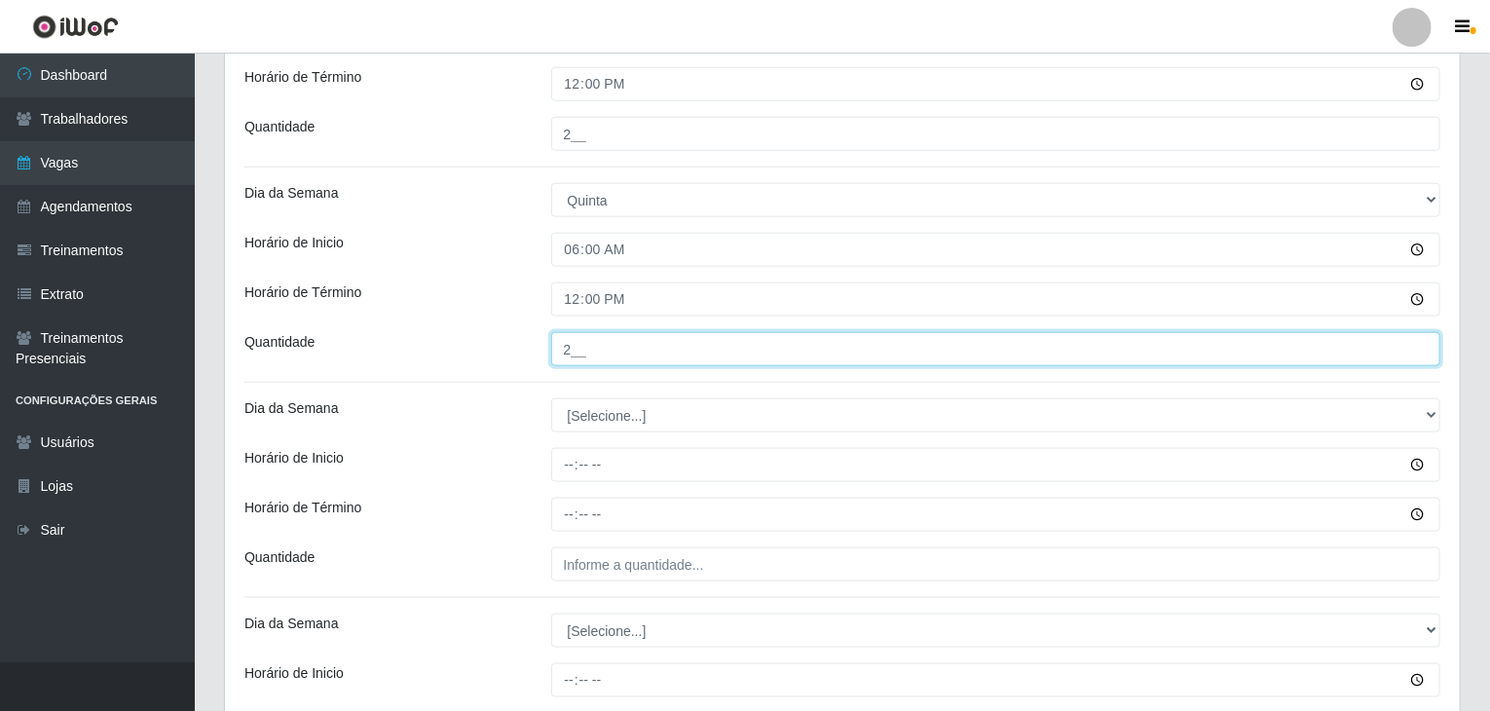
type input "2__"
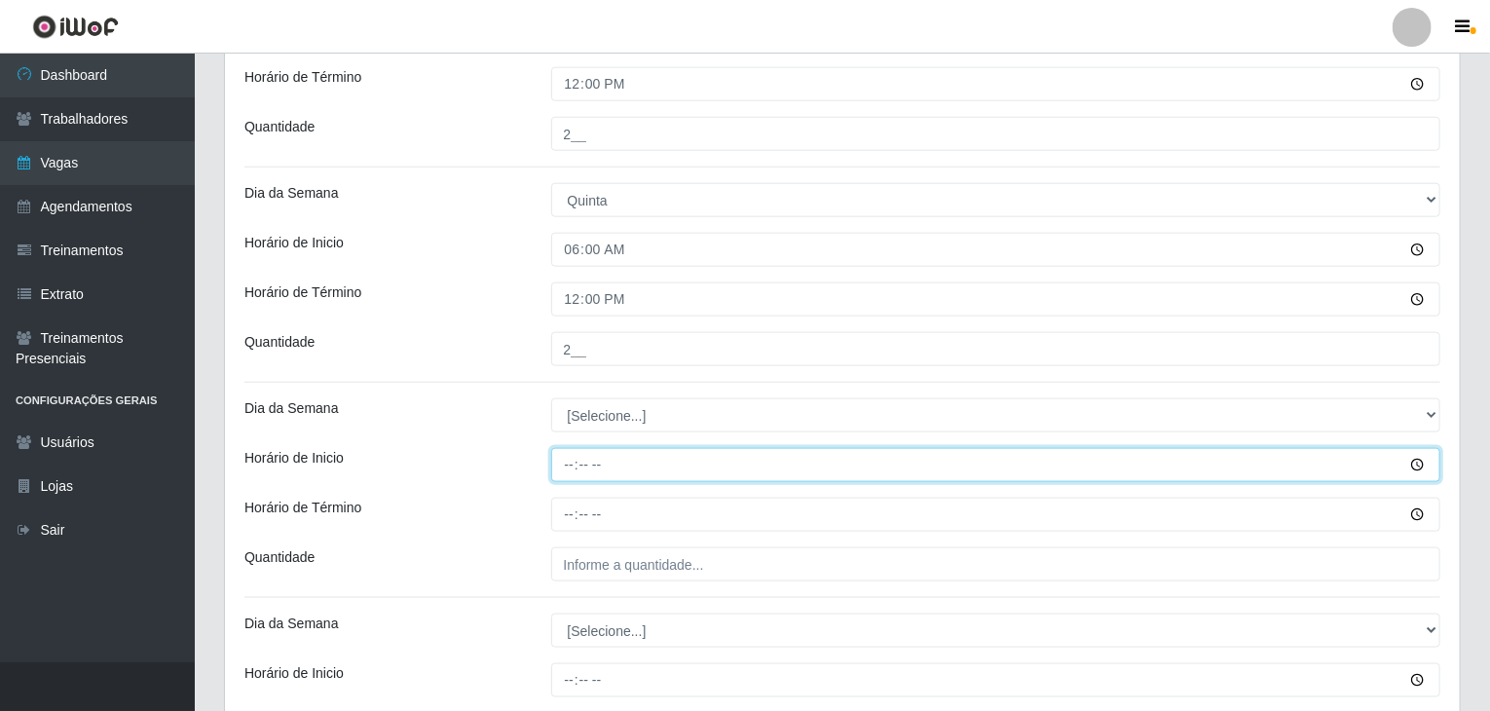
click at [586, 464] on input "Horário de Inicio" at bounding box center [996, 465] width 890 height 34
click at [570, 462] on input "Horário de Inicio" at bounding box center [996, 465] width 890 height 34
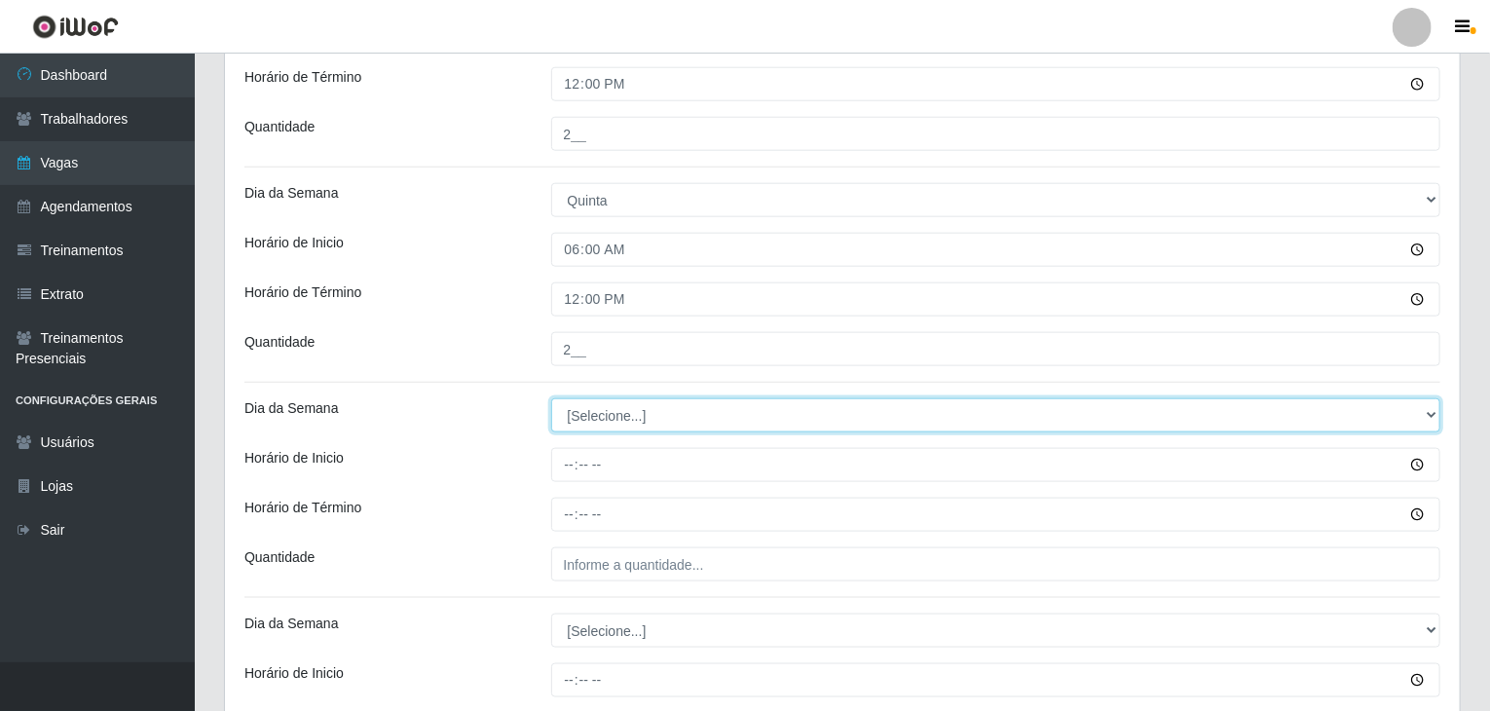
click at [586, 418] on select "[Selecione...] Segunda Terça Quarta Quinta Sexta Sábado Domingo" at bounding box center [996, 415] width 890 height 34
select select "5"
click at [551, 398] on select "[Selecione...] Segunda Terça Quarta Quinta Sexta Sábado Domingo" at bounding box center [996, 415] width 890 height 34
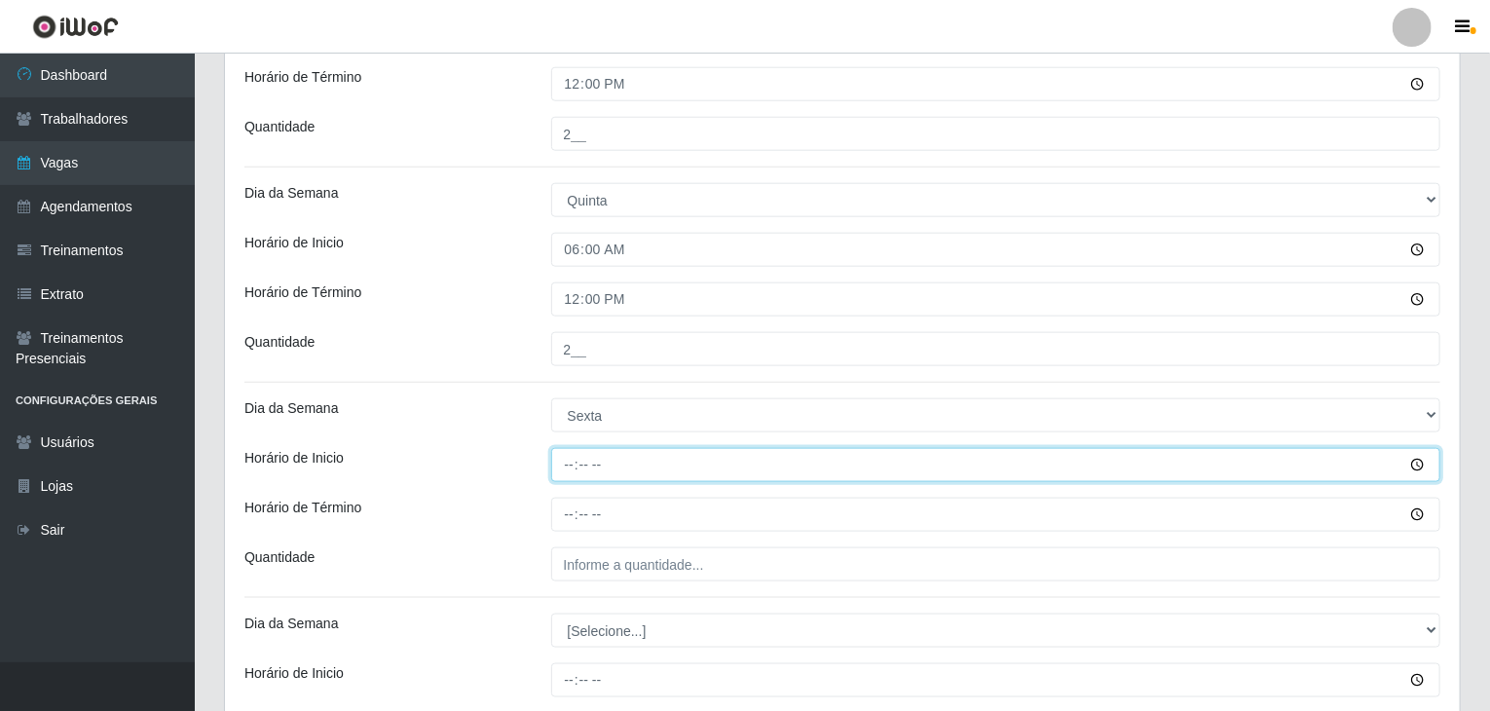
click at [574, 463] on input "Horário de Inicio" at bounding box center [996, 465] width 890 height 34
type input "06:00"
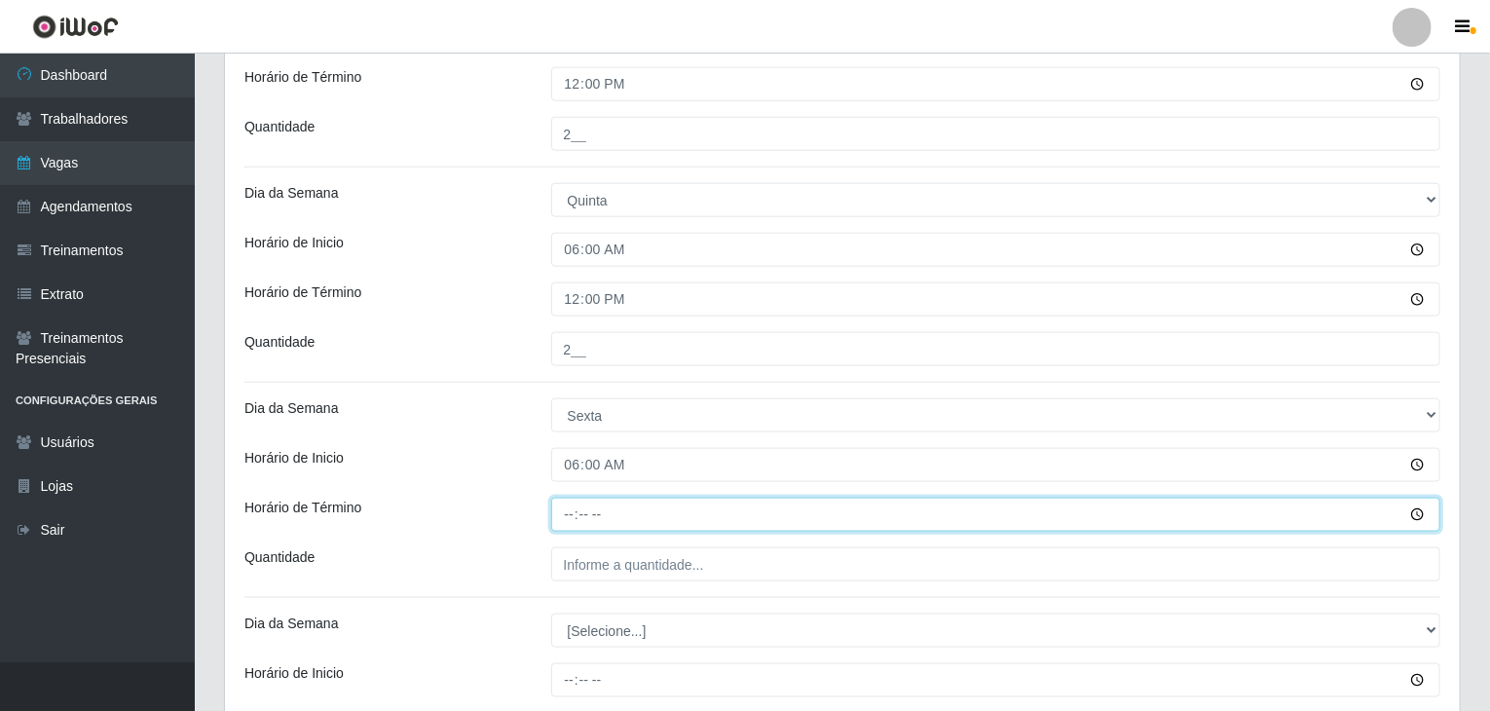
click at [576, 510] on input "Horário de Término" at bounding box center [996, 515] width 890 height 34
type input "12:00"
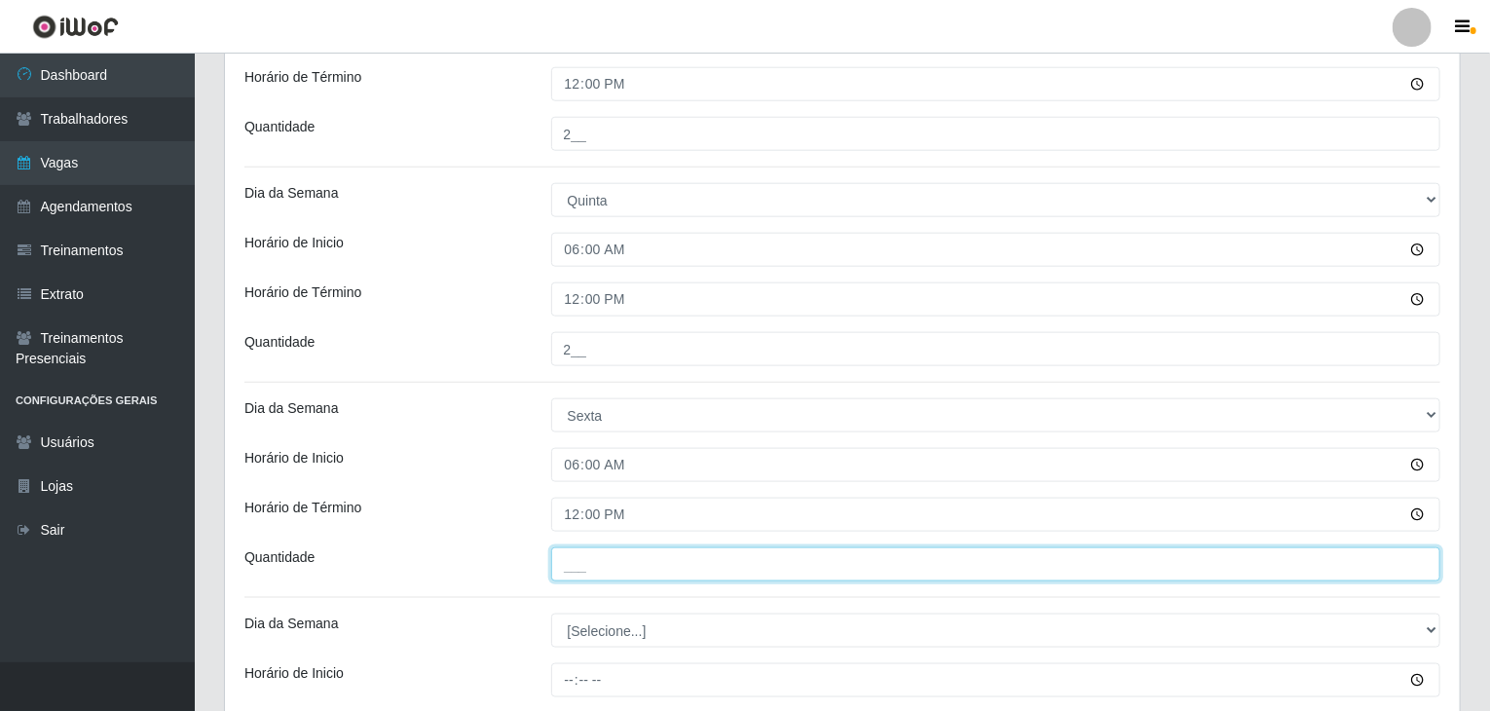
click at [612, 556] on input "___" at bounding box center [996, 564] width 890 height 34
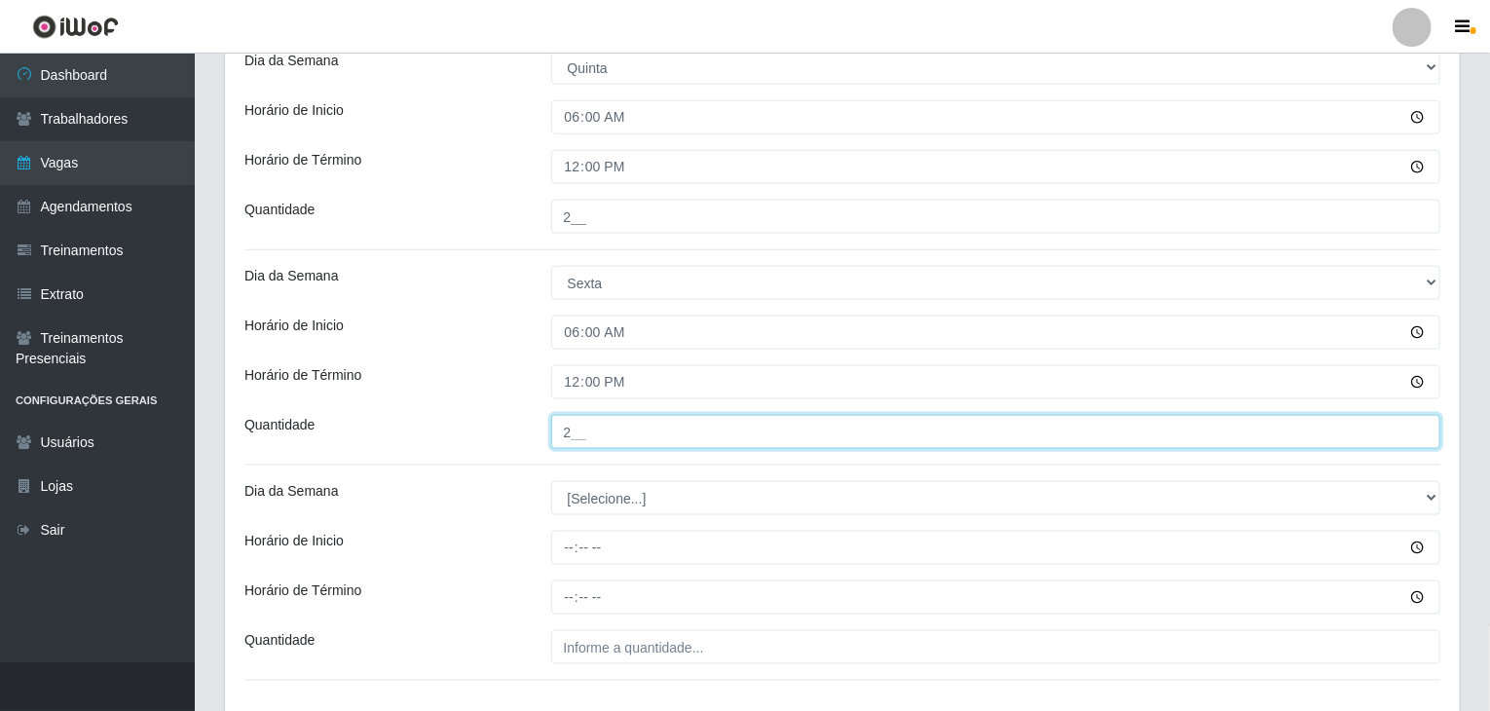
scroll to position [1169, 0]
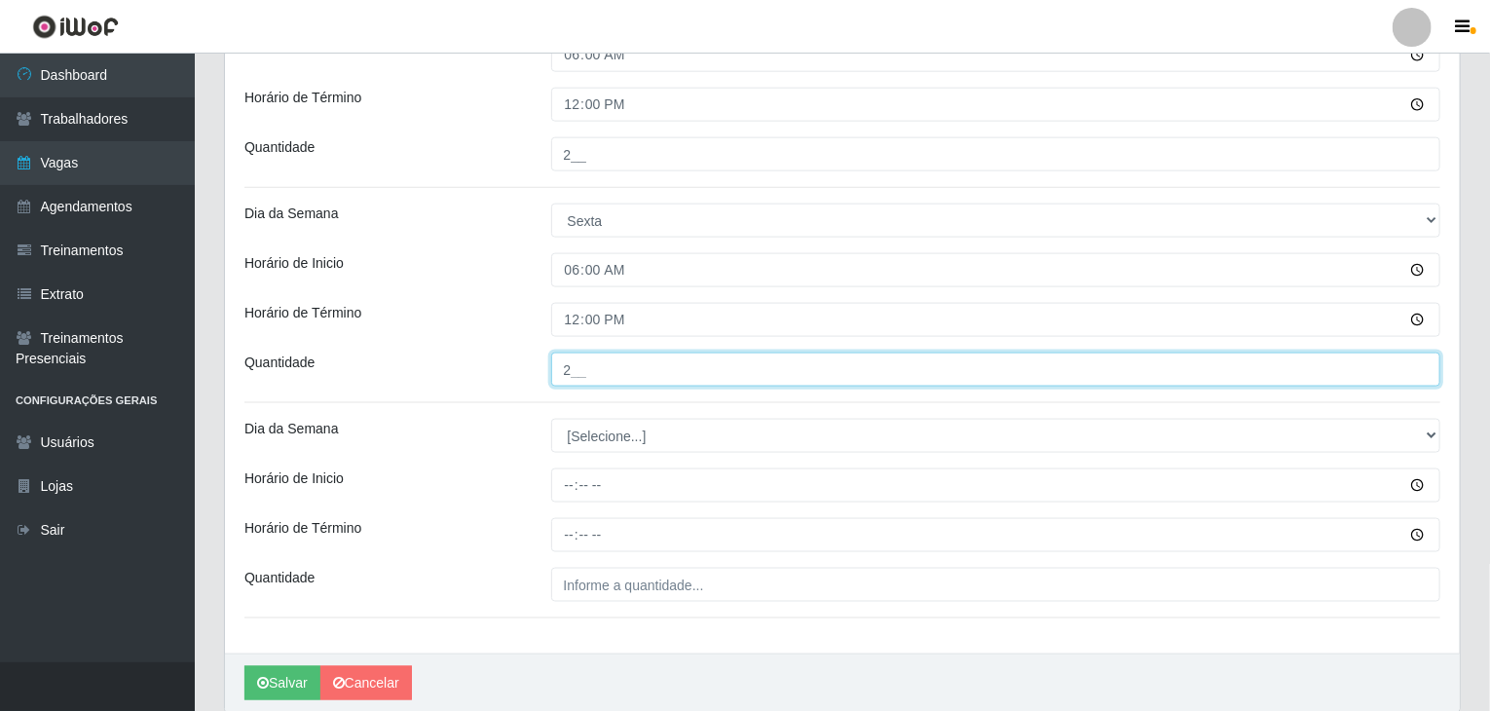
type input "2__"
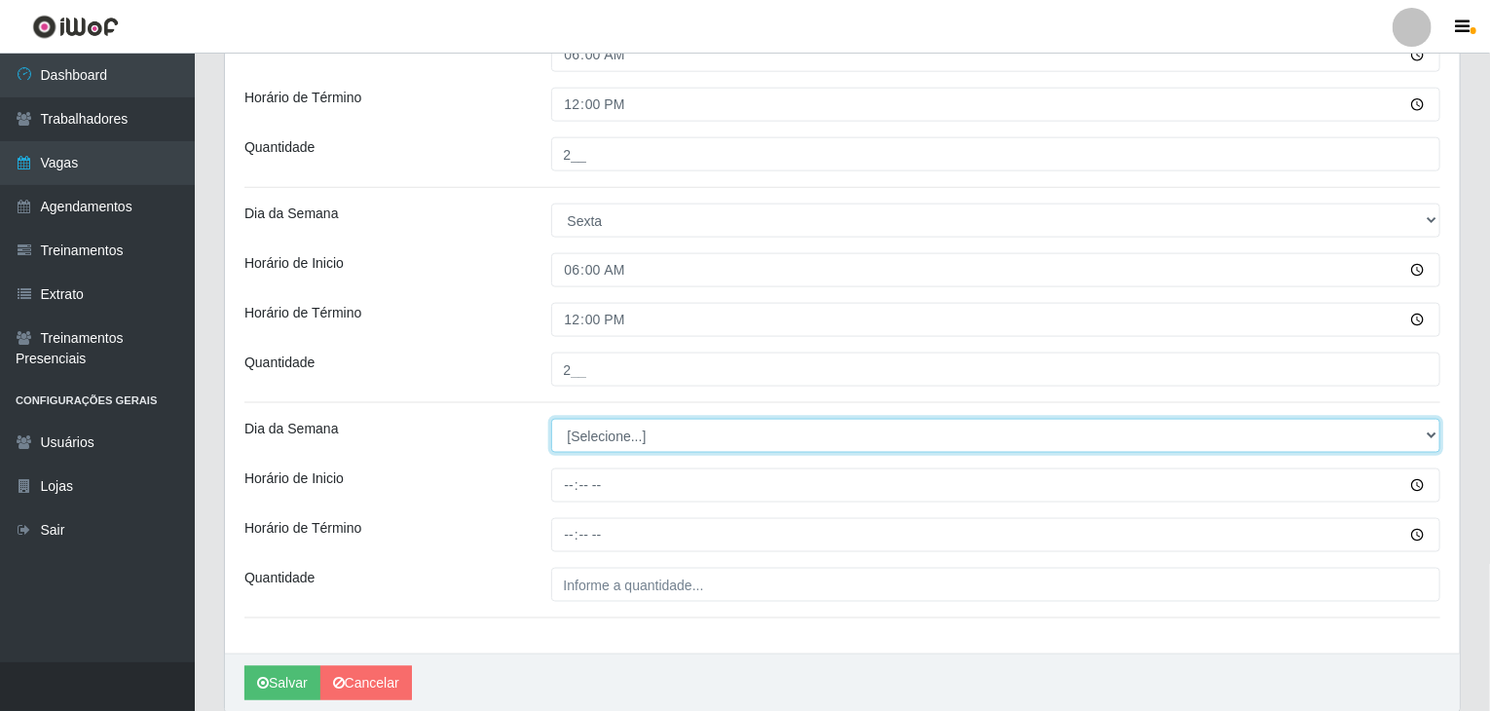
click at [581, 438] on select "[Selecione...] Segunda Terça Quarta Quinta Sexta Sábado Domingo" at bounding box center [996, 436] width 890 height 34
select select "6"
click at [551, 419] on select "[Selecione...] Segunda Terça Quarta Quinta Sexta Sábado Domingo" at bounding box center [996, 436] width 890 height 34
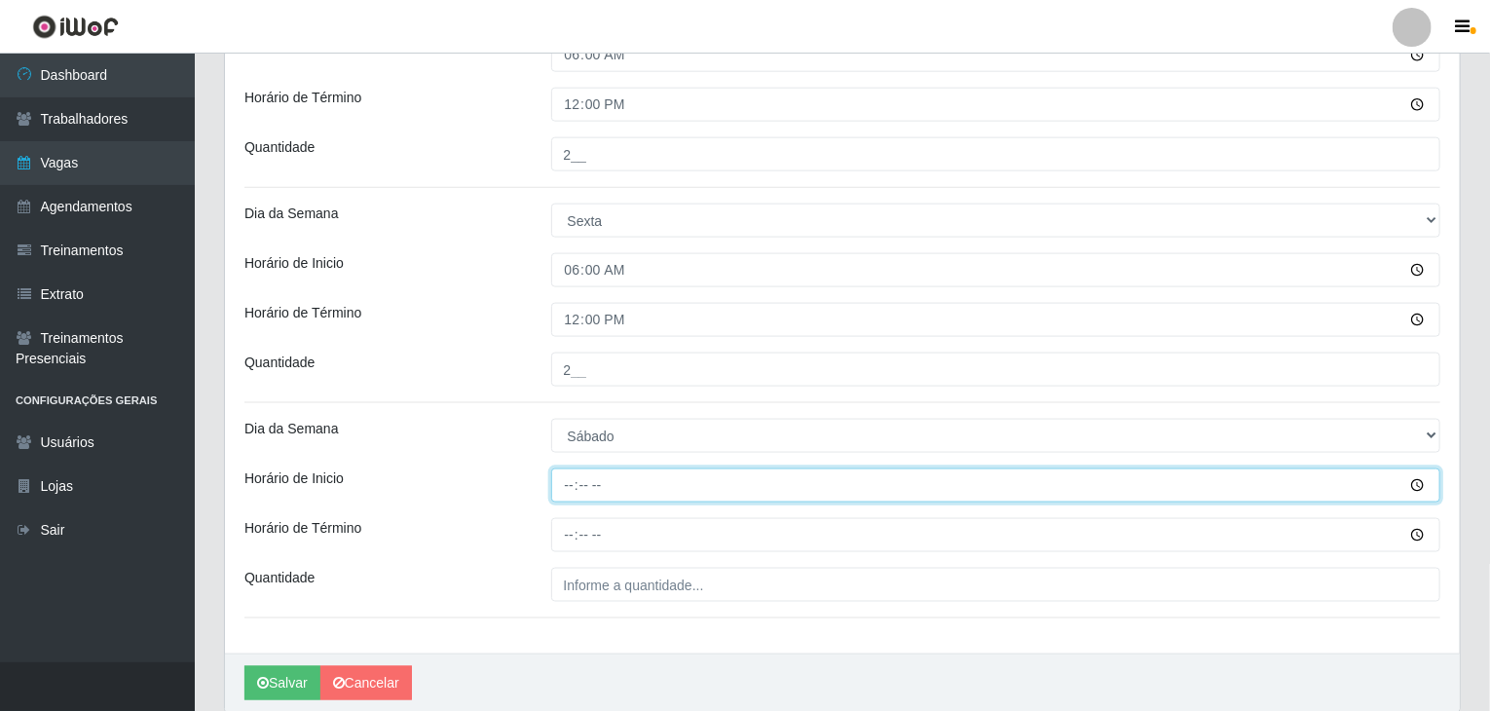
click at [564, 485] on input "Horário de Inicio" at bounding box center [996, 486] width 890 height 34
type input "08:00"
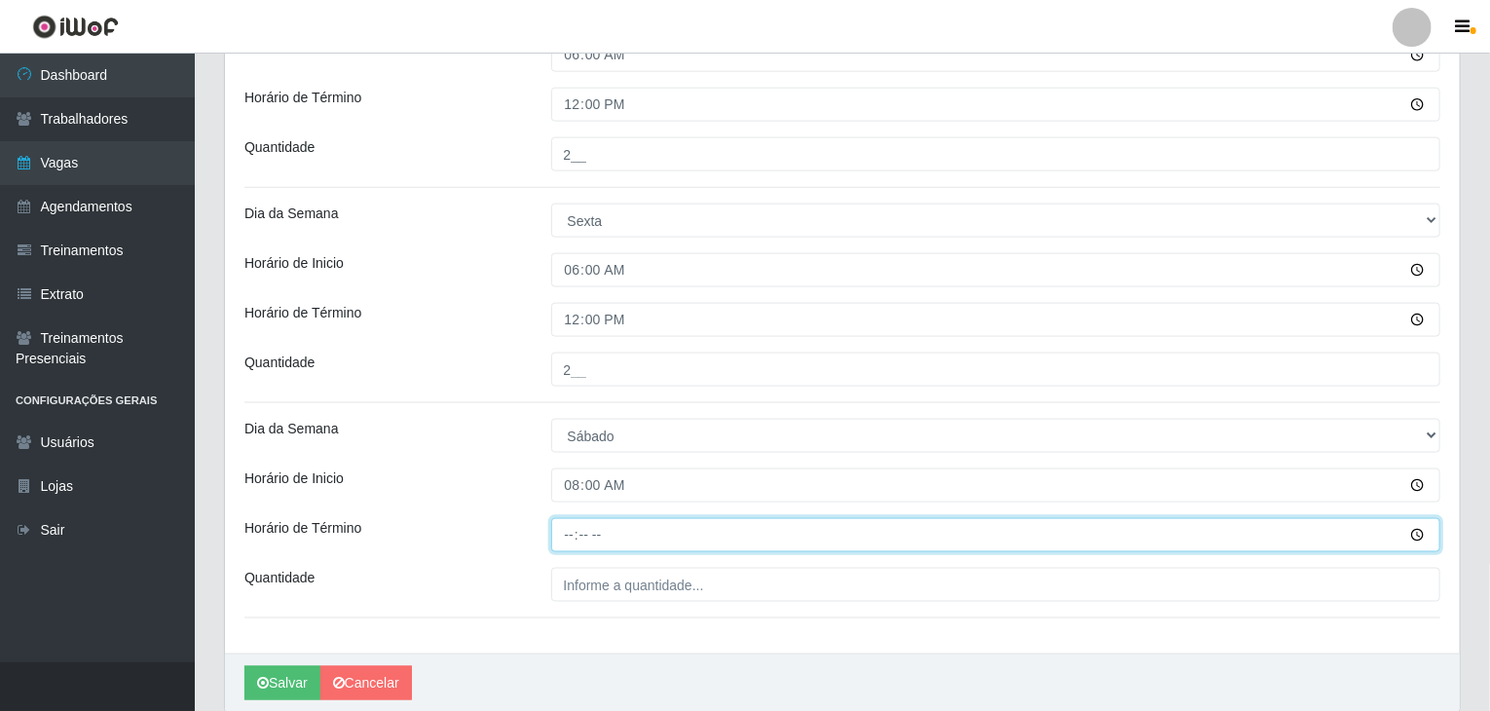
click at [570, 537] on input "Horário de Término" at bounding box center [996, 535] width 890 height 34
type input "14:00"
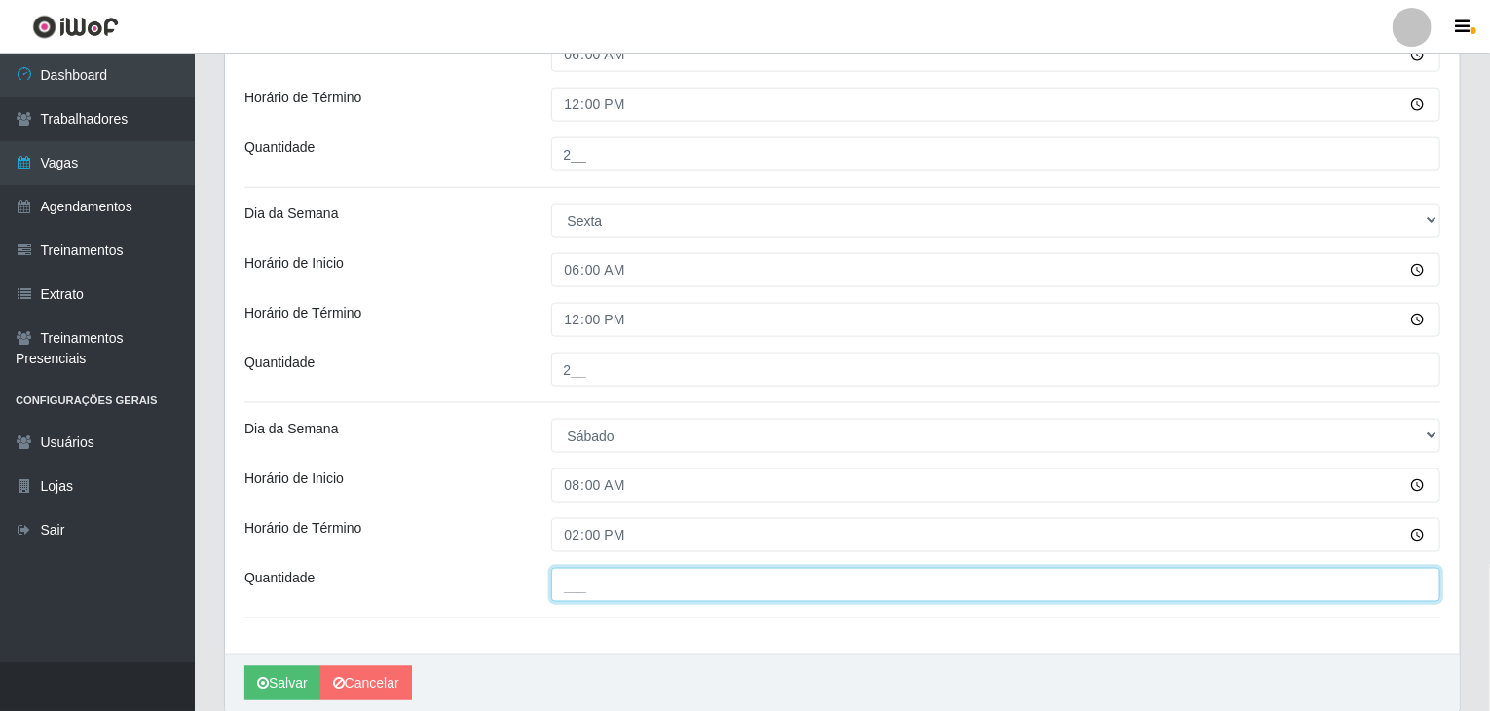
click at [585, 585] on input "___" at bounding box center [996, 585] width 890 height 34
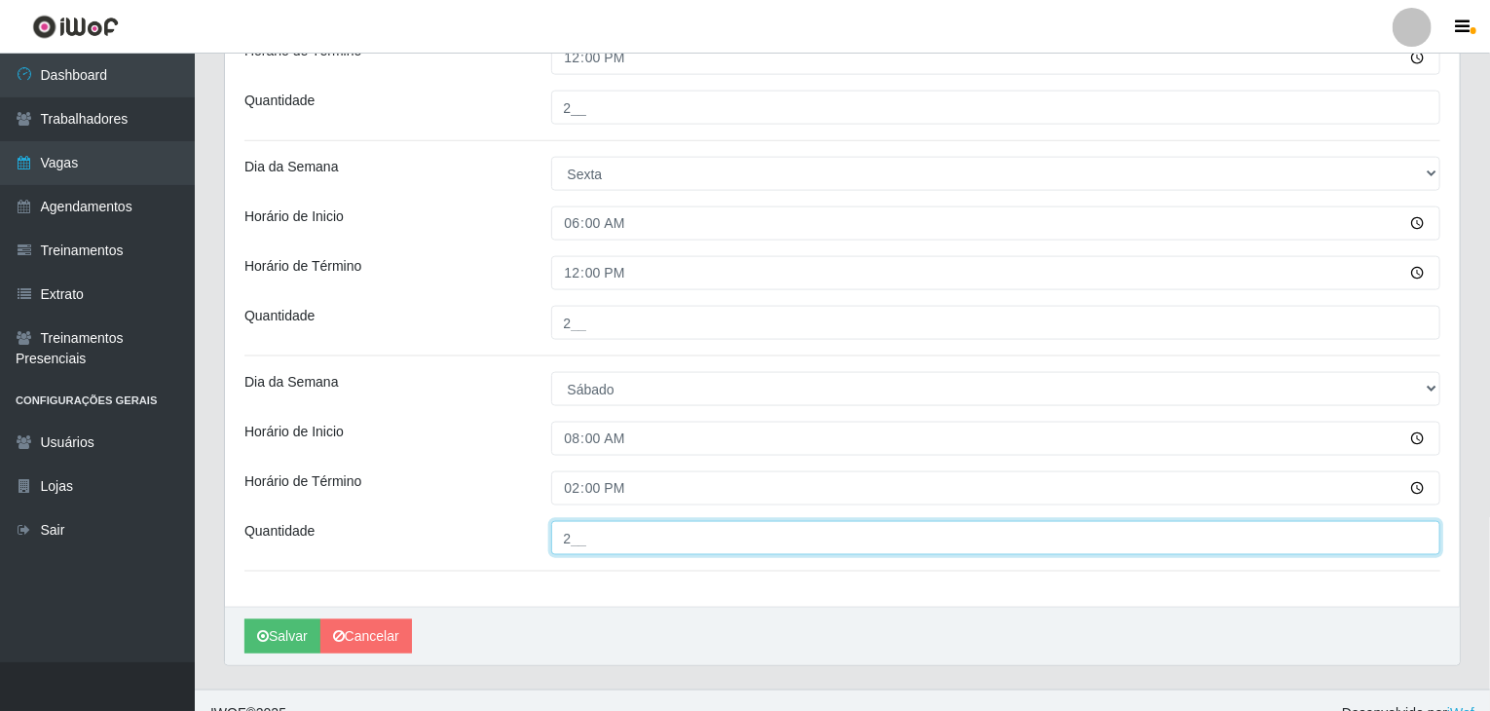
scroll to position [1240, 0]
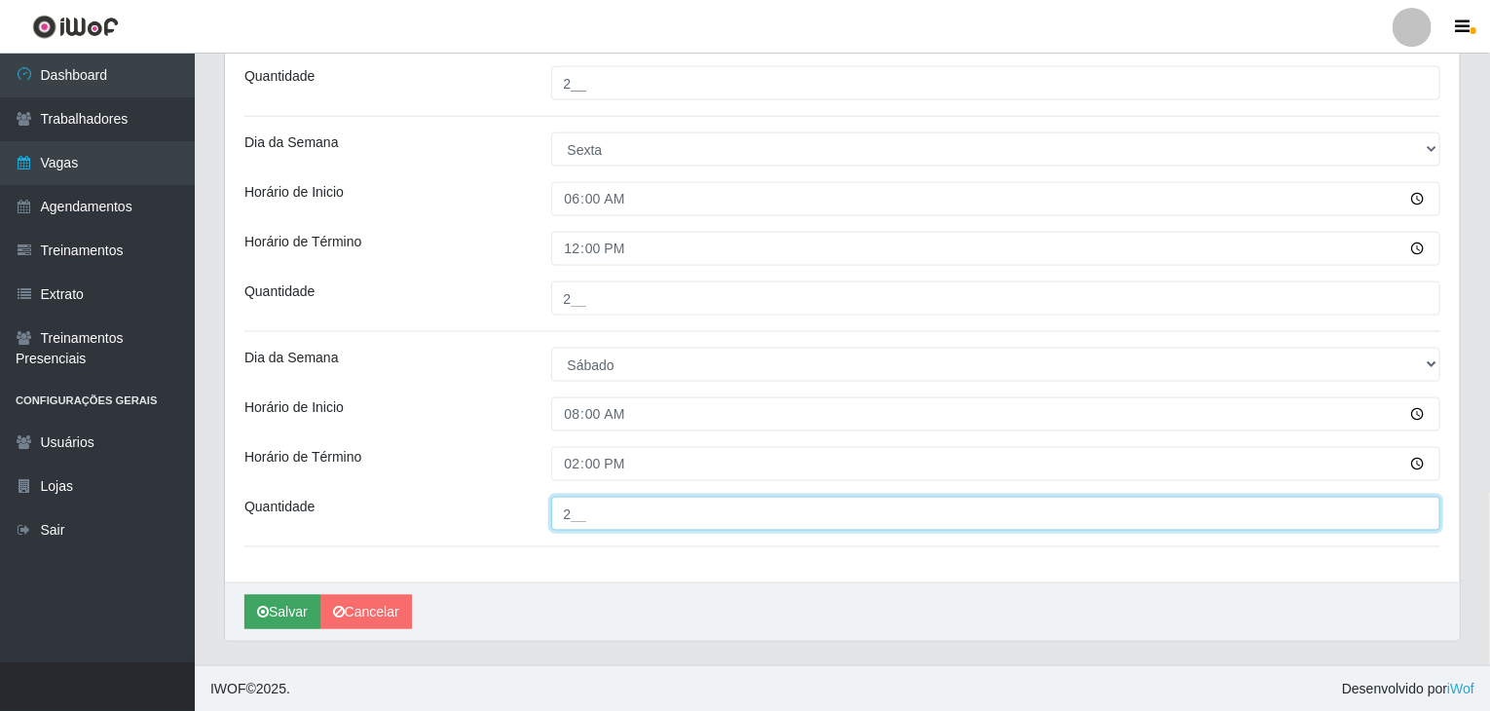
type input "2__"
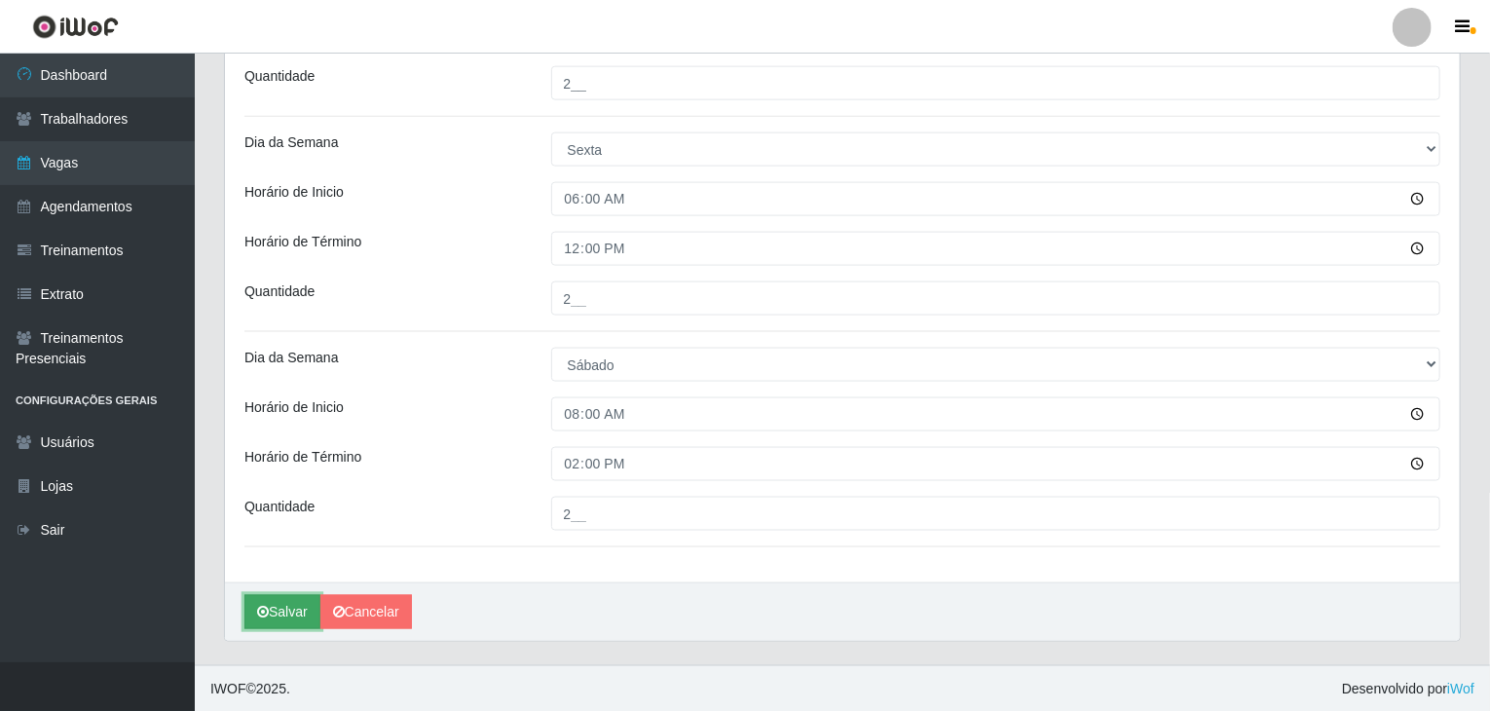
click at [292, 606] on button "Salvar" at bounding box center [283, 612] width 76 height 34
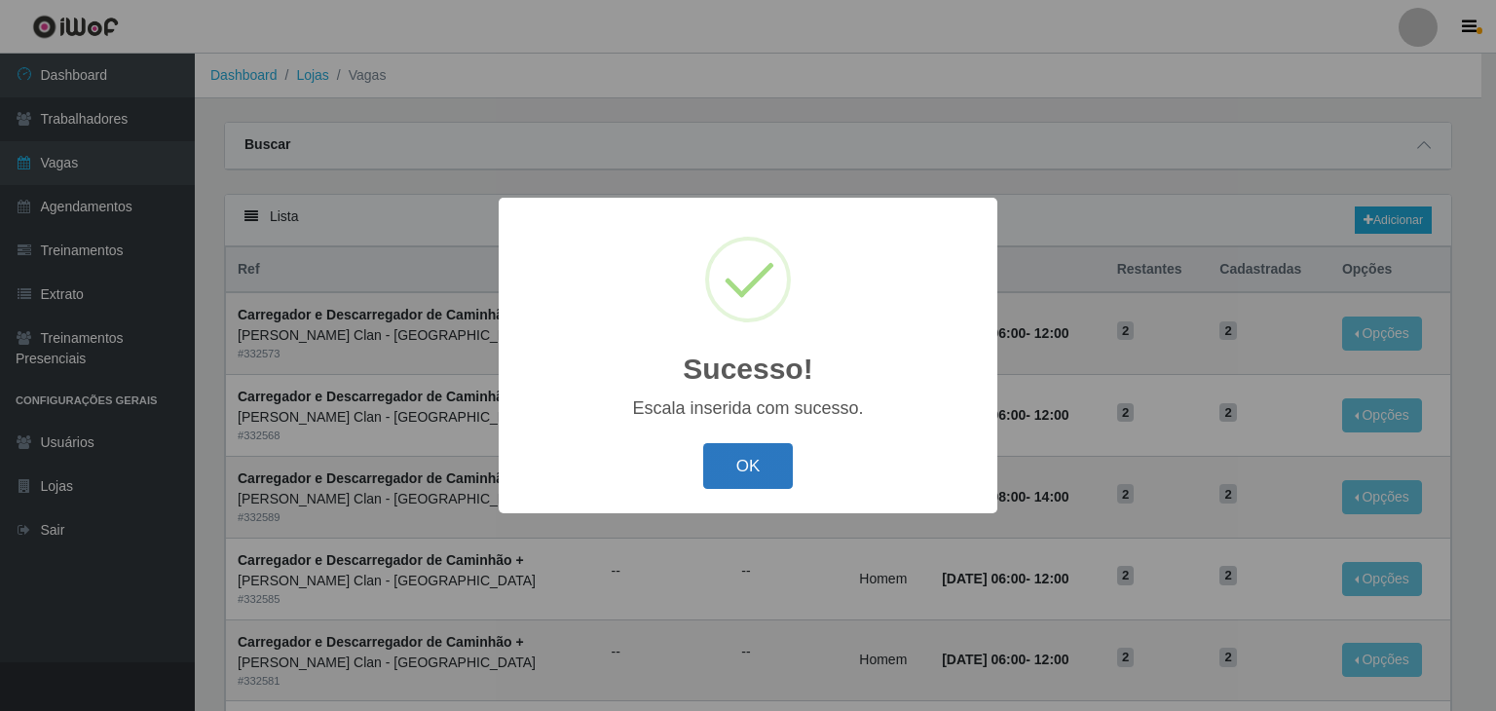
click at [754, 474] on button "OK" at bounding box center [748, 466] width 91 height 46
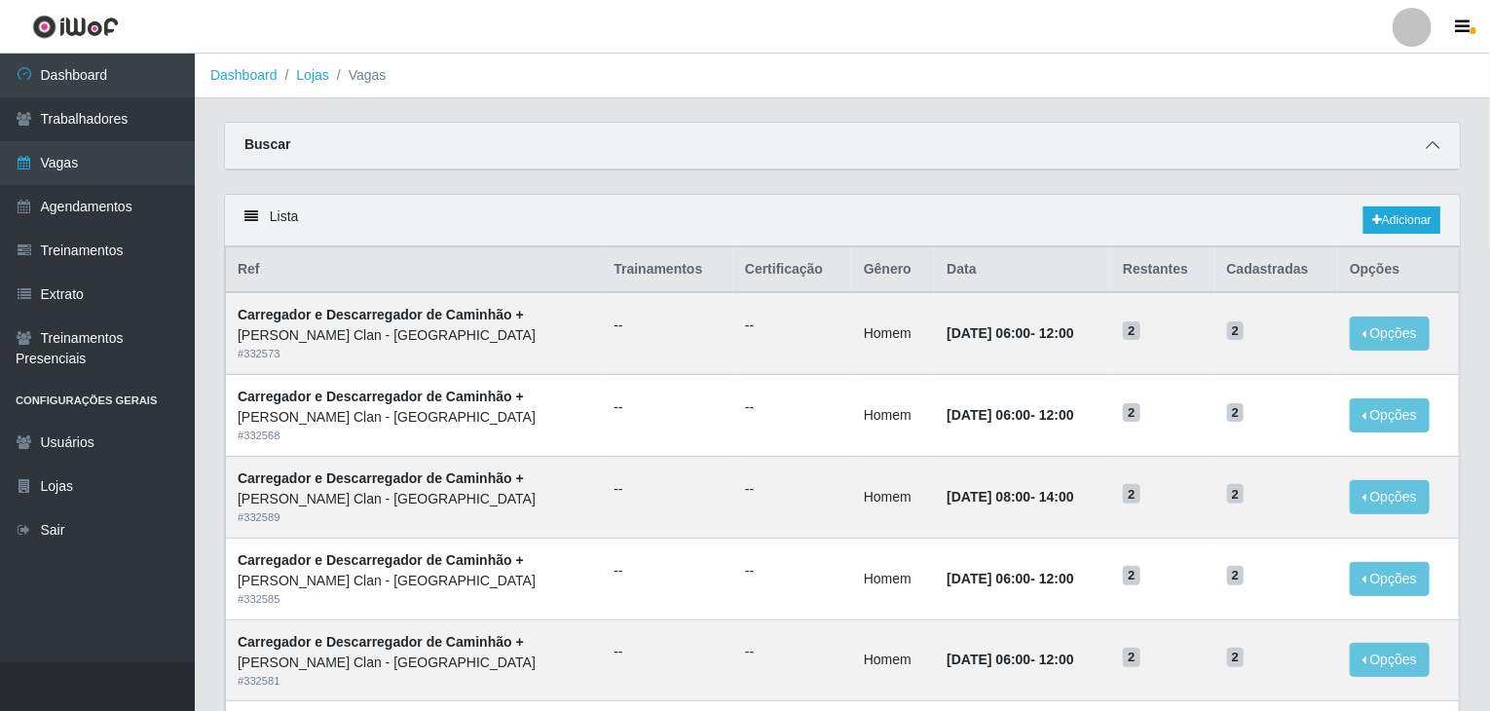
click at [1076, 138] on icon at bounding box center [1433, 145] width 14 height 14
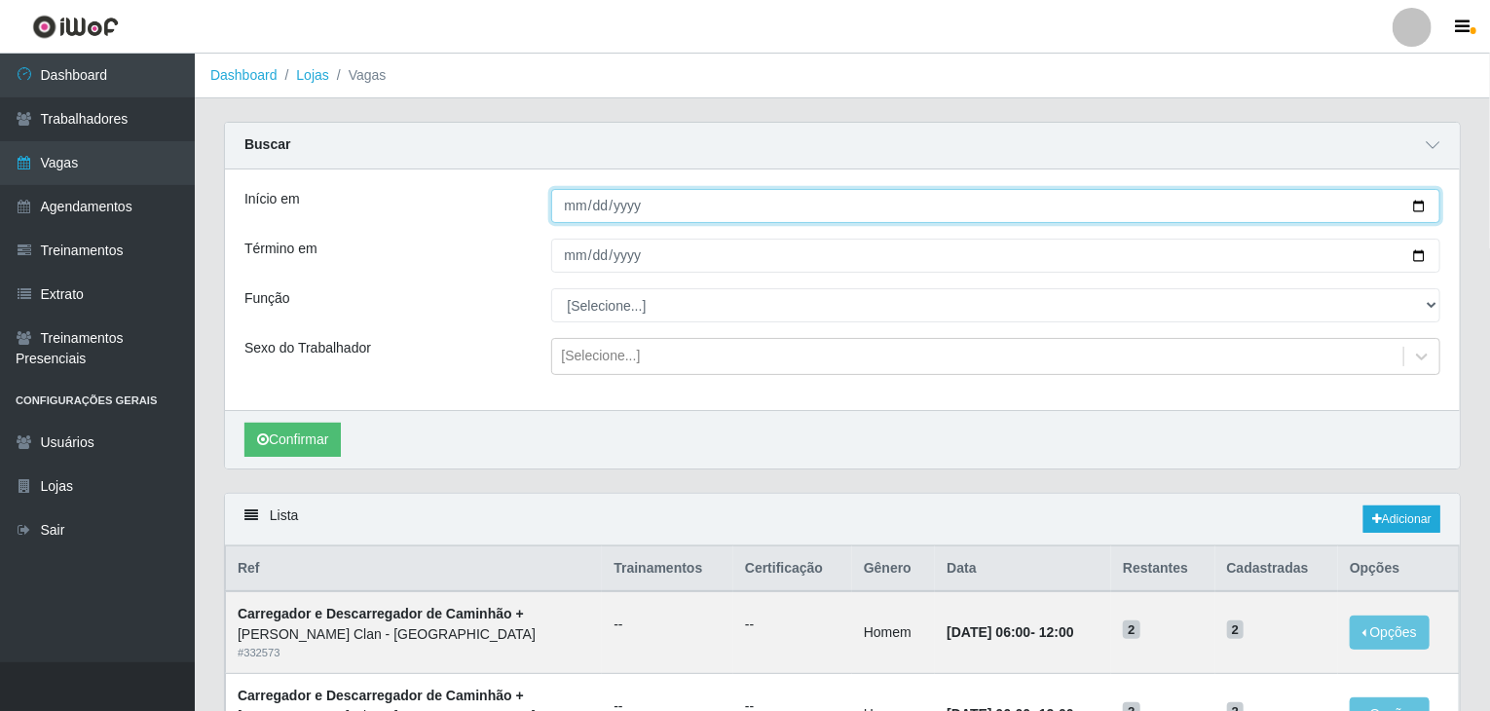
click at [566, 219] on input "Início em" at bounding box center [996, 206] width 890 height 34
type input "2025-09-01"
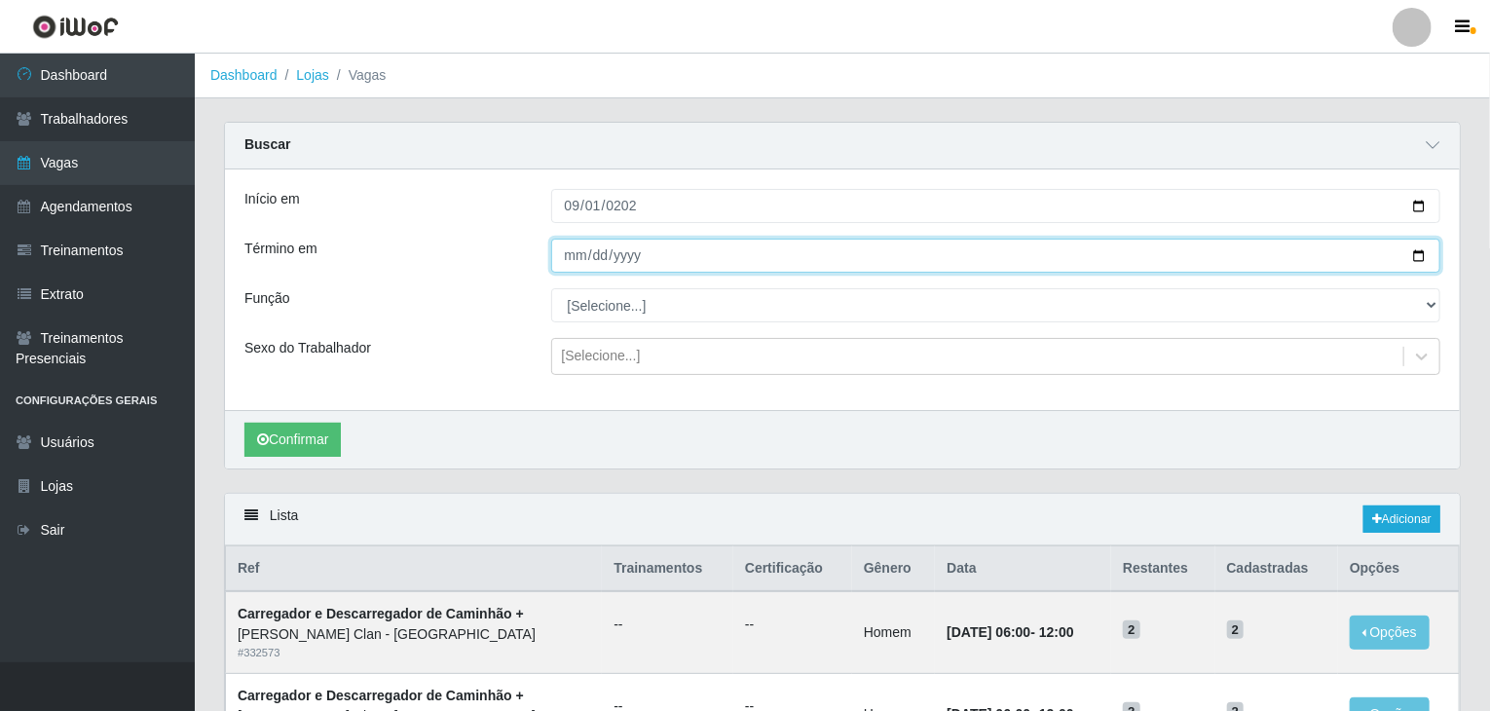
click at [568, 254] on input "Término em" at bounding box center [996, 256] width 890 height 34
type input "20225-09-30"
type input "2025-09-30"
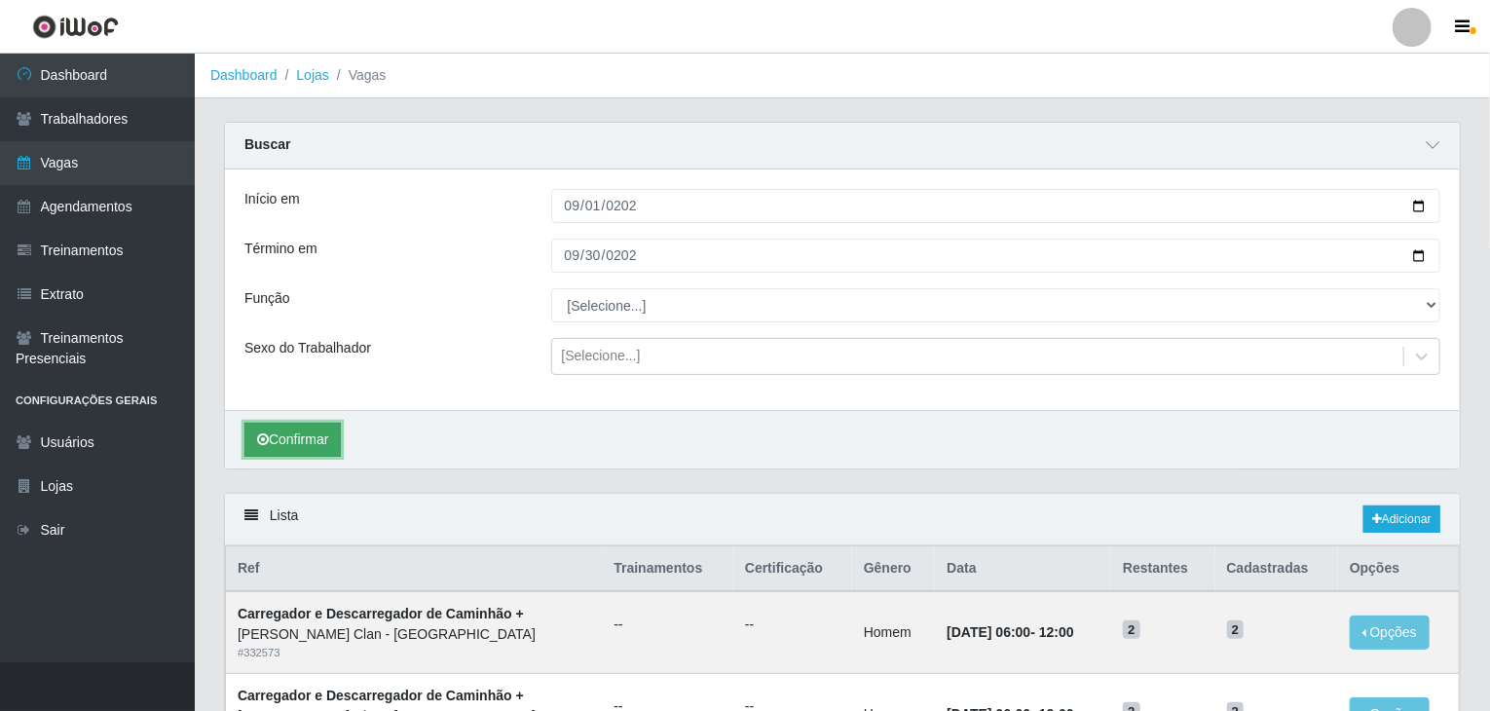
click at [299, 431] on button "Confirmar" at bounding box center [293, 440] width 96 height 34
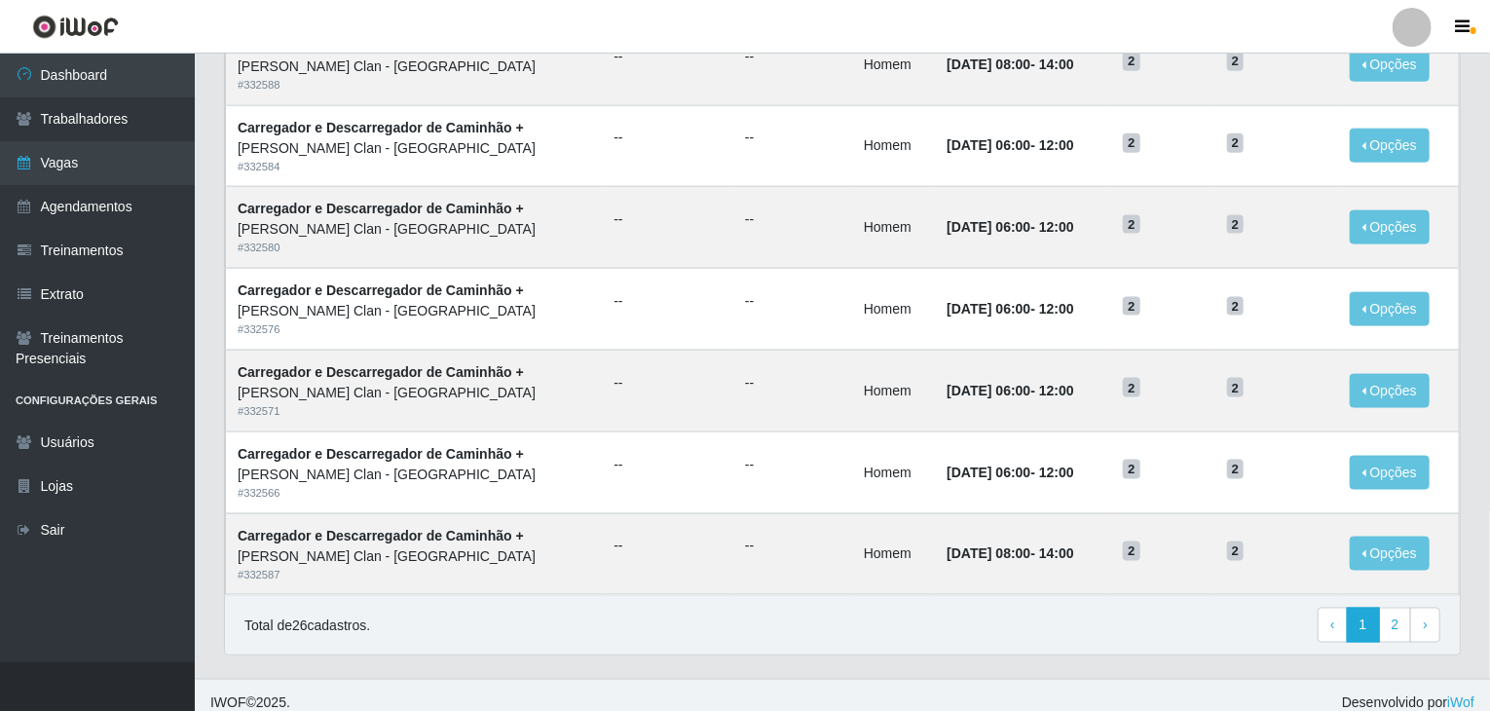
scroll to position [1232, 0]
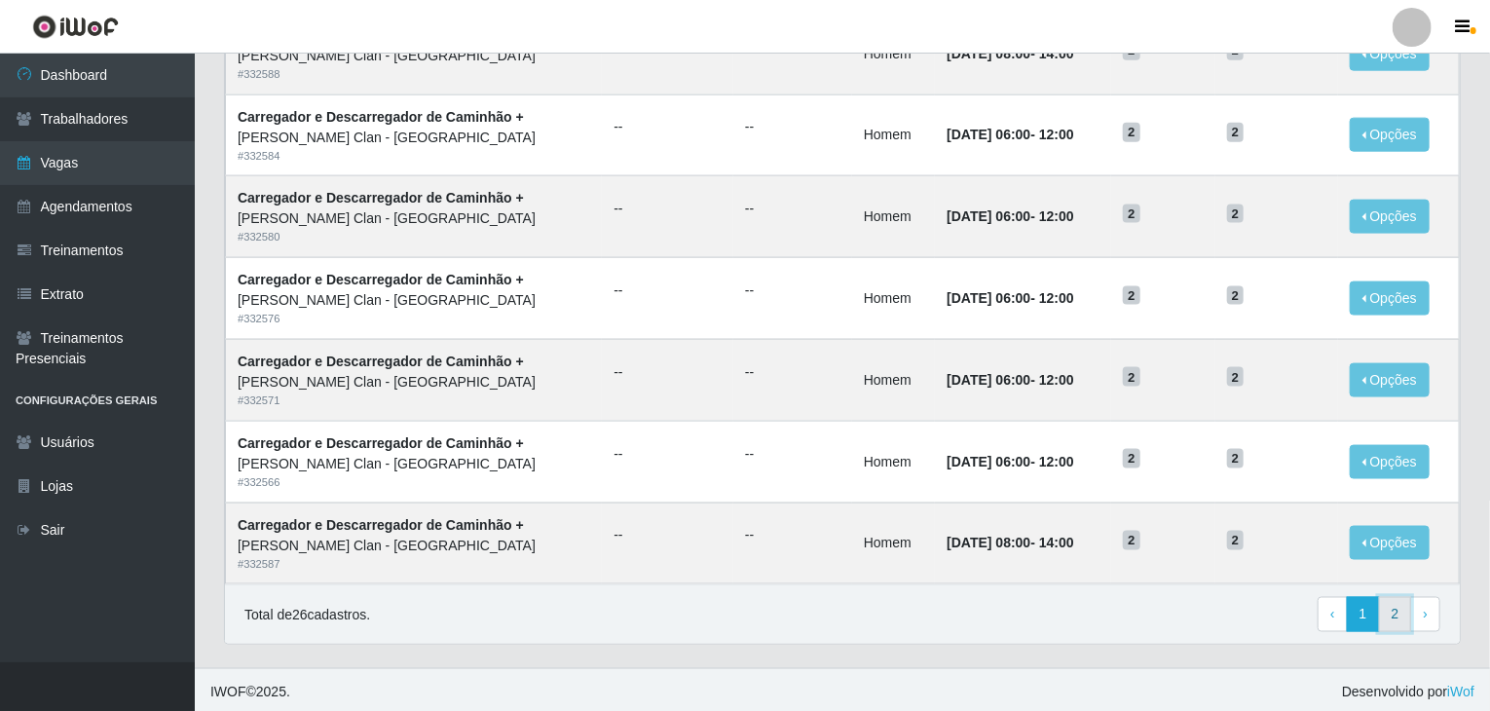
click at [1076, 597] on link "2" at bounding box center [1395, 614] width 33 height 35
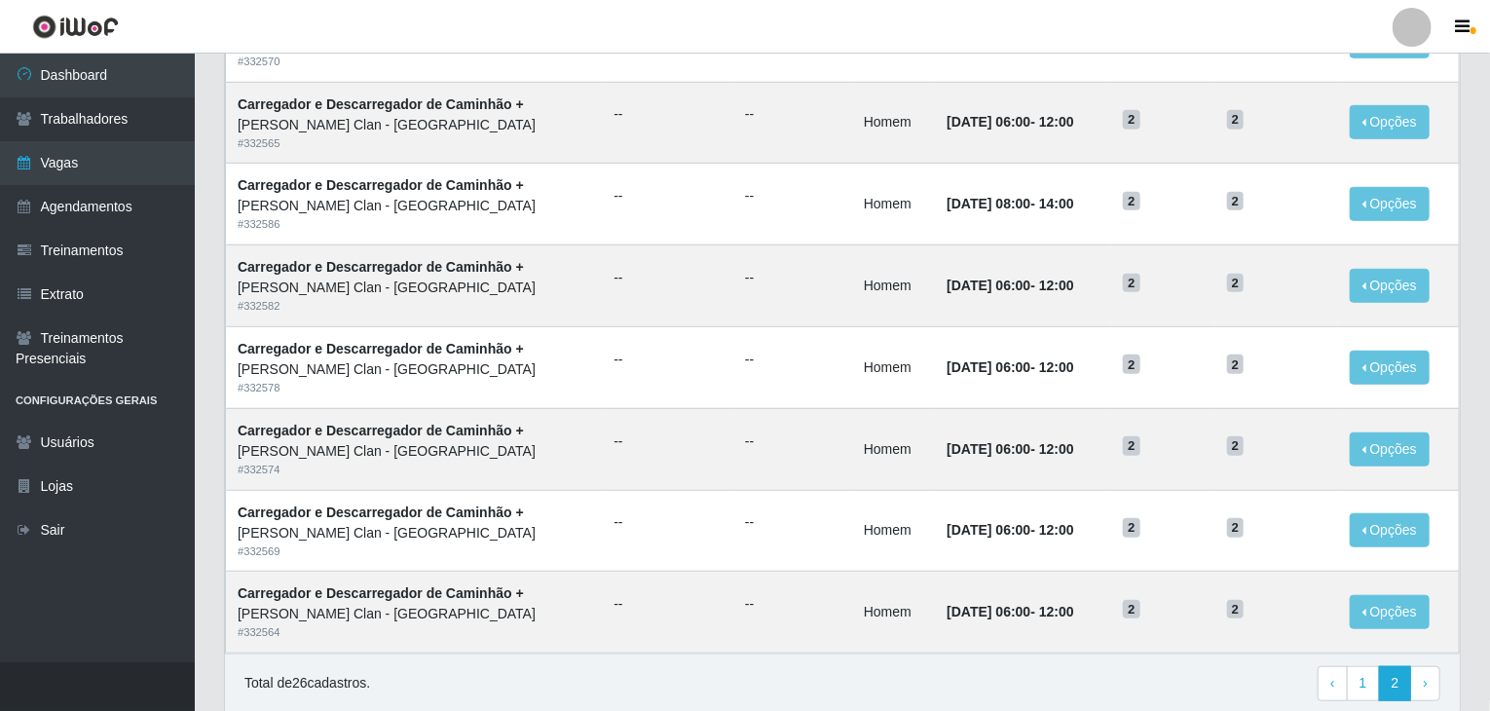
scroll to position [608, 0]
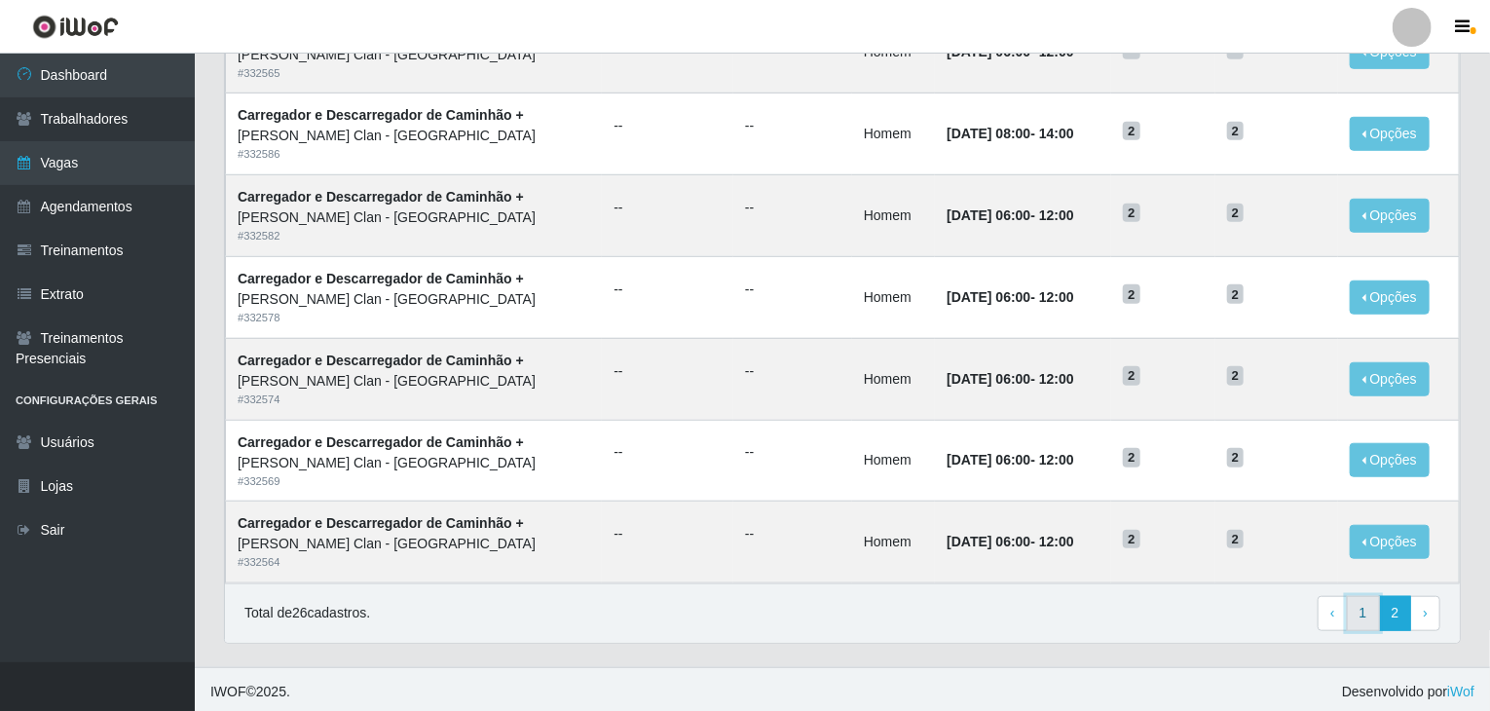
click at [1371, 596] on link "1" at bounding box center [1363, 613] width 33 height 35
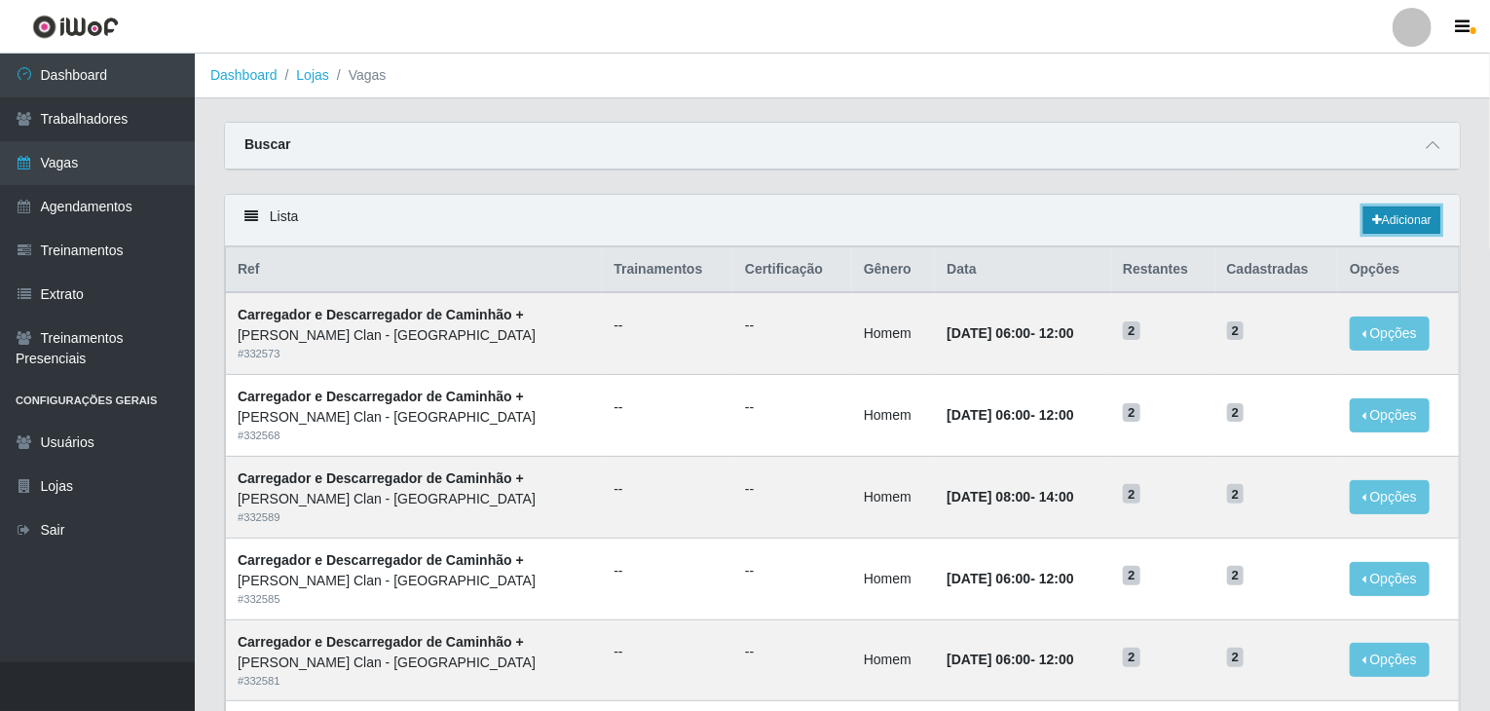
click at [1379, 225] on link "Adicionar" at bounding box center [1402, 220] width 77 height 27
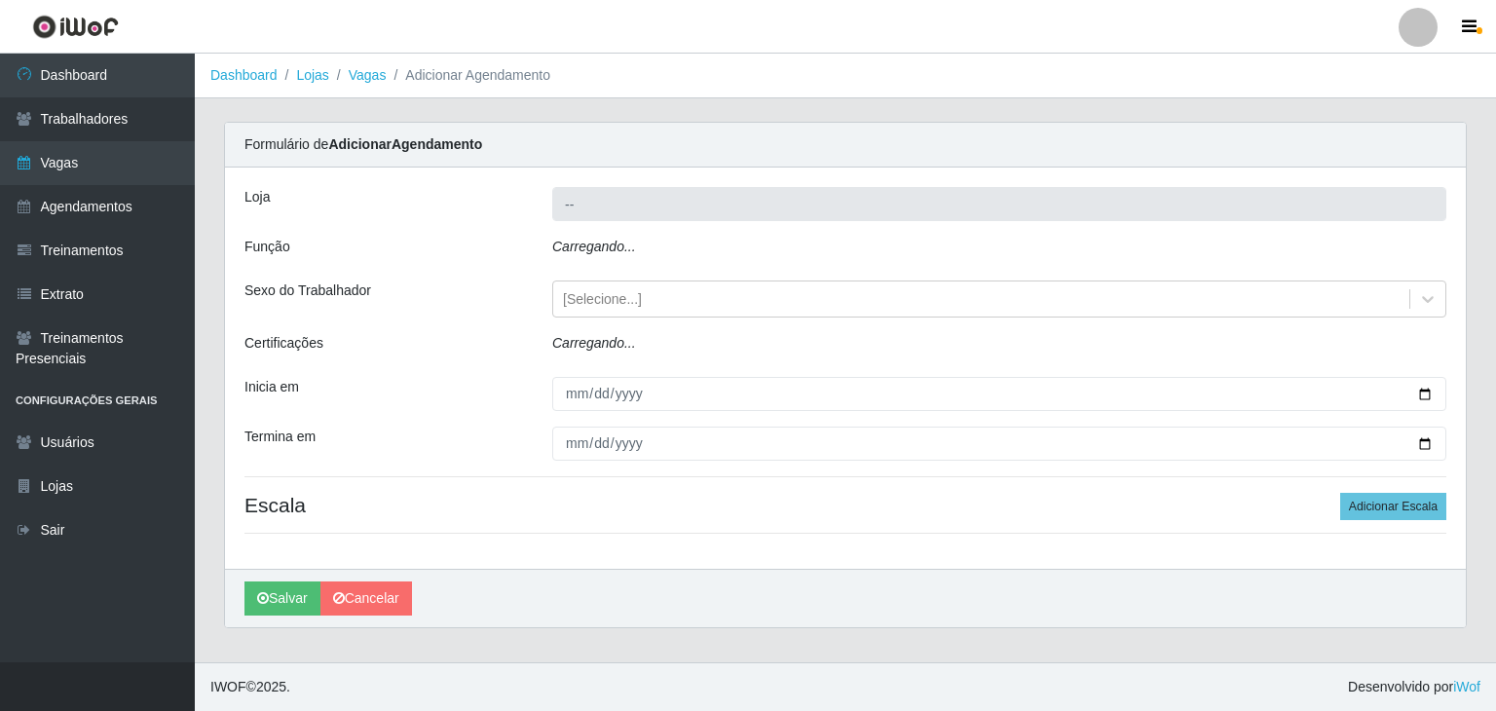
type input "[PERSON_NAME] Clan - [GEOGRAPHIC_DATA]"
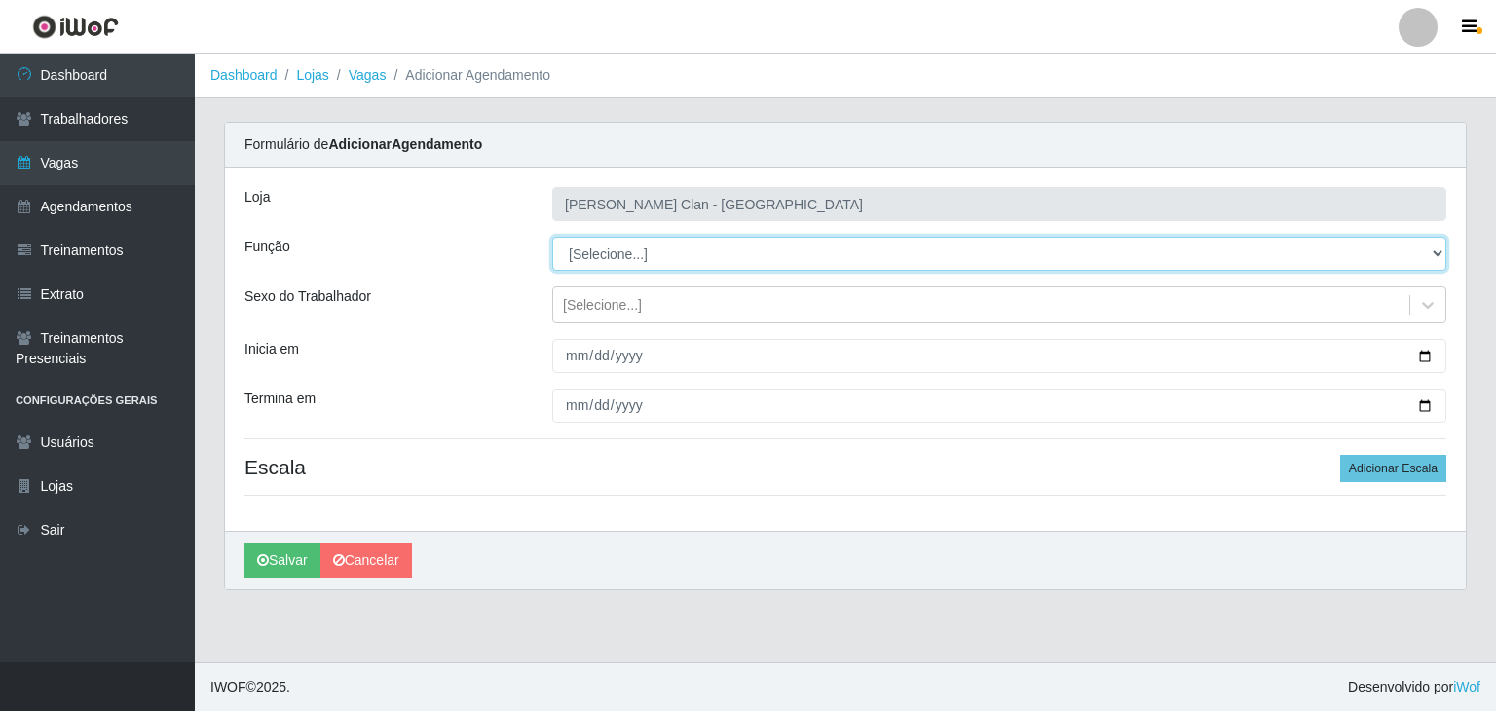
click at [582, 262] on select "[Selecione...] ASG ASG + Carregador e Descarregador de Caminhão Carregador e De…" at bounding box center [999, 254] width 894 height 34
select select "16"
click at [552, 237] on select "[Selecione...] ASG ASG + Carregador e Descarregador de Caminhão Carregador e De…" at bounding box center [999, 254] width 894 height 34
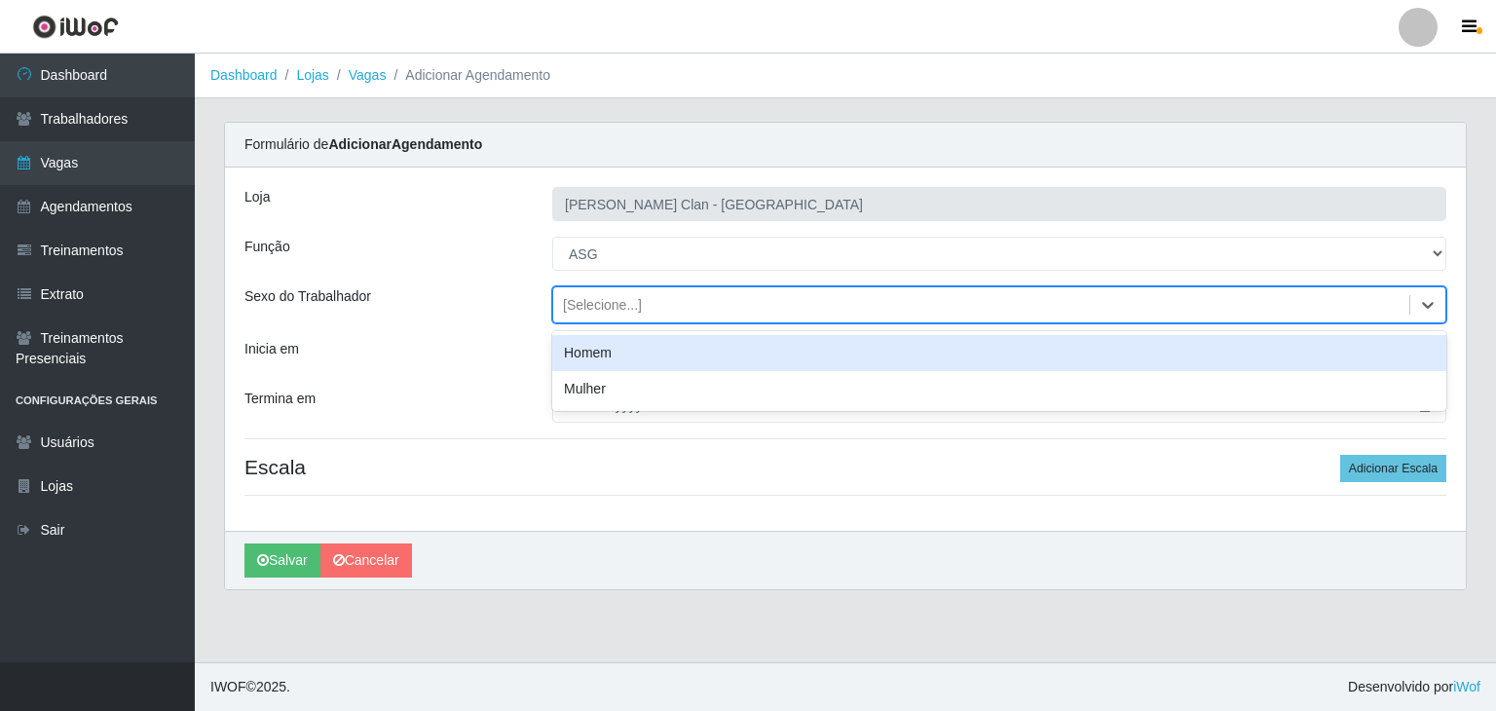
click at [570, 312] on div "[Selecione...]" at bounding box center [602, 305] width 79 height 20
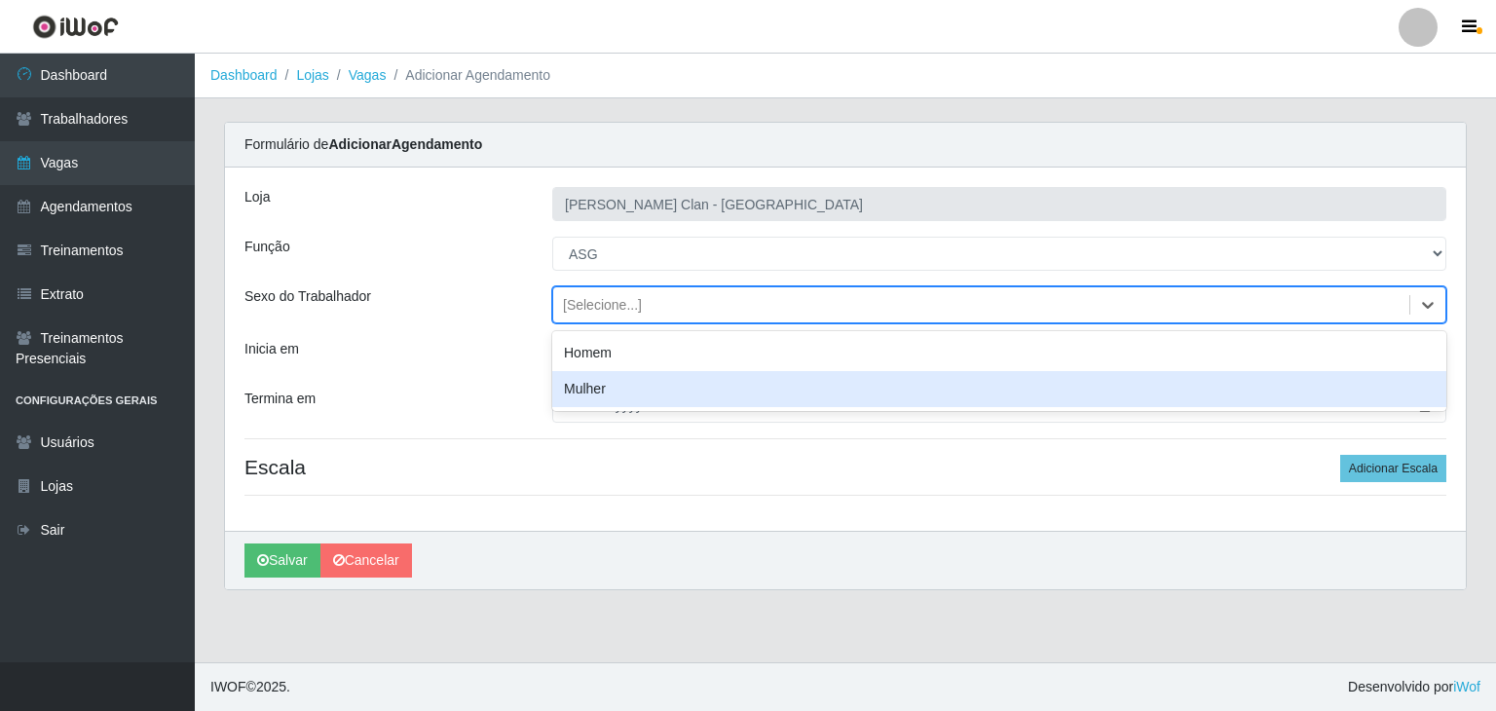
click at [561, 405] on div "Mulher" at bounding box center [999, 389] width 894 height 36
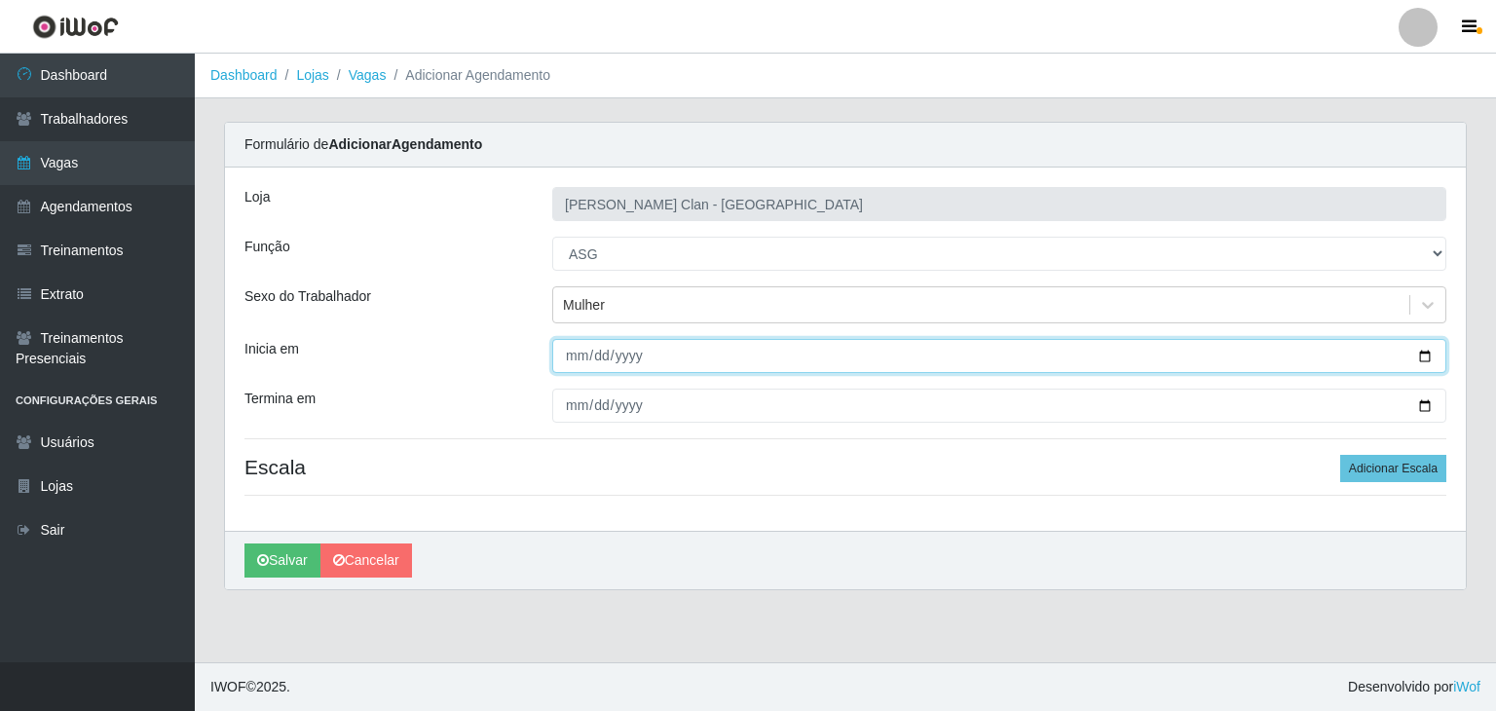
click at [573, 367] on input "Inicia em" at bounding box center [999, 356] width 894 height 34
click at [596, 355] on input "Inicia em" at bounding box center [999, 356] width 894 height 34
type input "2025-09-15"
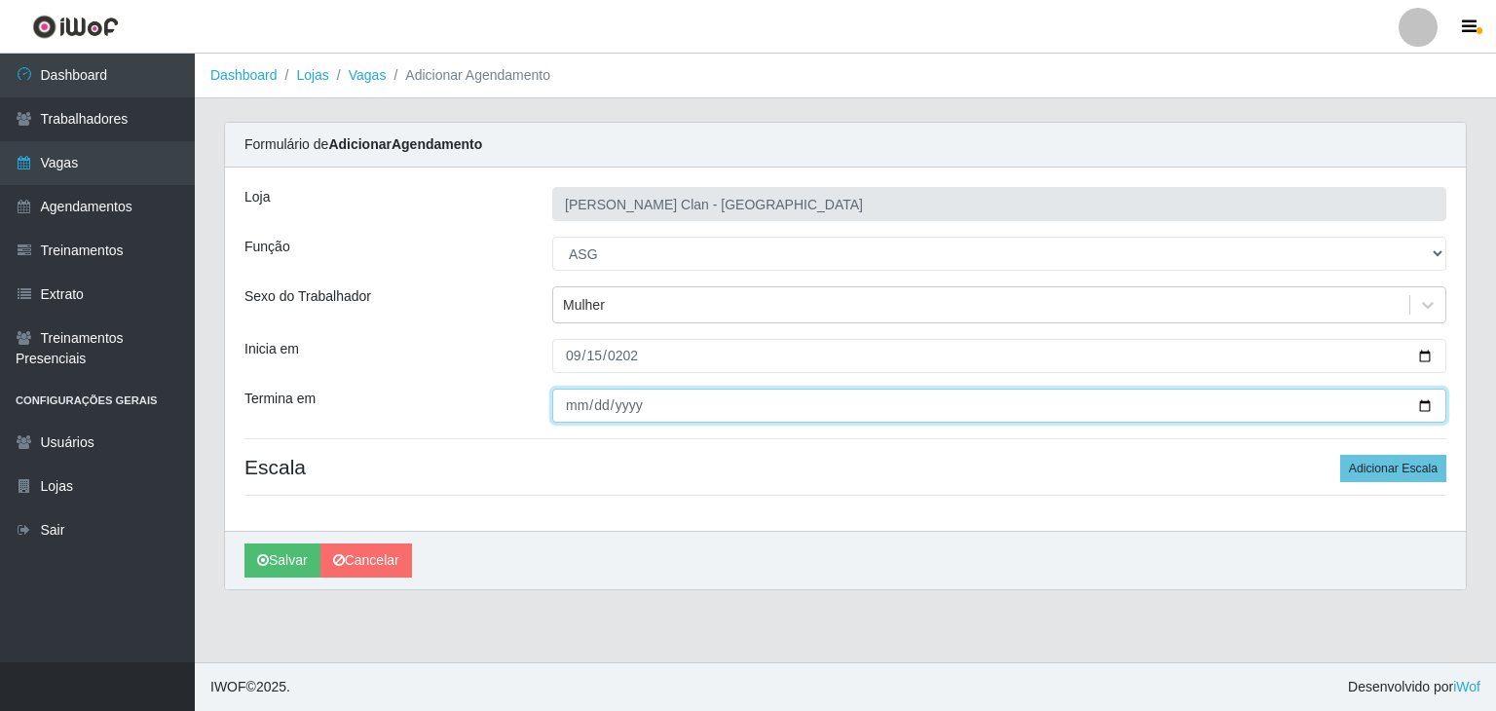
click at [563, 407] on input "Termina em" at bounding box center [999, 406] width 894 height 34
type input "2025-09-15"
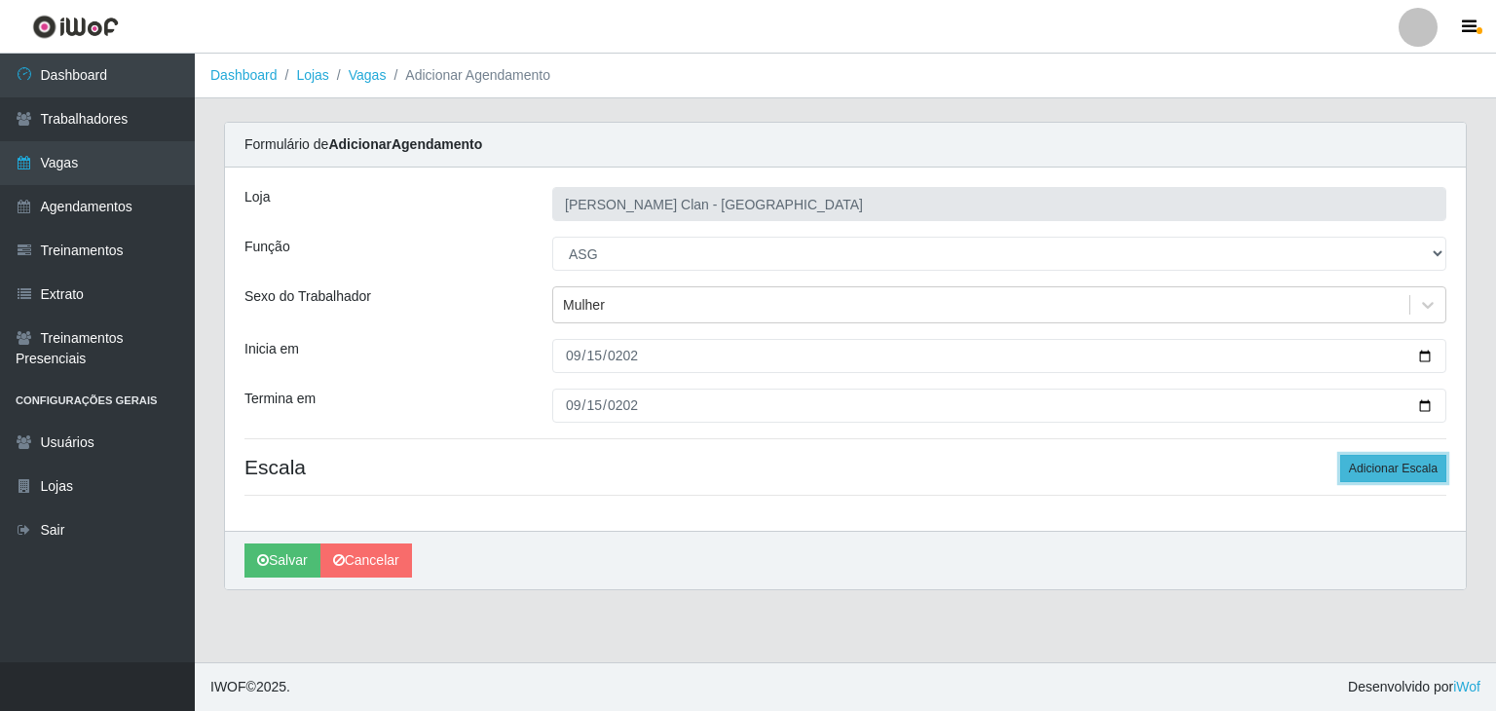
click at [1371, 469] on button "Adicionar Escala" at bounding box center [1393, 468] width 106 height 27
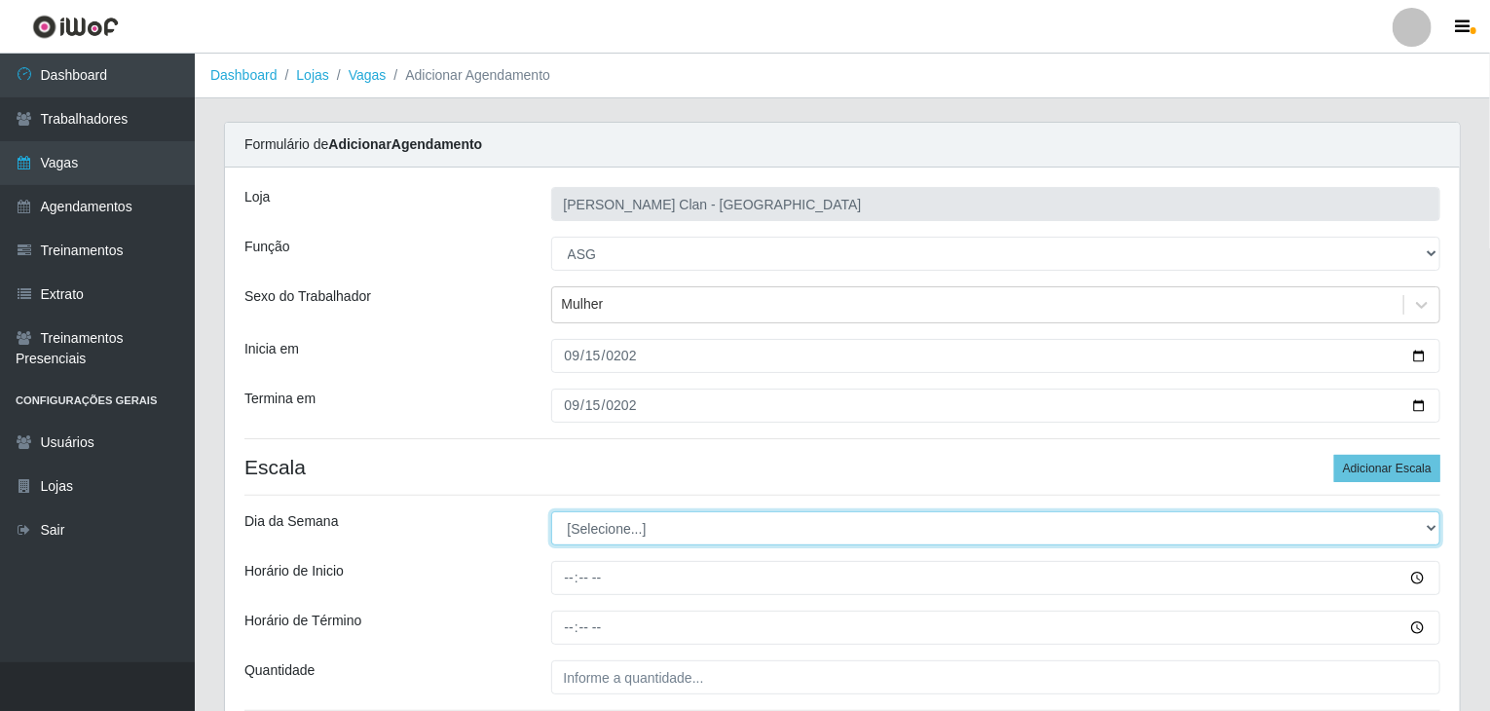
click at [664, 527] on select "[Selecione...] Segunda Terça Quarta Quinta Sexta Sábado Domingo" at bounding box center [996, 528] width 890 height 34
select select "1"
click at [551, 511] on select "[Selecione...] Segunda Terça Quarta Quinta Sexta Sábado Domingo" at bounding box center [996, 528] width 890 height 34
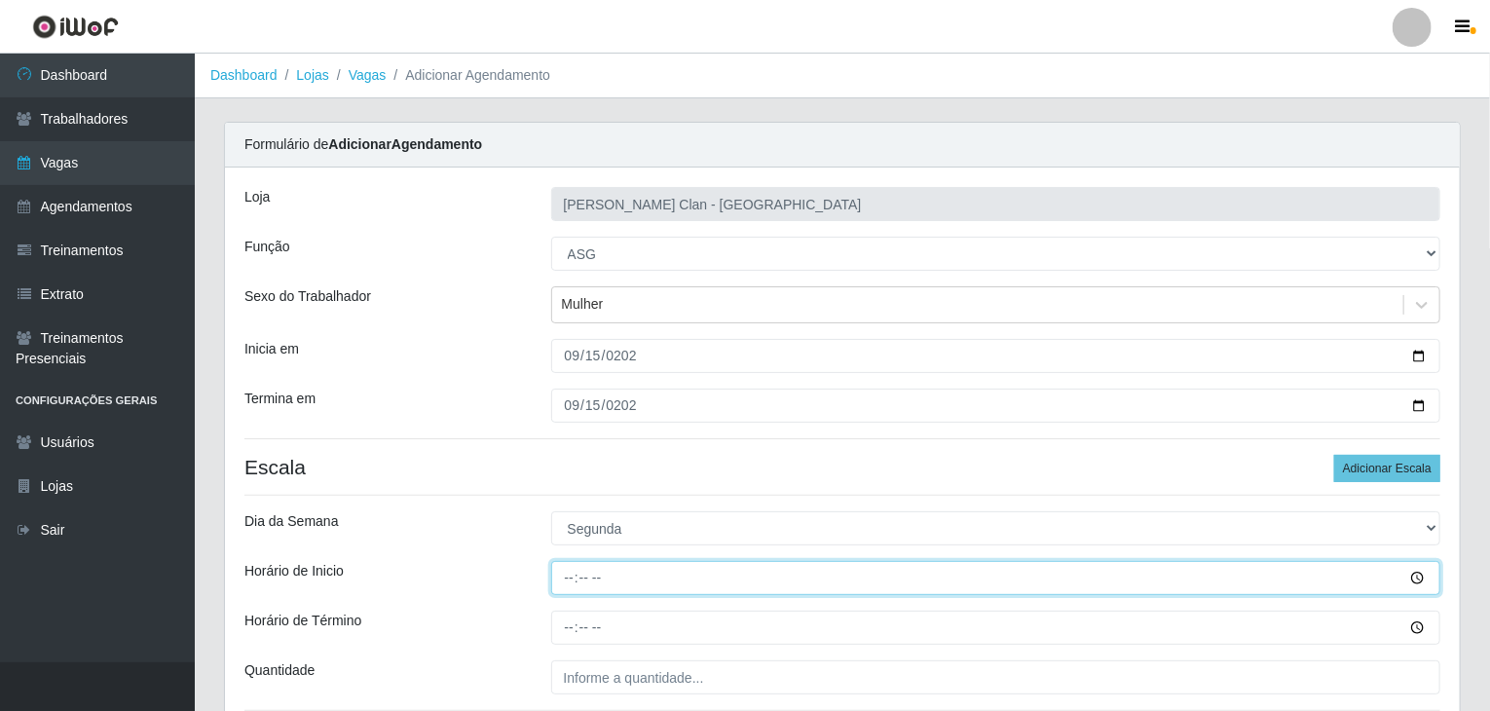
click at [569, 586] on input "Horário de Inicio" at bounding box center [996, 578] width 890 height 34
type input "08:00"
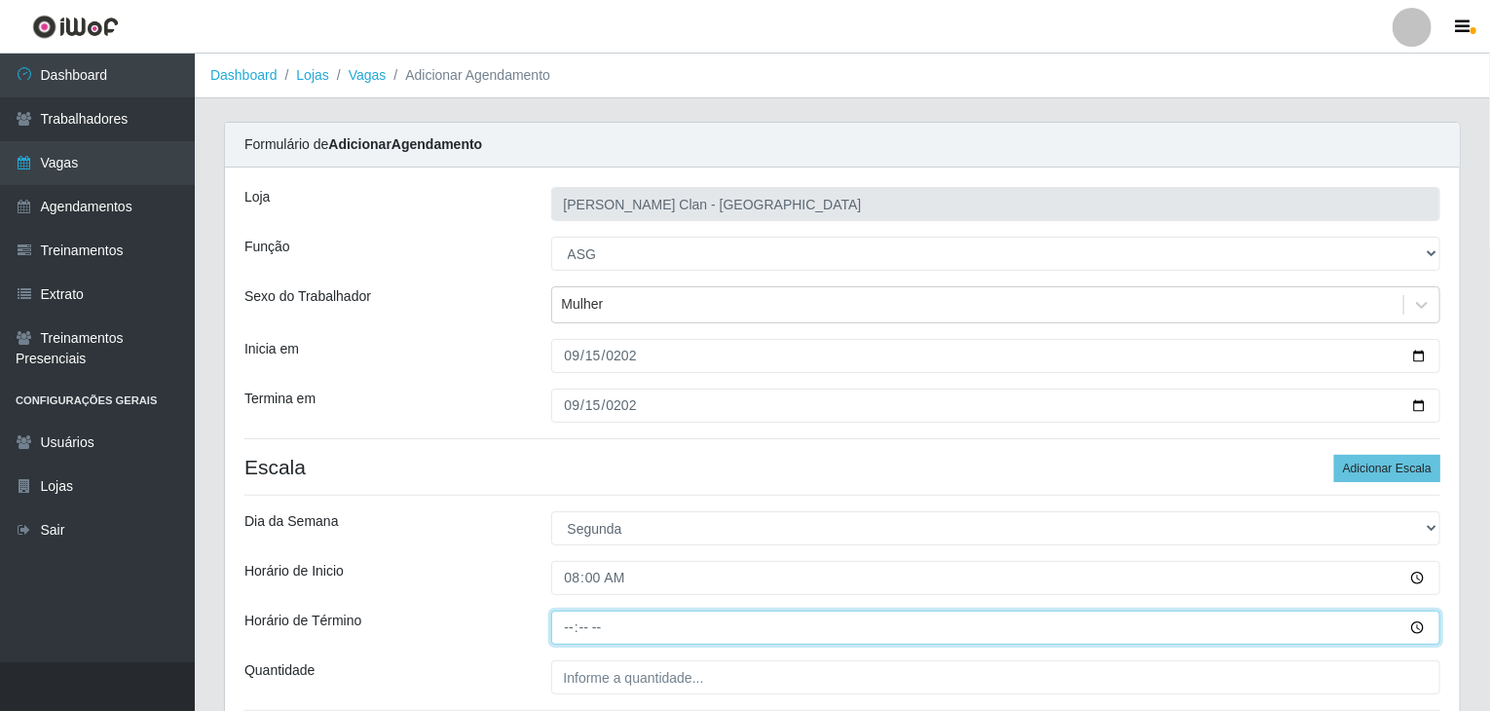
click at [572, 626] on input "Horário de Término" at bounding box center [996, 628] width 890 height 34
type input "14:00"
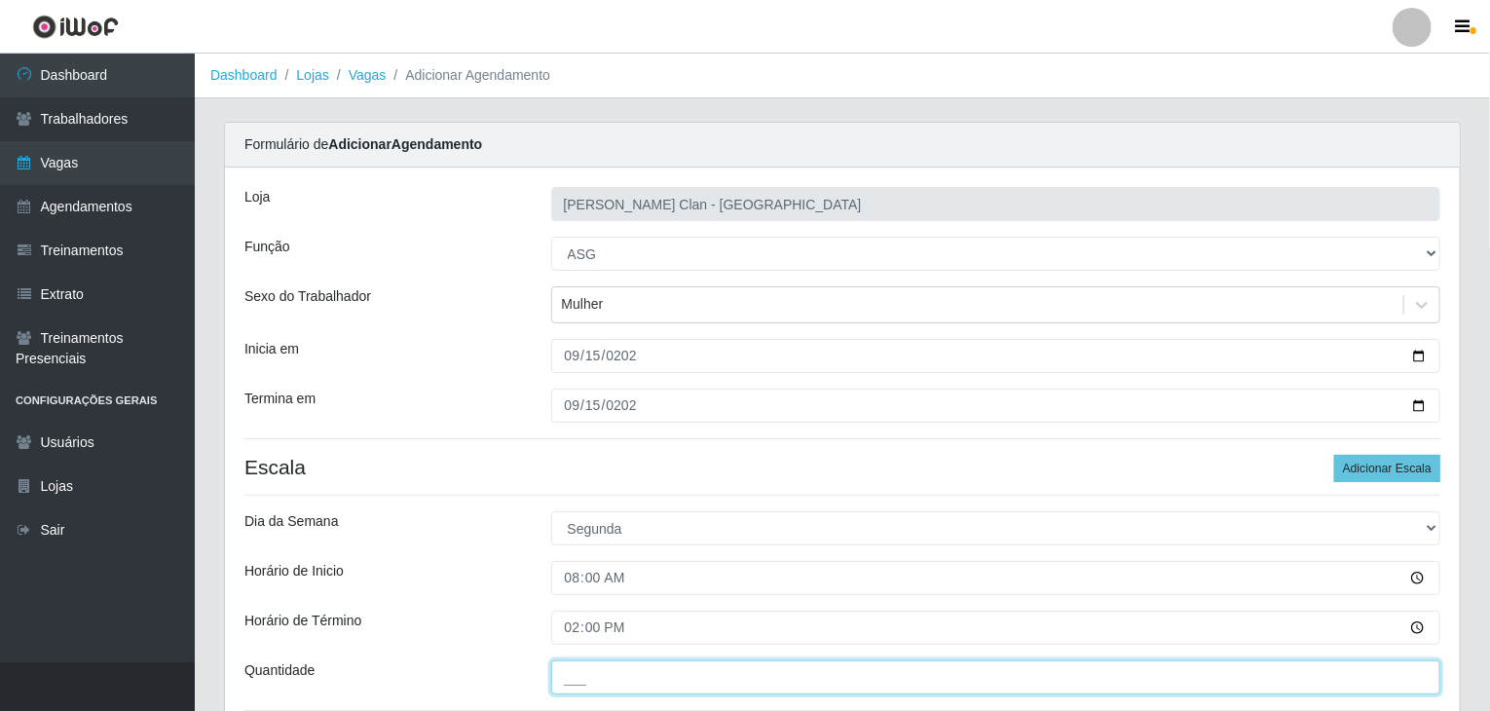
click at [605, 675] on input "___" at bounding box center [996, 677] width 890 height 34
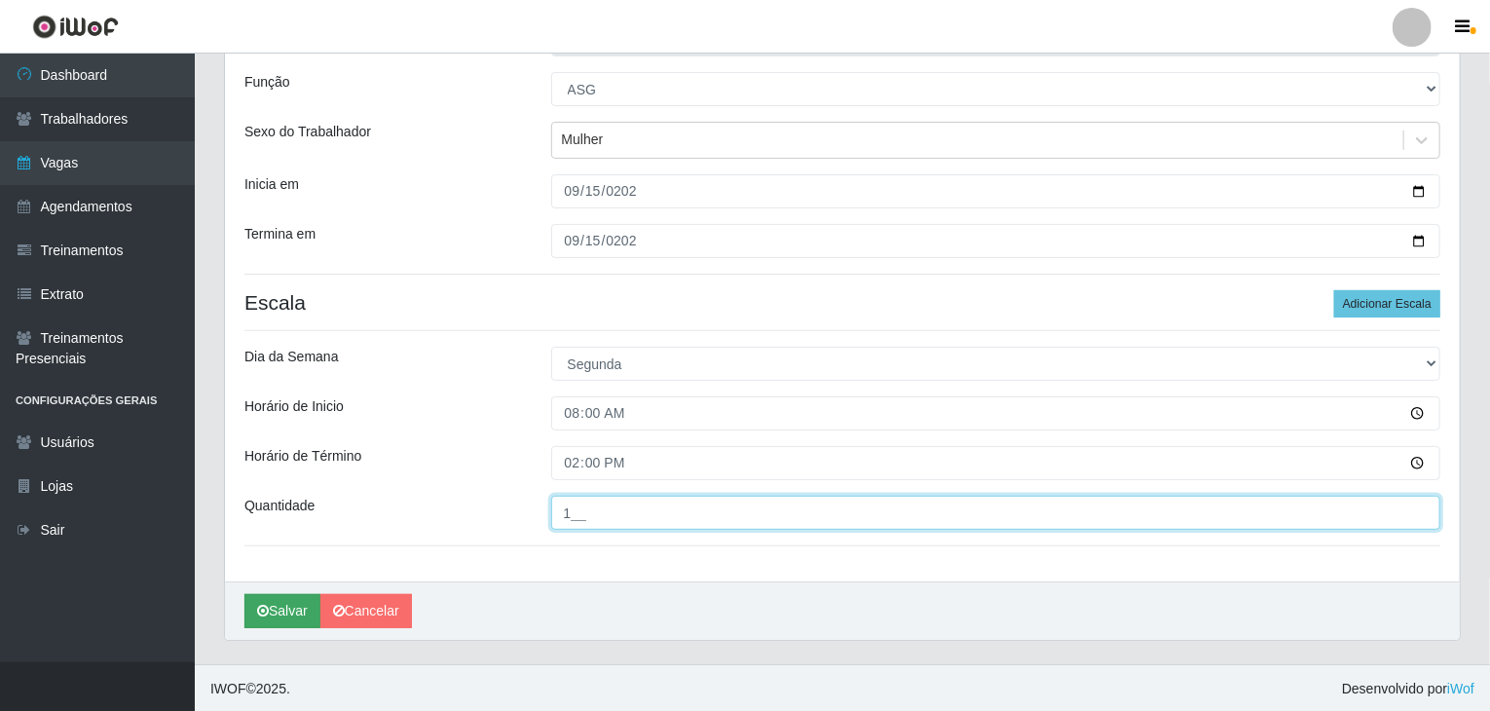
type input "1__"
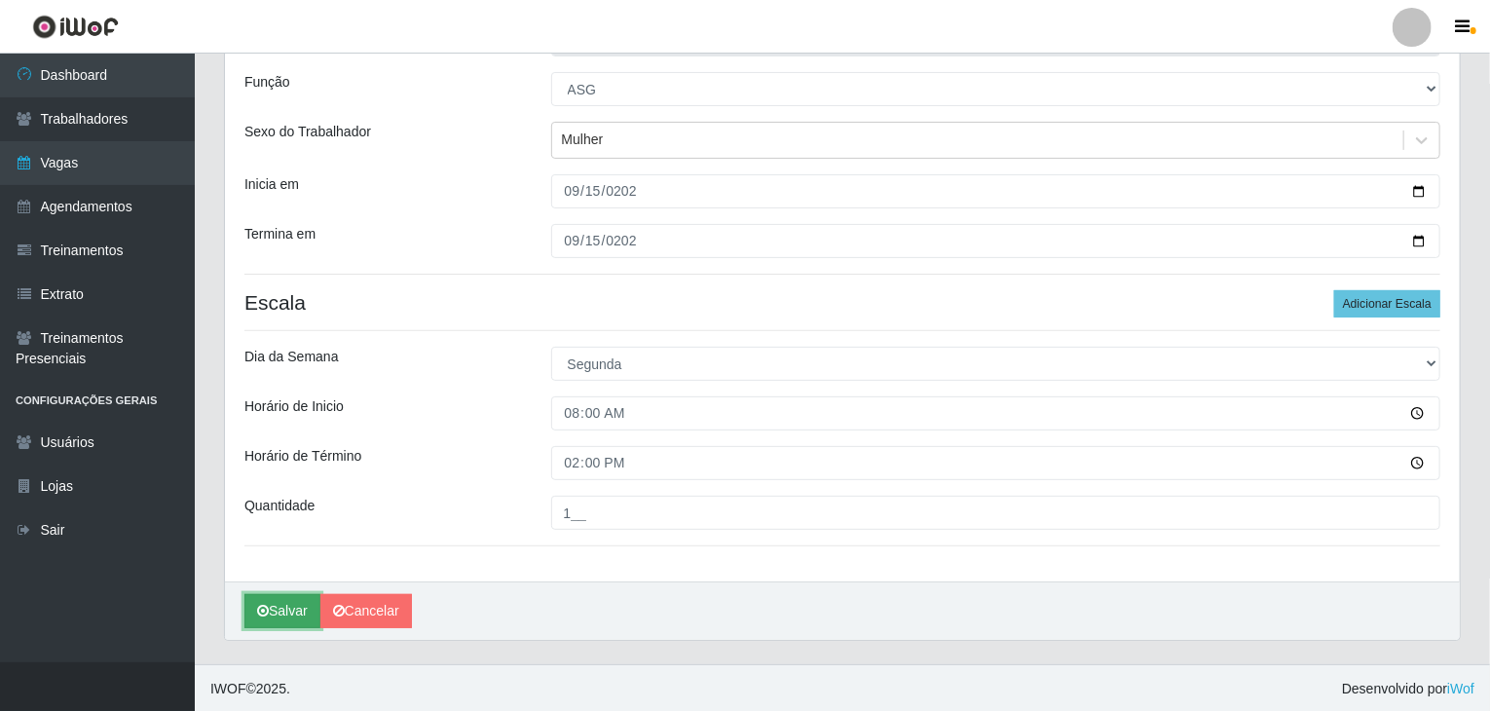
click at [279, 613] on button "Salvar" at bounding box center [283, 611] width 76 height 34
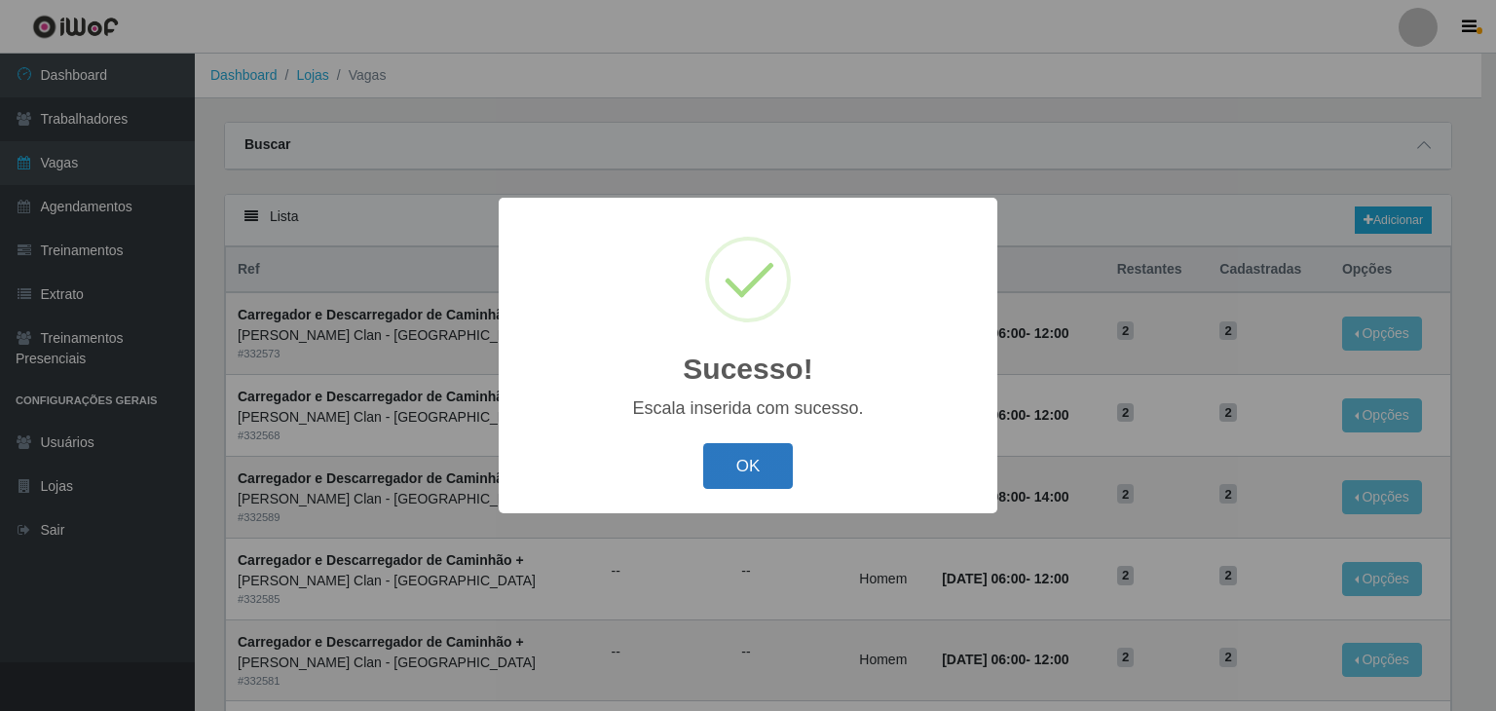
click at [748, 445] on button "OK" at bounding box center [748, 466] width 91 height 46
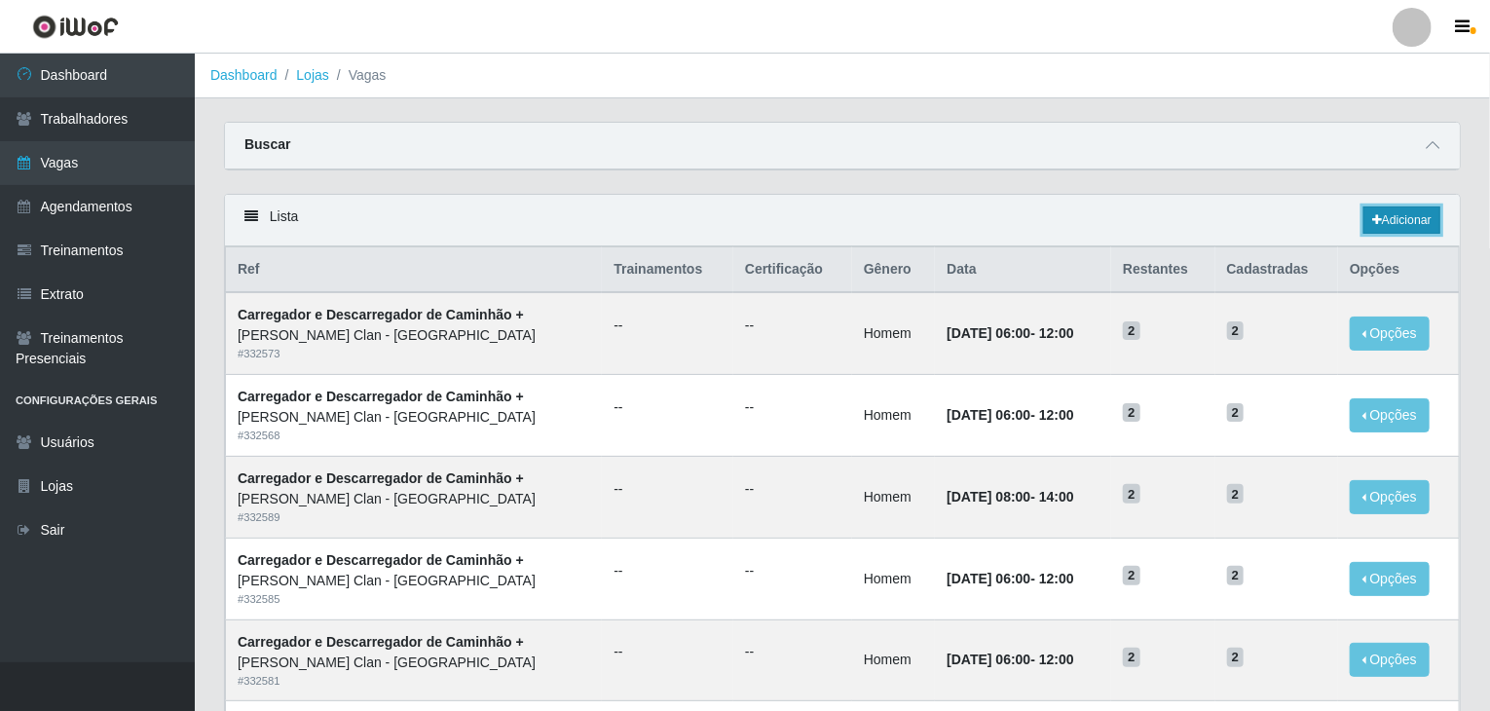
click at [1369, 208] on link "Adicionar" at bounding box center [1402, 220] width 77 height 27
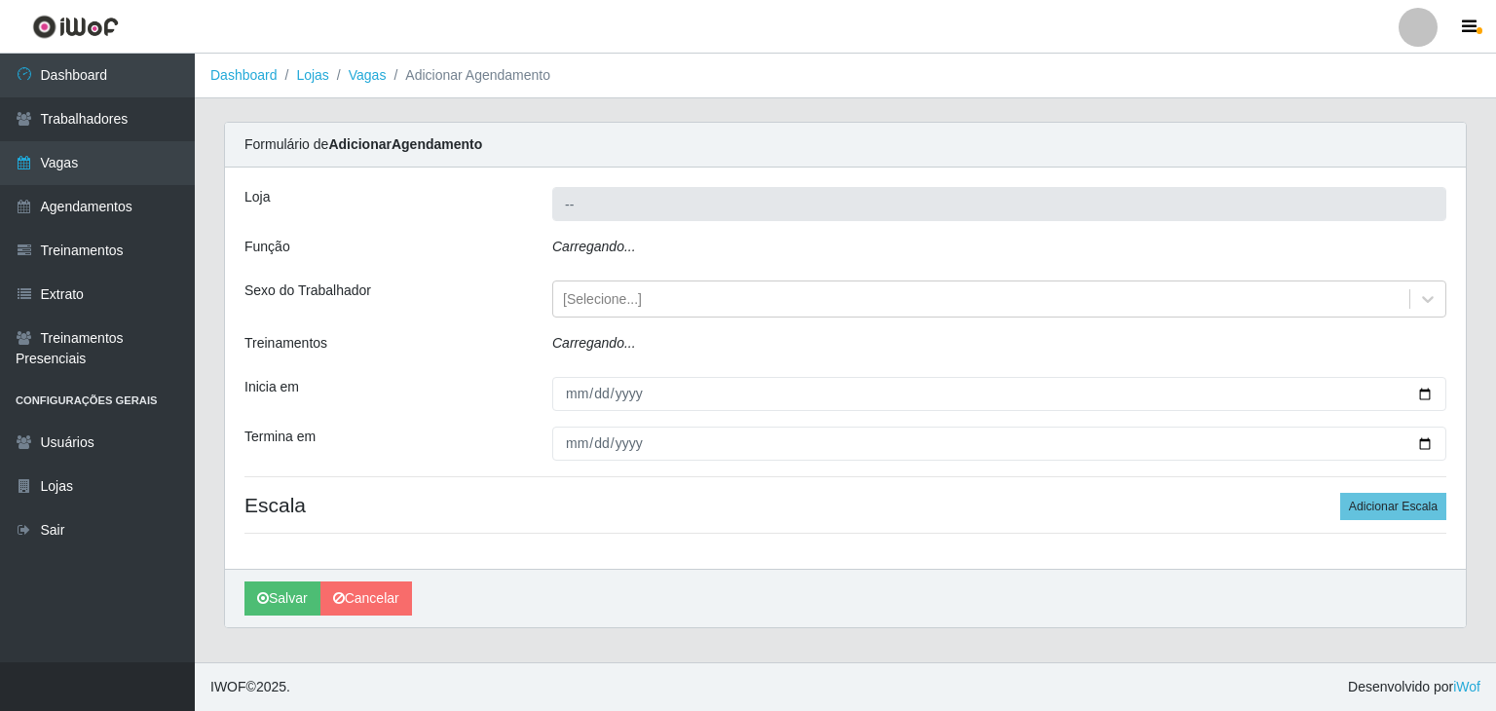
type input "[PERSON_NAME] Clan - [GEOGRAPHIC_DATA]"
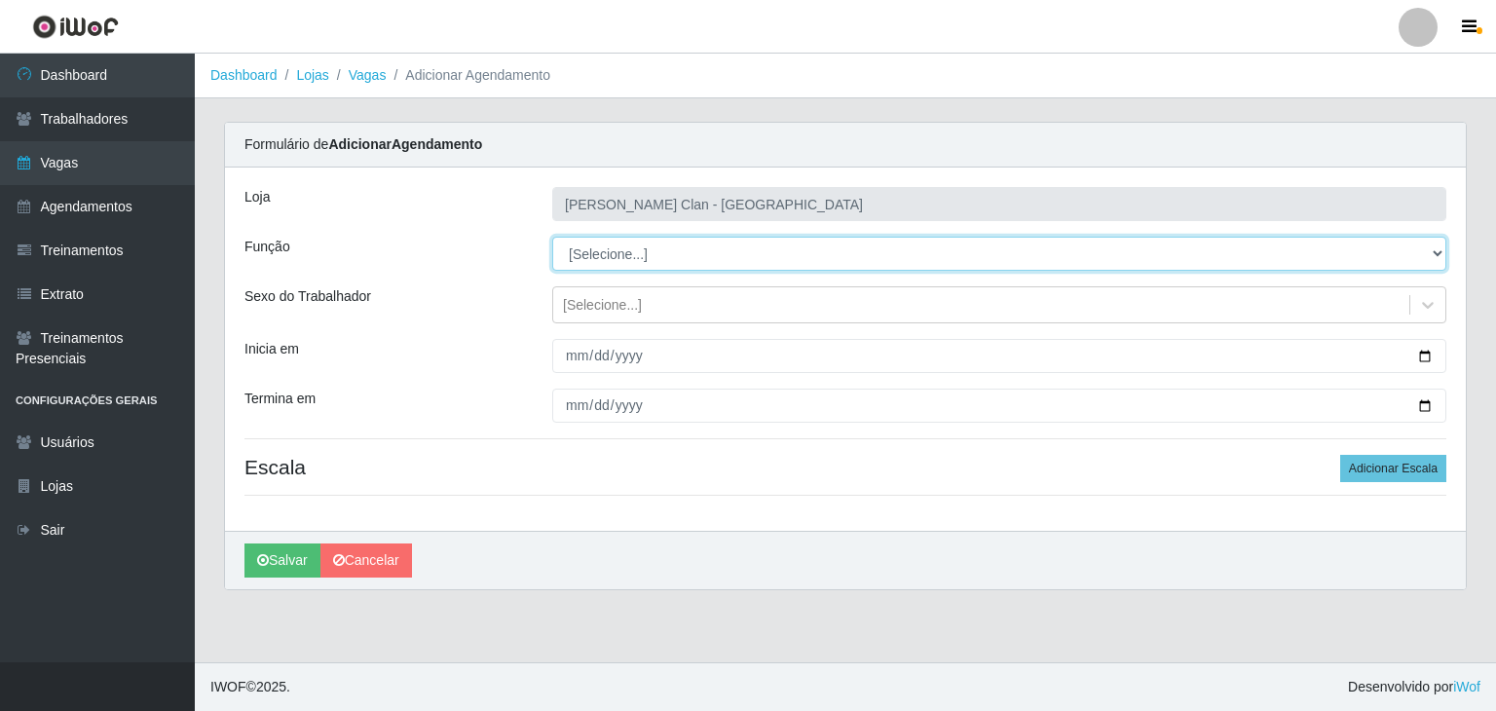
click at [592, 250] on select "[Selecione...] ASG ASG + Carregador e Descarregador de Caminhão Carregador e De…" at bounding box center [999, 254] width 894 height 34
select select "16"
click at [552, 237] on select "[Selecione...] ASG ASG + Carregador e Descarregador de Caminhão Carregador e De…" at bounding box center [999, 254] width 894 height 34
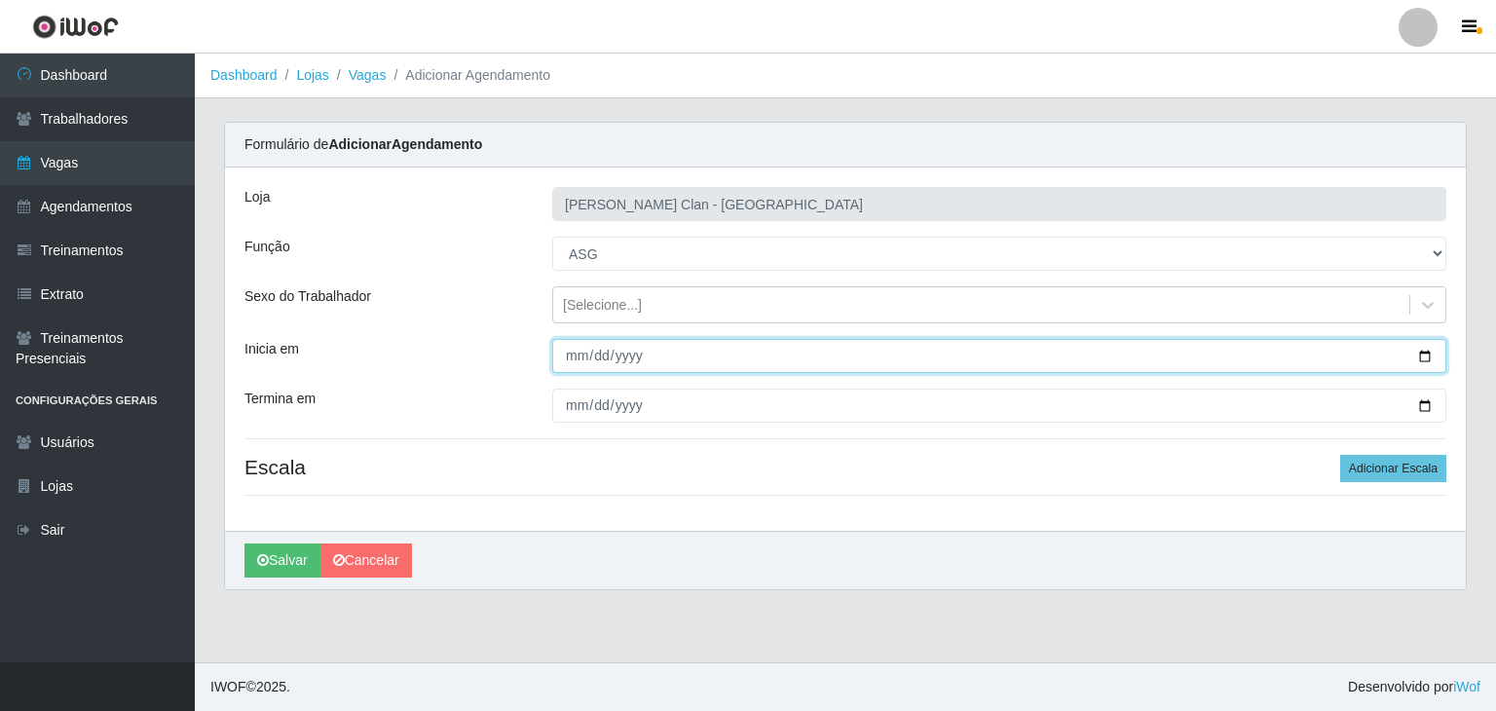
click at [561, 357] on input "Inicia em" at bounding box center [999, 356] width 894 height 34
type input "2025-09-30"
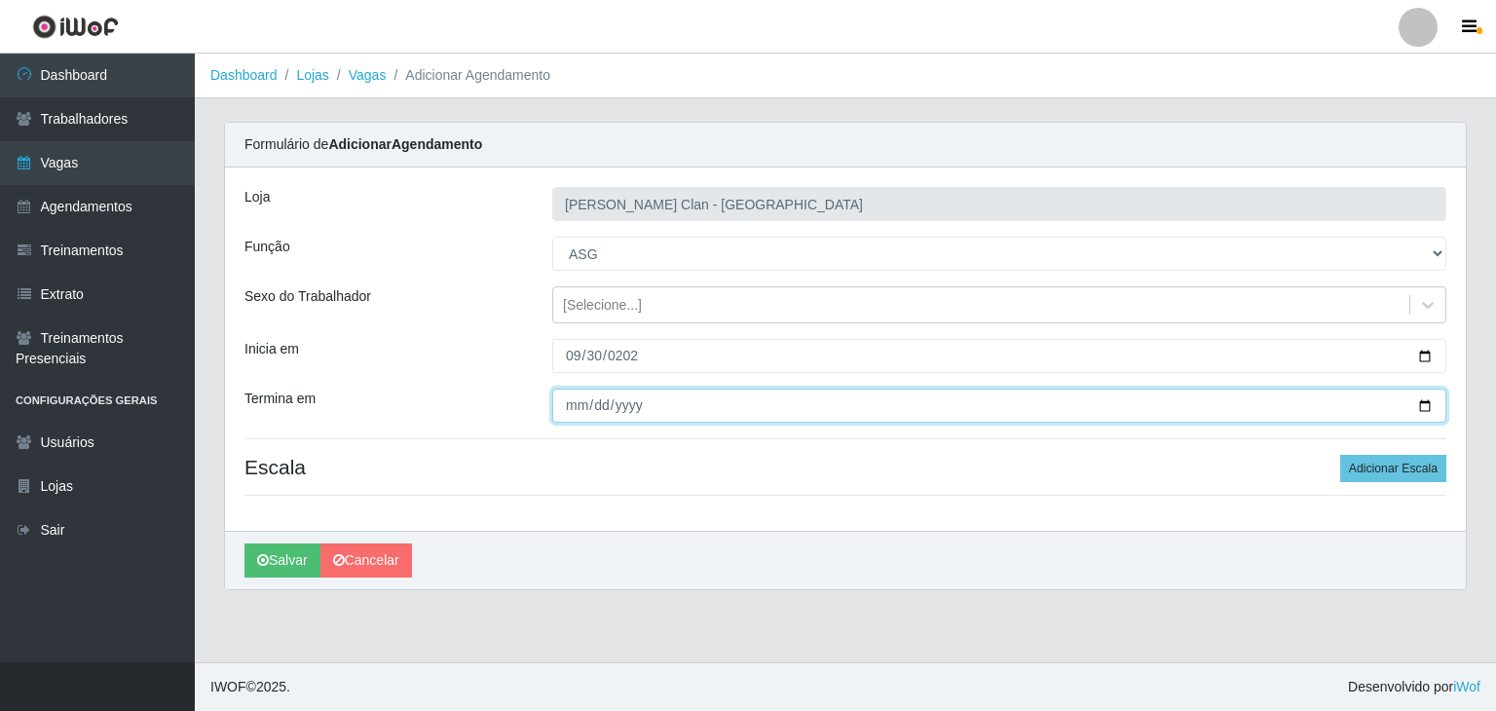
click at [574, 389] on input "Termina em" at bounding box center [999, 406] width 894 height 34
type input "2025-09-30"
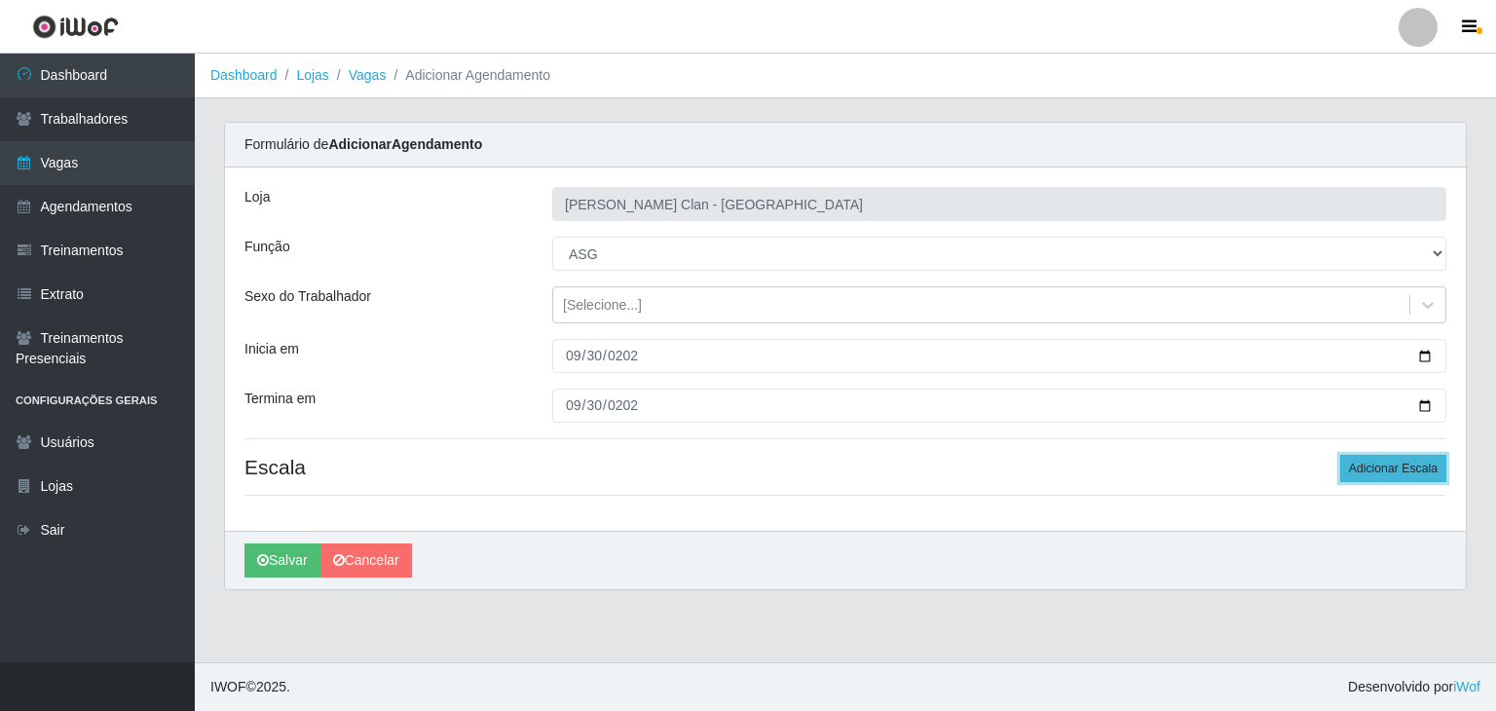
click at [1363, 455] on button "Adicionar Escala" at bounding box center [1393, 468] width 106 height 27
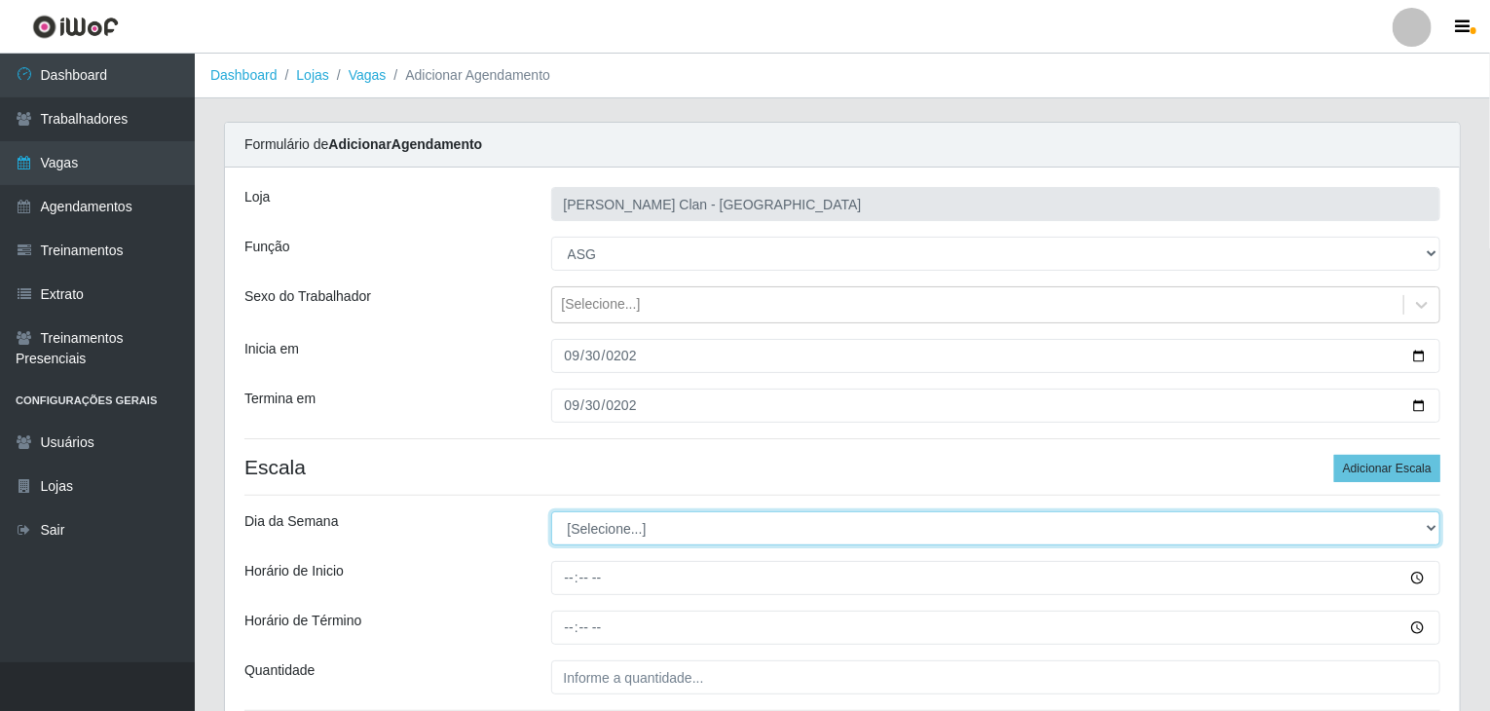
click at [559, 523] on select "[Selecione...] Segunda Terça Quarta Quinta Sexta Sábado Domingo" at bounding box center [996, 528] width 890 height 34
select select "2"
click at [551, 511] on select "[Selecione...] Segunda Terça Quarta Quinta Sexta Sábado Domingo" at bounding box center [996, 528] width 890 height 34
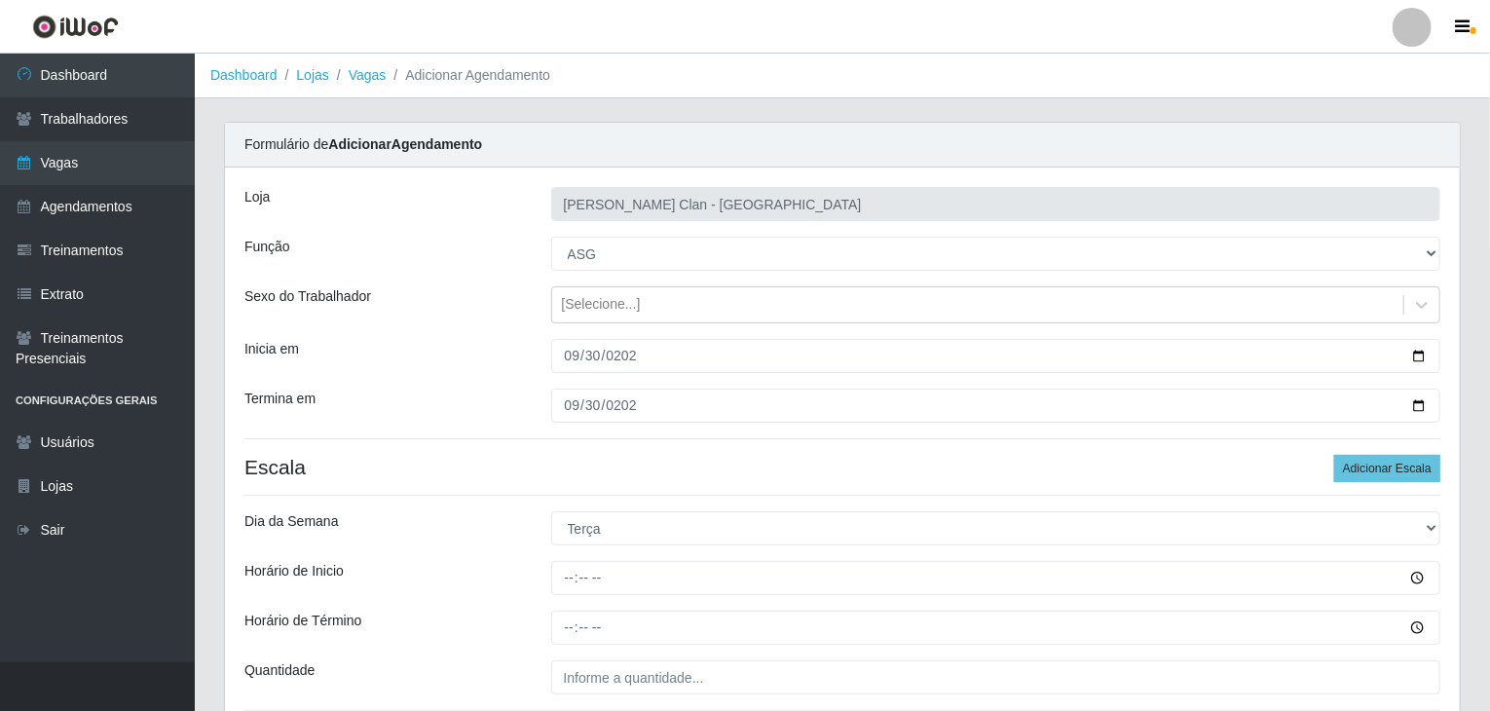
click at [570, 598] on div "Loja Leite Clan - Bayeux Função [Selecione...] ASG ASG + Carregador e Descarreg…" at bounding box center [842, 457] width 1235 height 579
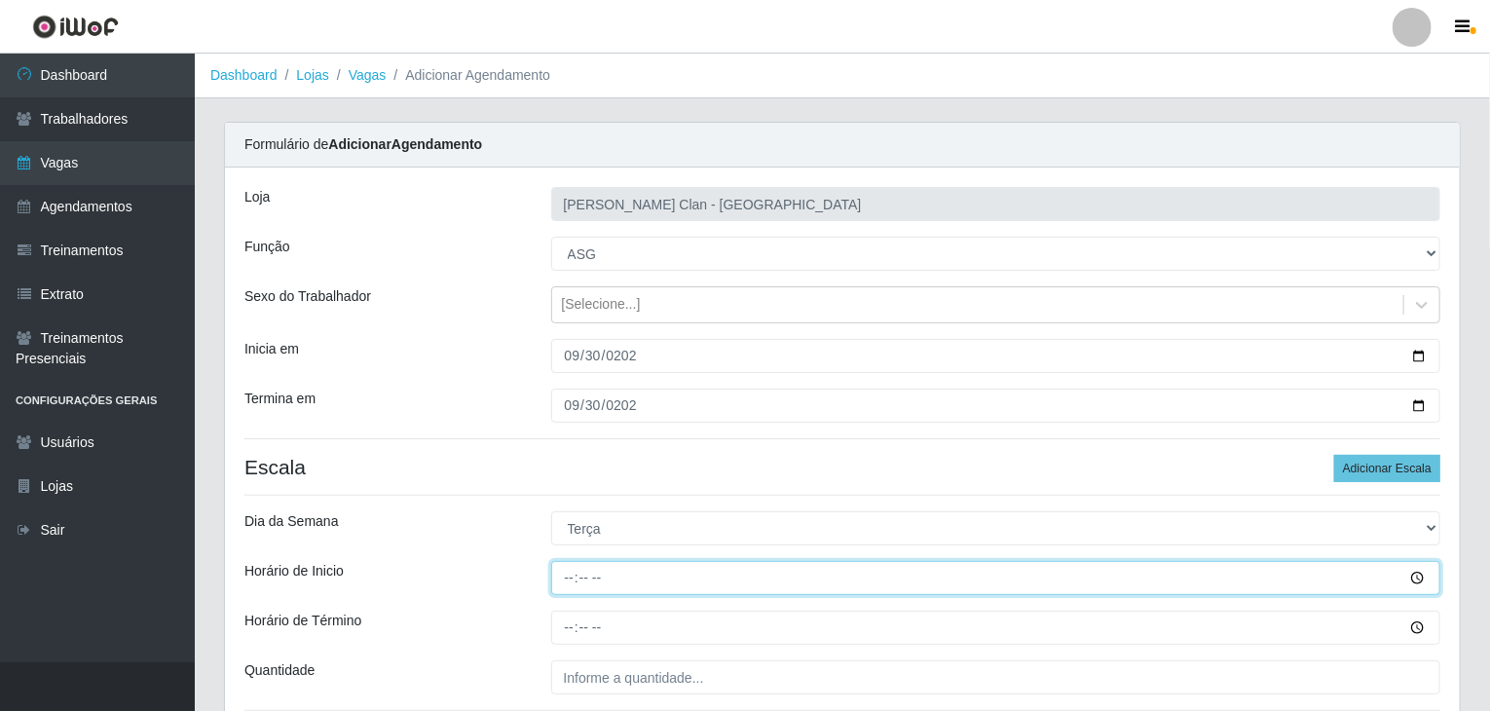
click at [571, 578] on input "Horário de Inicio" at bounding box center [996, 578] width 890 height 34
type input "08:00"
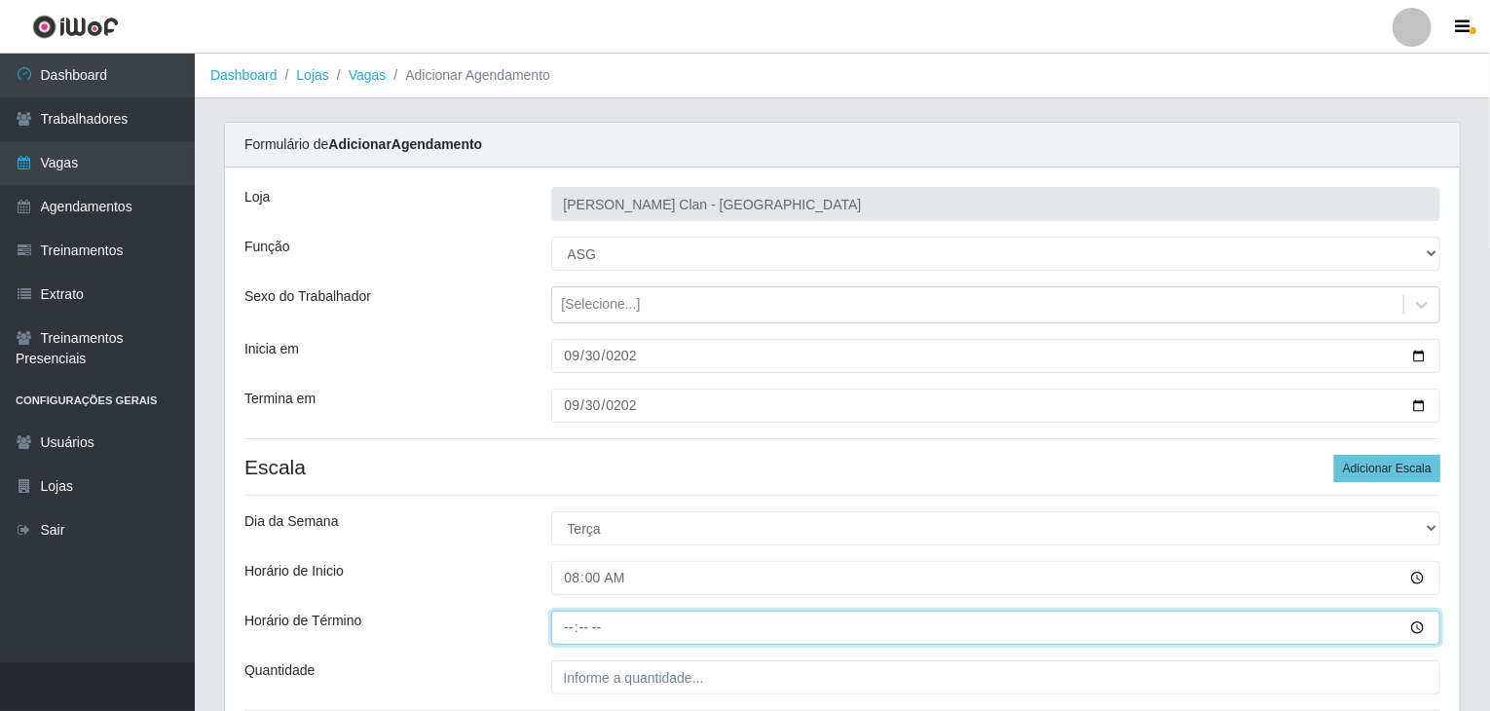
click at [578, 622] on input "Horário de Término" at bounding box center [996, 628] width 890 height 34
type input "14:00"
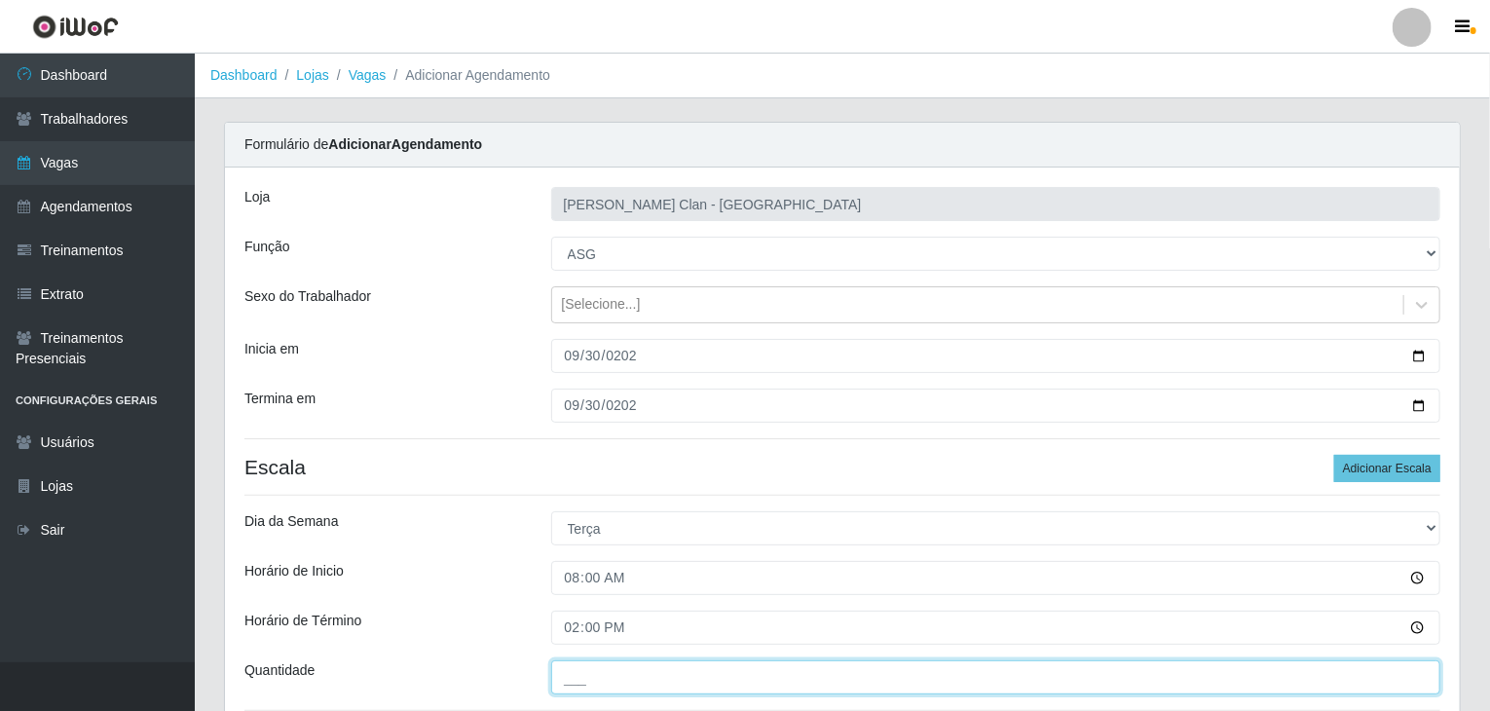
click at [575, 667] on input "___" at bounding box center [996, 677] width 890 height 34
type input "1__"
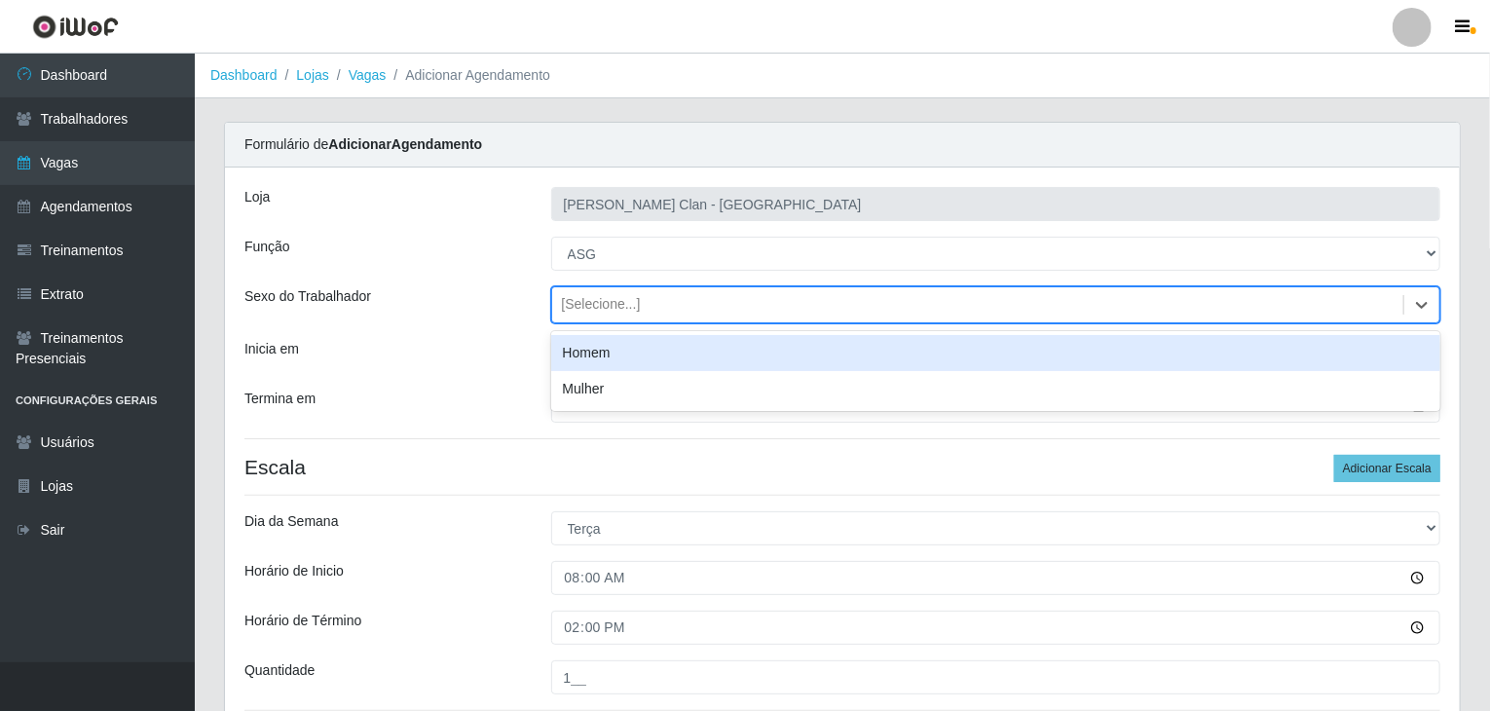
click at [620, 292] on div "[Selecione...]" at bounding box center [978, 305] width 852 height 32
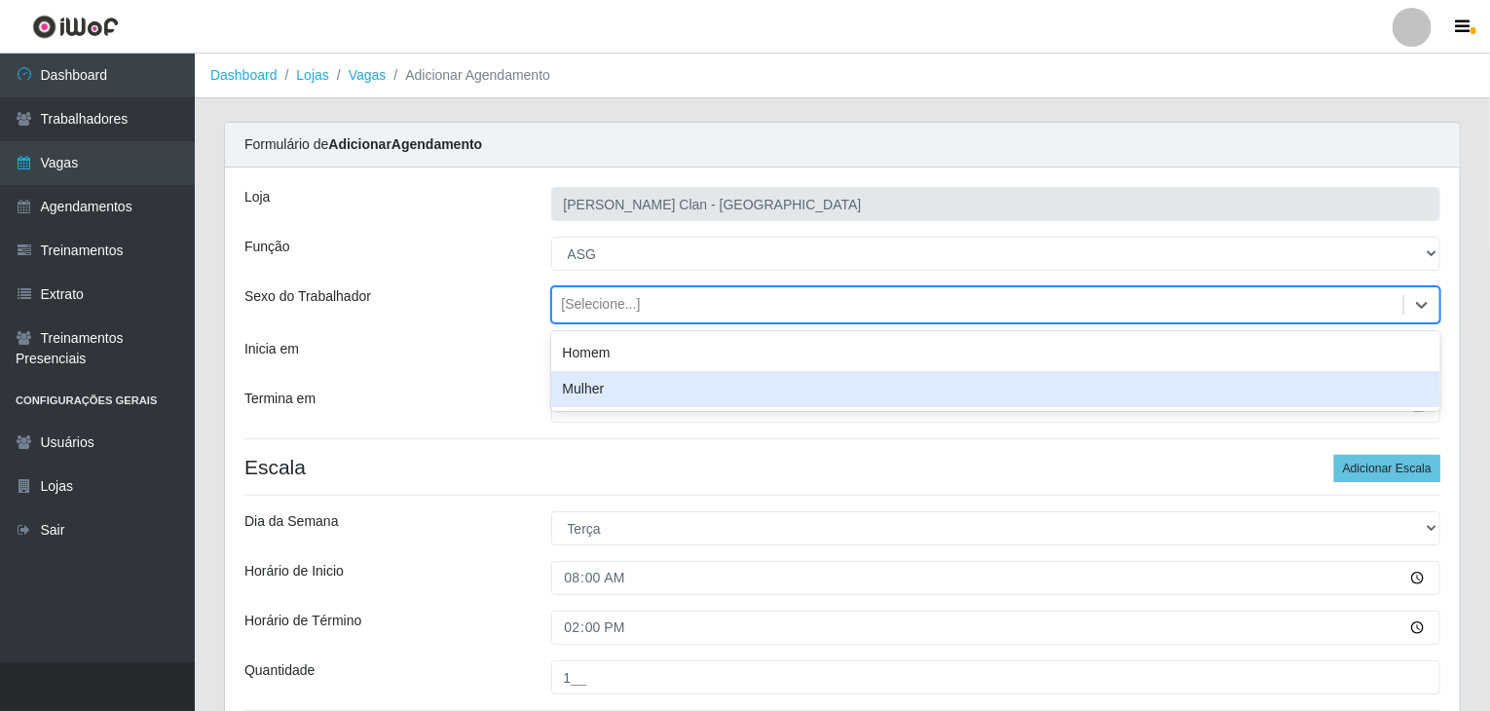
click at [586, 396] on div "Mulher" at bounding box center [996, 389] width 890 height 36
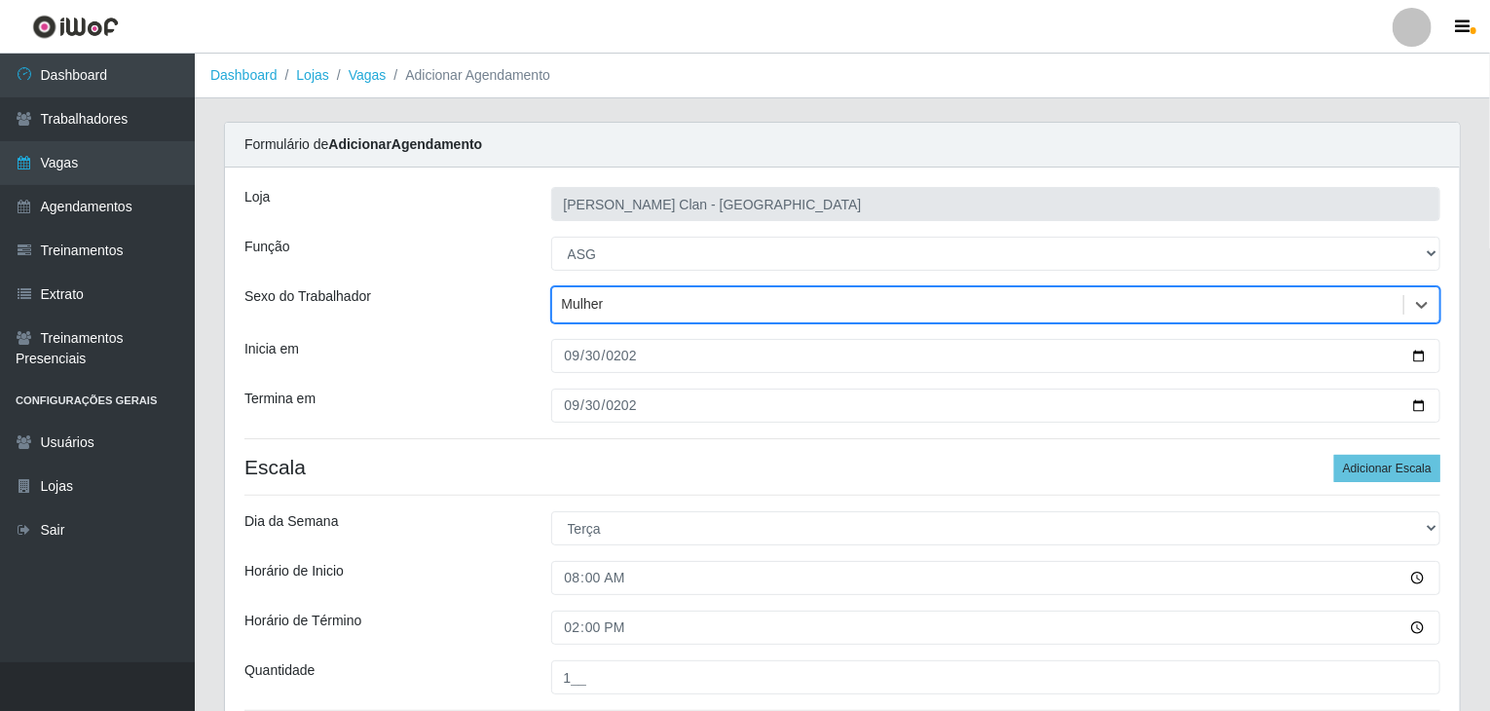
scroll to position [165, 0]
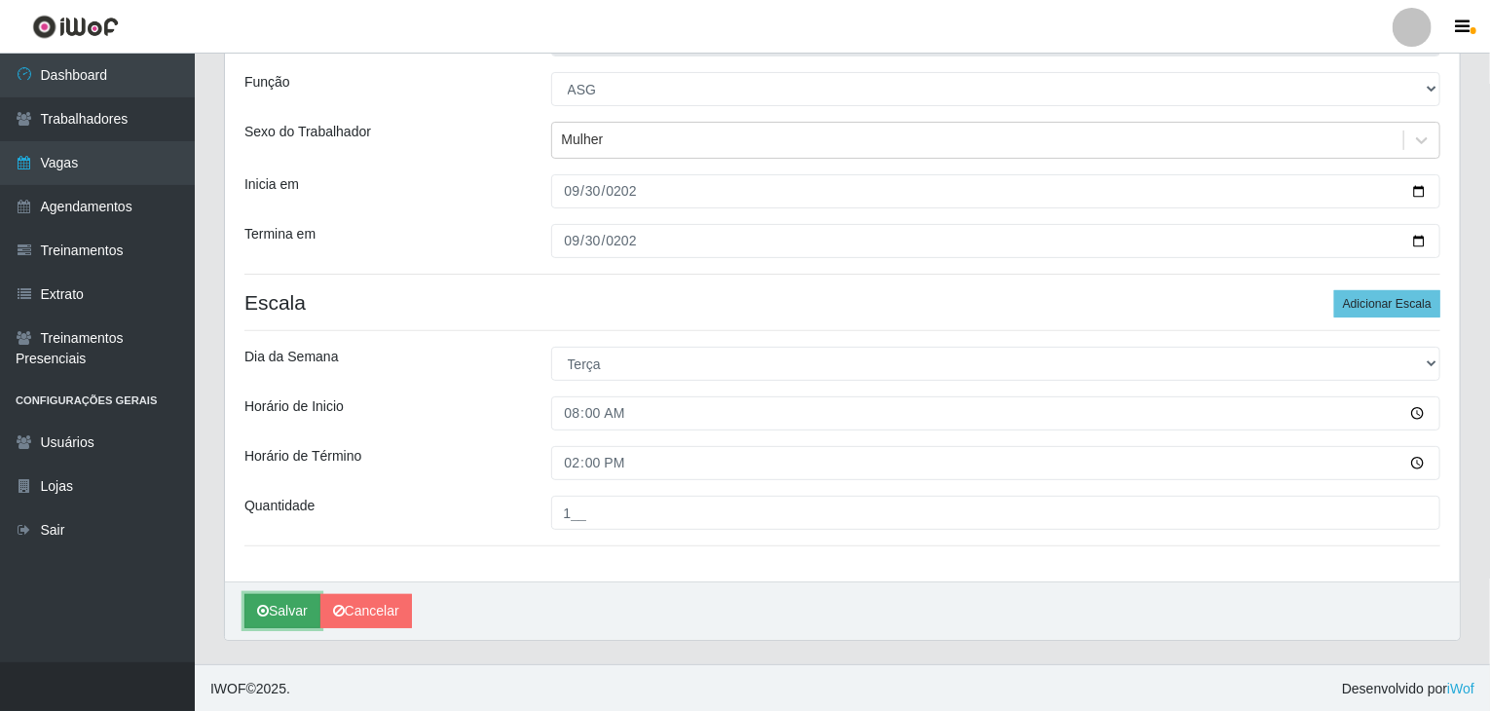
click at [283, 619] on button "Salvar" at bounding box center [283, 611] width 76 height 34
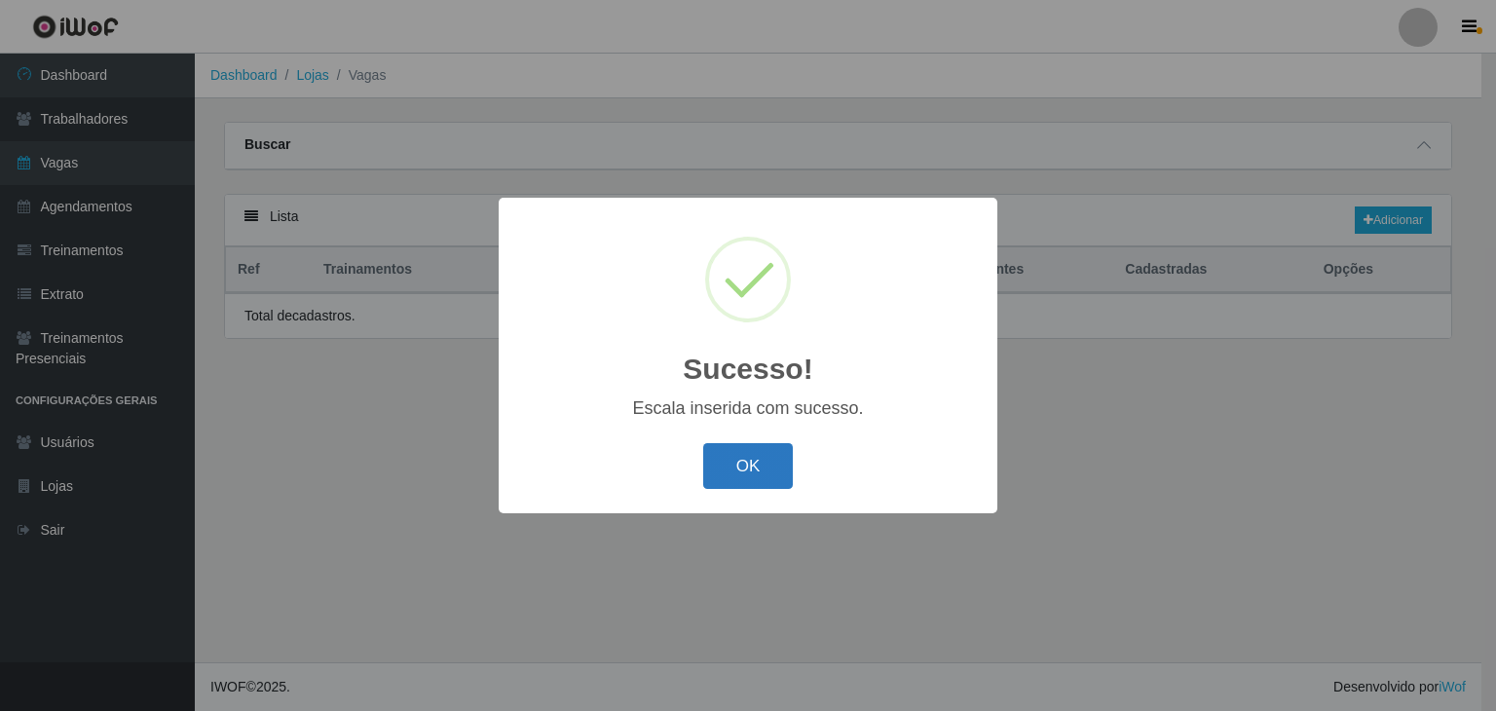
click at [740, 475] on button "OK" at bounding box center [748, 466] width 91 height 46
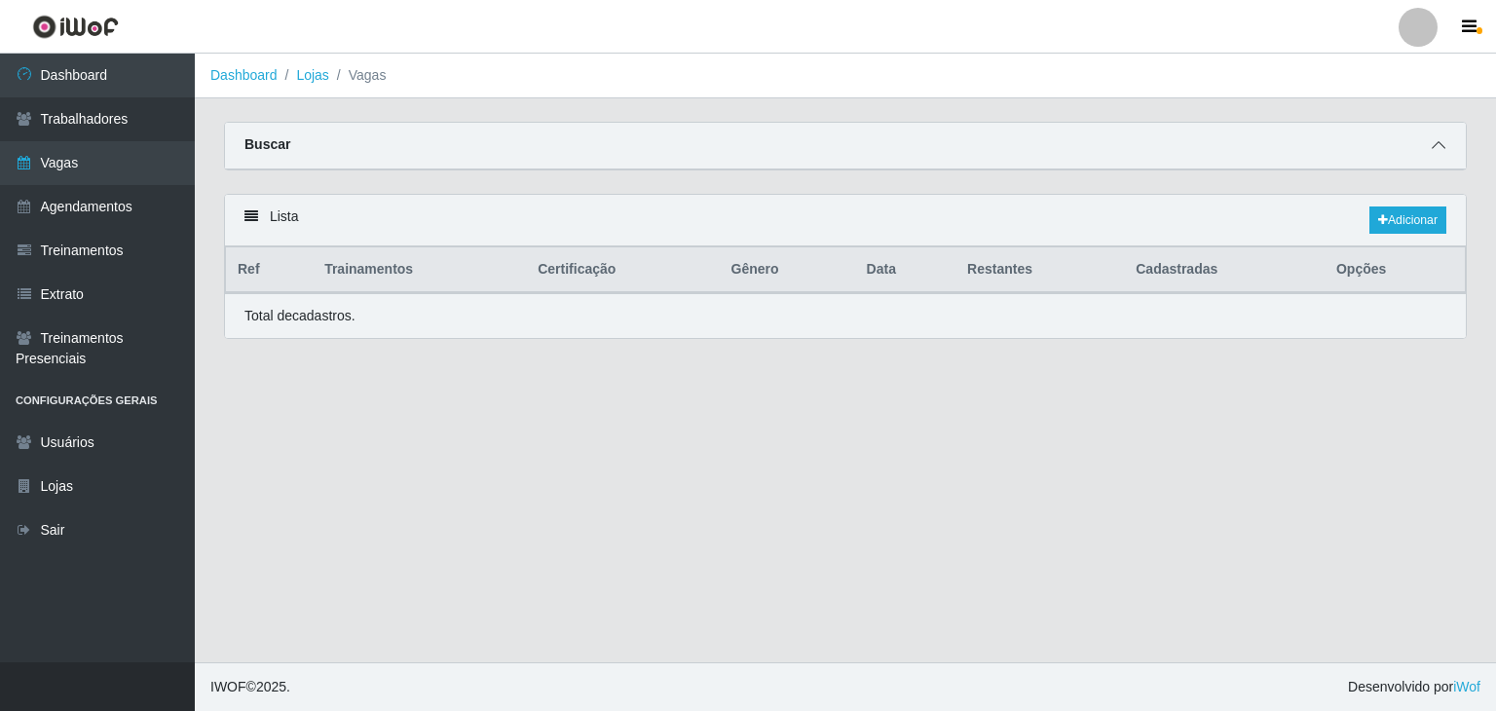
click at [1450, 145] on span at bounding box center [1438, 145] width 23 height 22
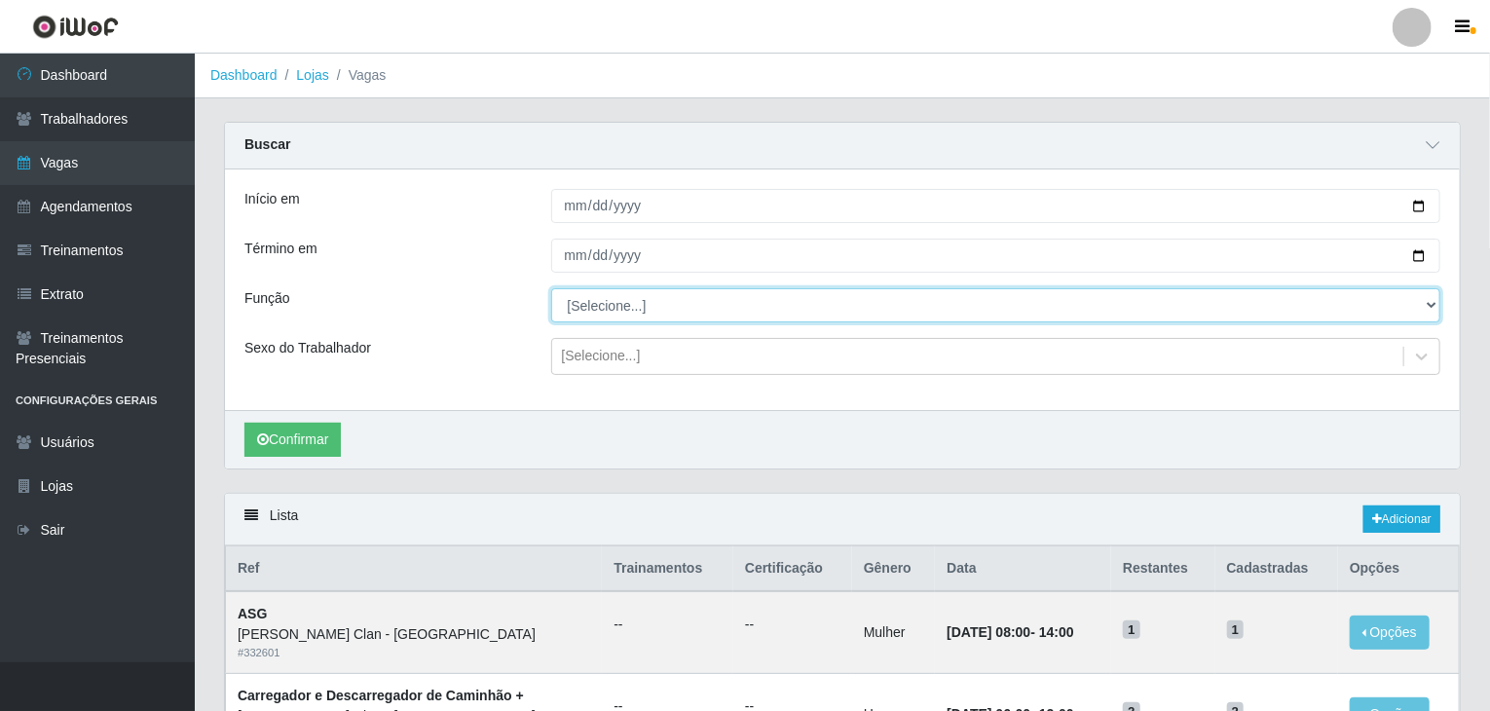
click at [574, 308] on select "[Selecione...] ASG ASG + Carregador e Descarregador de Caminhão Carregador e De…" at bounding box center [996, 305] width 890 height 34
select select "16"
click at [551, 288] on select "[Selecione...] ASG ASG + Carregador e Descarregador de Caminhão Carregador e De…" at bounding box center [996, 305] width 890 height 34
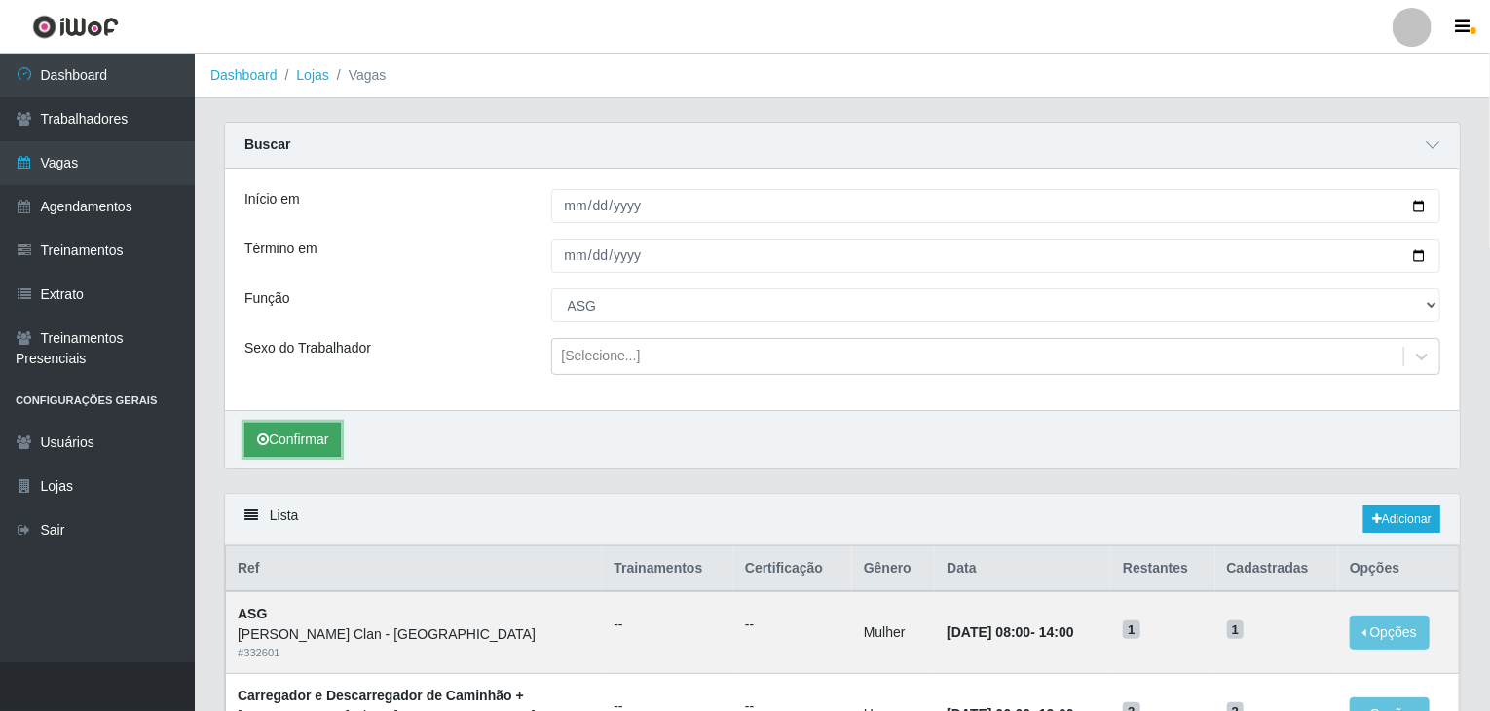
click at [281, 446] on button "Confirmar" at bounding box center [293, 440] width 96 height 34
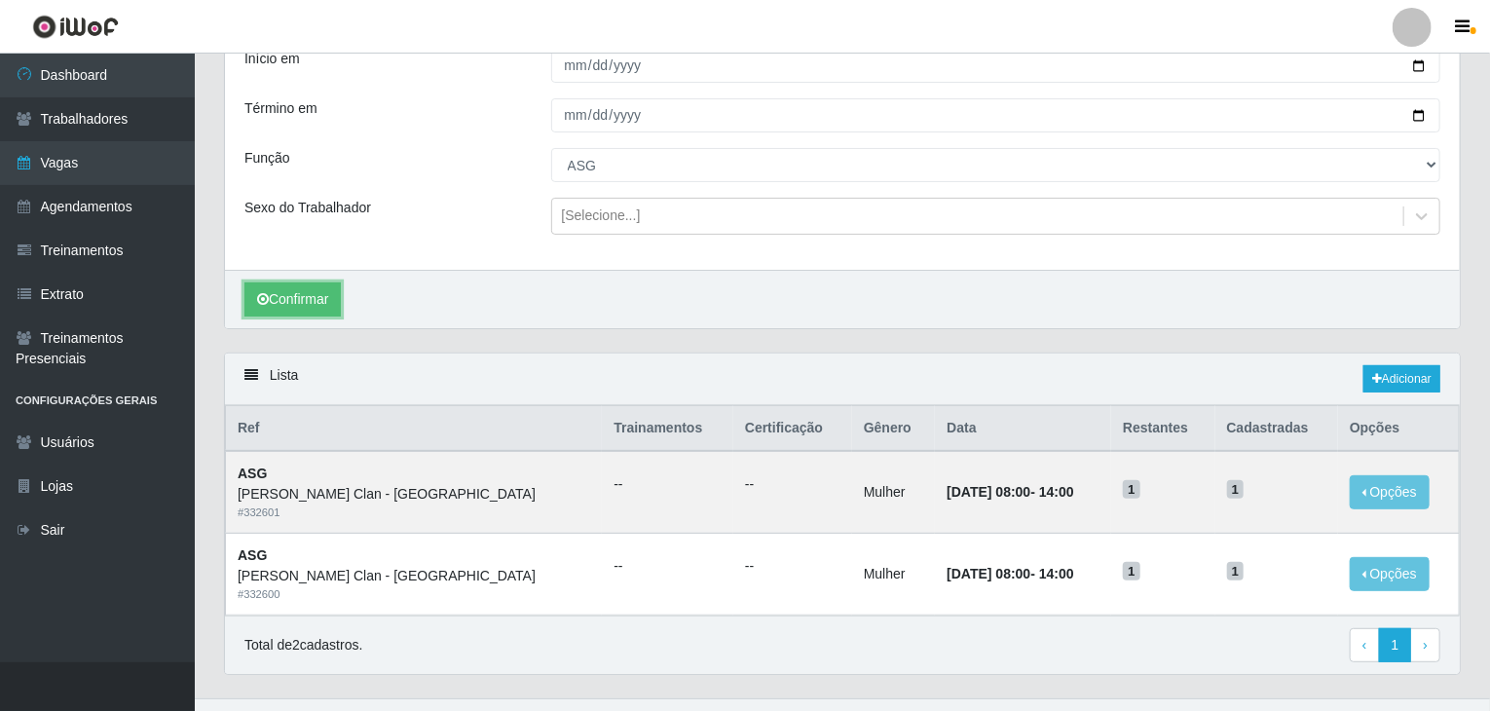
scroll to position [173, 0]
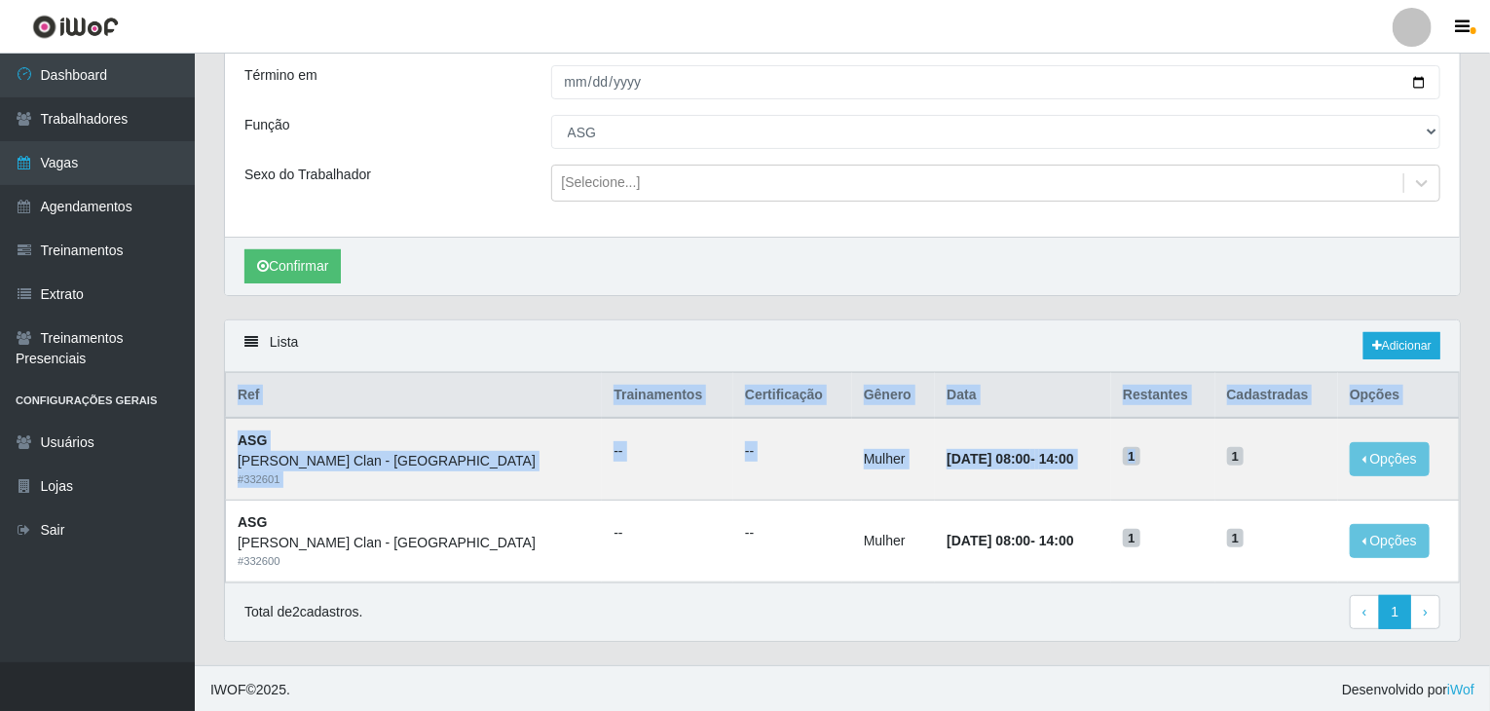
drag, startPoint x: 1191, startPoint y: 460, endPoint x: 1495, endPoint y: 577, distance: 325.6
click at [1490, 574] on html "Perfil Alterar Senha Sair Dashboard Trabalhadores Vagas Agendamentos Treinament…" at bounding box center [745, 270] width 1490 height 887
